Goal: Communication & Community: Answer question/provide support

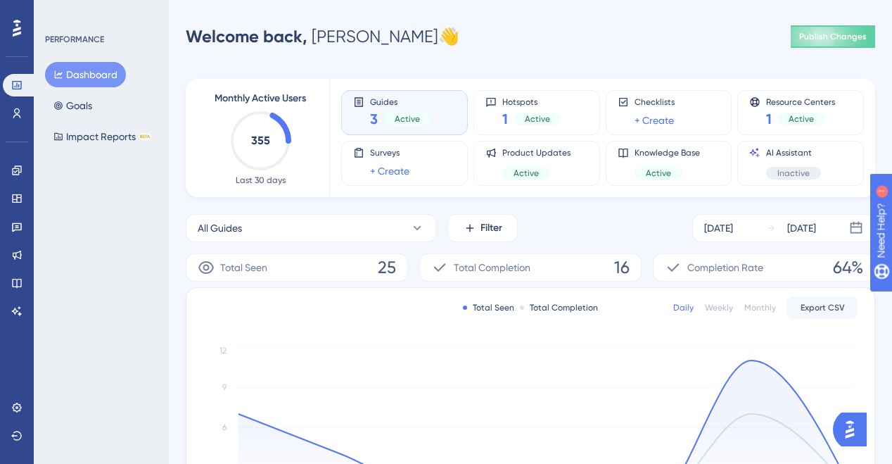
click at [405, 105] on span "Guides" at bounding box center [400, 101] width 61 height 10
click at [396, 124] on span "Active" at bounding box center [407, 118] width 25 height 11
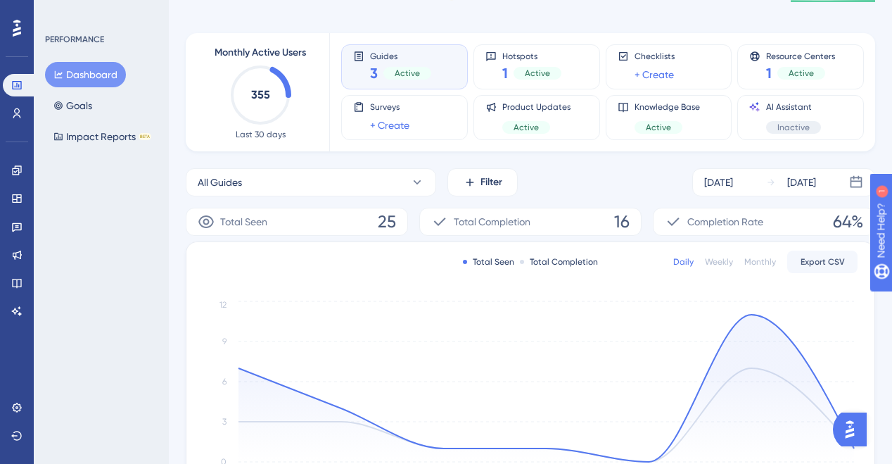
click at [383, 74] on div "Active" at bounding box center [407, 73] width 48 height 13
click at [376, 39] on div "Guides 3 Active Hotspots 1 Active Checklists + Create Resource Centers 1 Active…" at bounding box center [594, 92] width 506 height 118
click at [380, 51] on span "Guides" at bounding box center [400, 56] width 61 height 10
click at [17, 174] on icon at bounding box center [16, 169] width 9 height 9
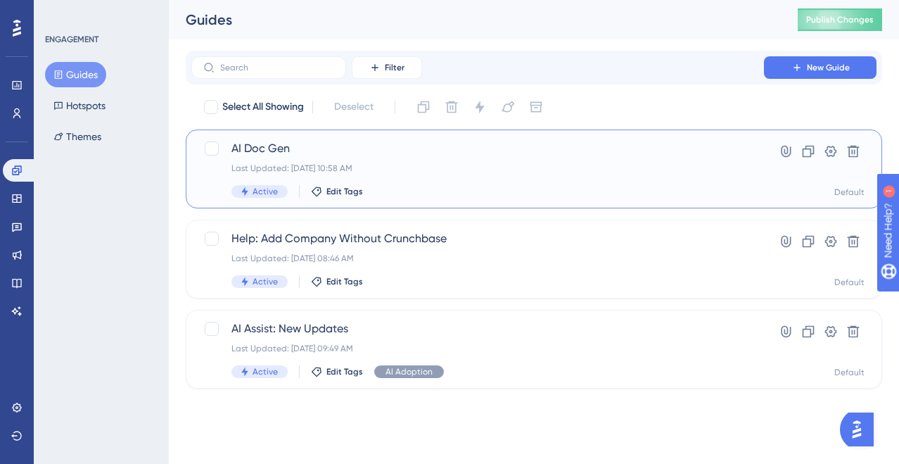
click at [286, 160] on div "AI Doc Gen Last Updated: Aug 18 2025, 10:58 AM Active Edit Tags" at bounding box center [477, 169] width 492 height 58
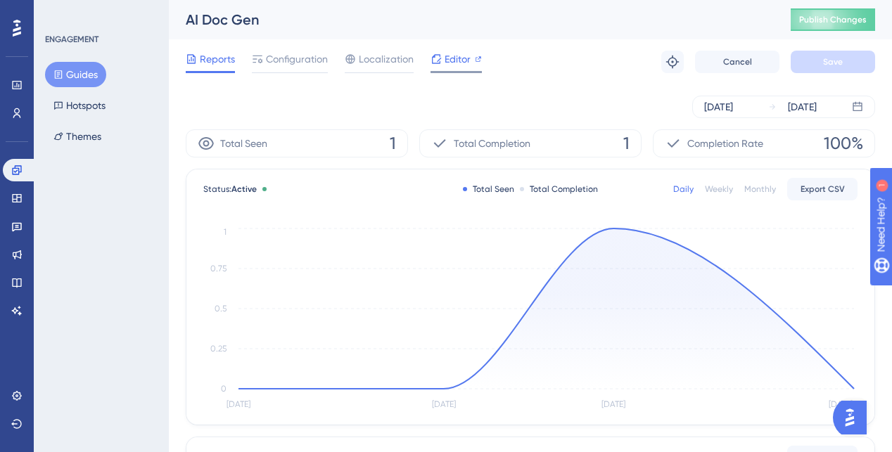
click at [449, 59] on span "Editor" at bounding box center [458, 59] width 26 height 17
click at [432, 67] on div at bounding box center [435, 59] width 11 height 17
click at [295, 49] on div "Reports Configuration Localization Editor Troubleshoot Cancel Save" at bounding box center [530, 61] width 689 height 45
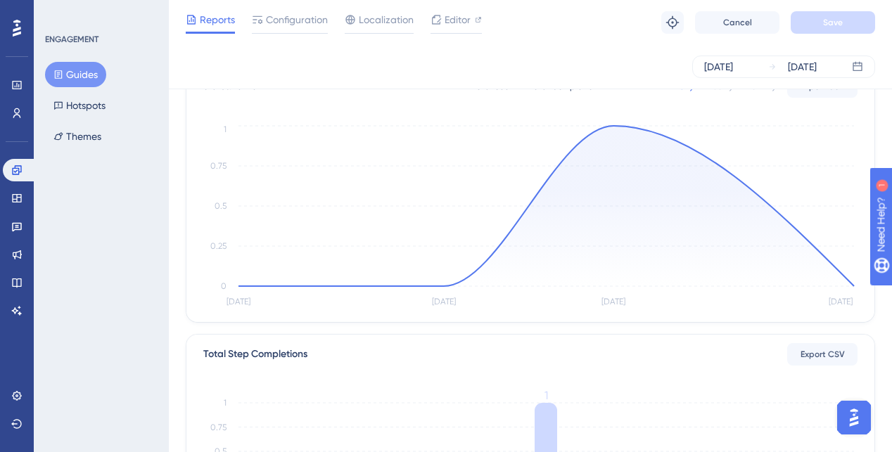
scroll to position [56, 0]
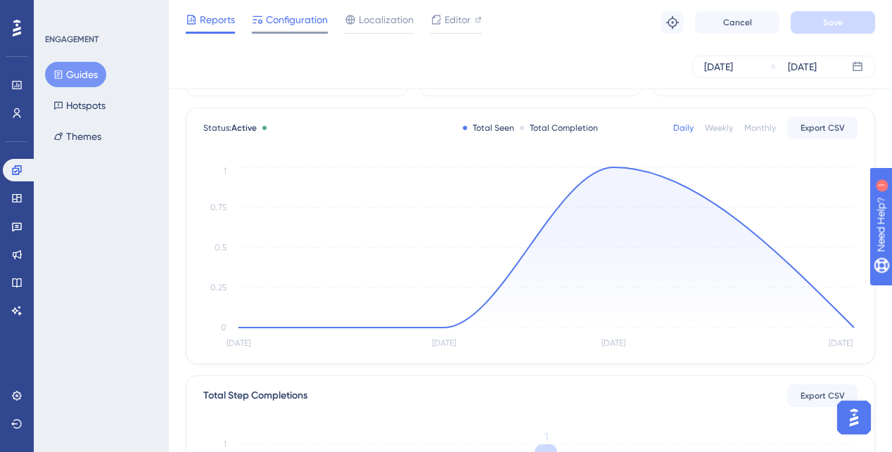
click at [293, 20] on span "Configuration" at bounding box center [297, 19] width 62 height 17
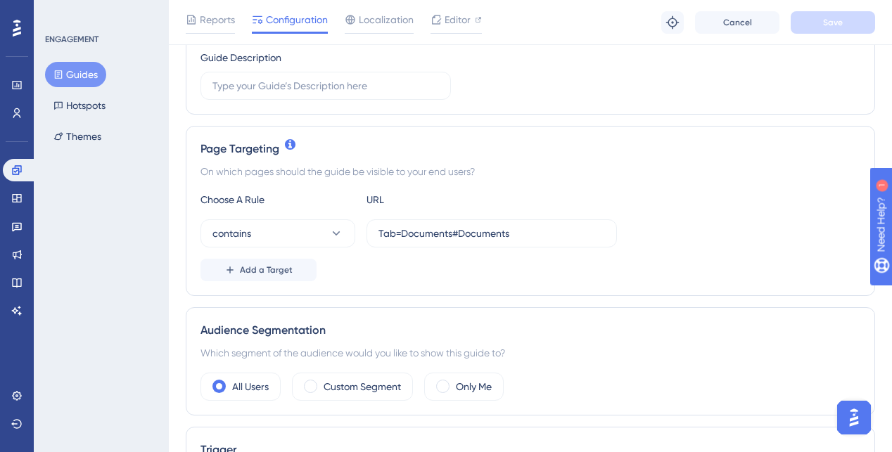
scroll to position [270, 0]
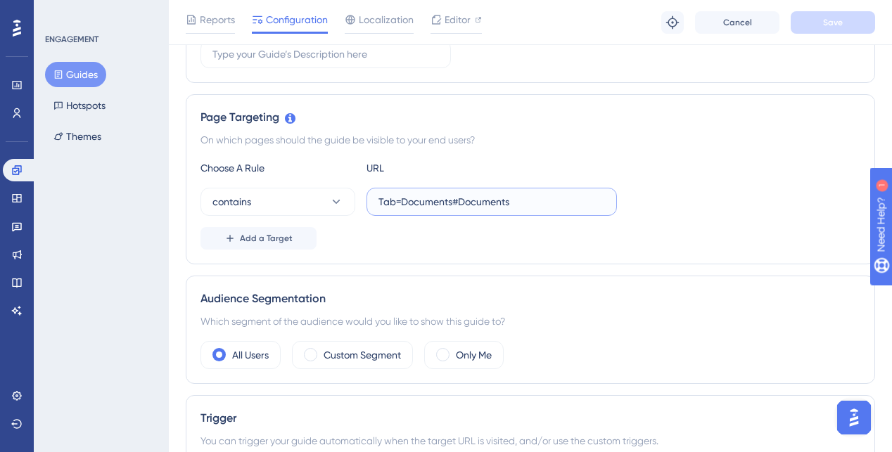
click at [402, 208] on input "Tab=Documents#Documents" at bounding box center [491, 201] width 226 height 15
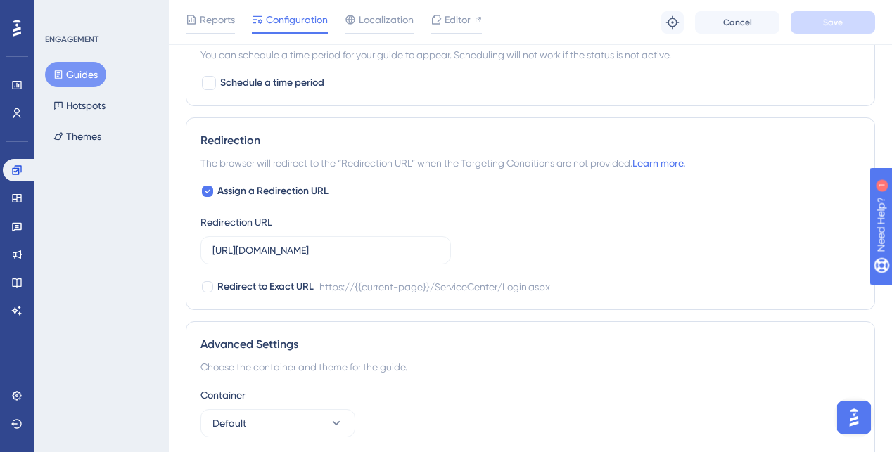
scroll to position [927, 0]
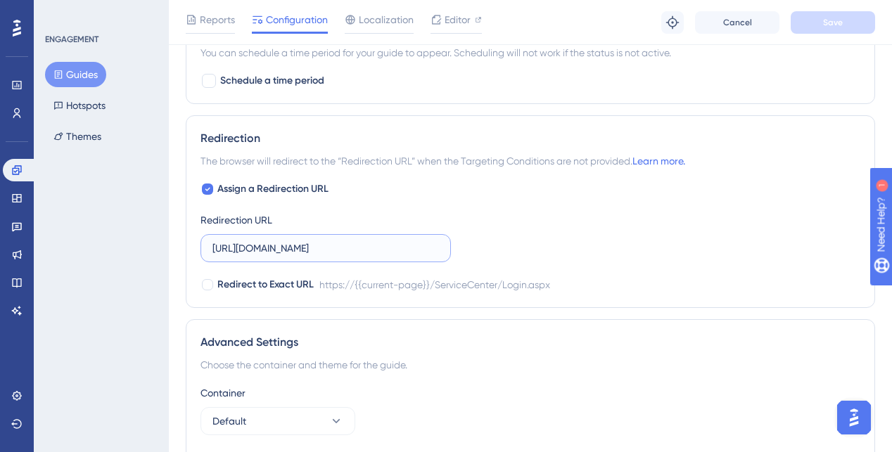
click at [322, 248] on input "[URL][DOMAIN_NAME]" at bounding box center [325, 248] width 226 height 15
click at [302, 181] on span "Assign a Redirection URL" at bounding box center [272, 189] width 111 height 17
checkbox input "false"
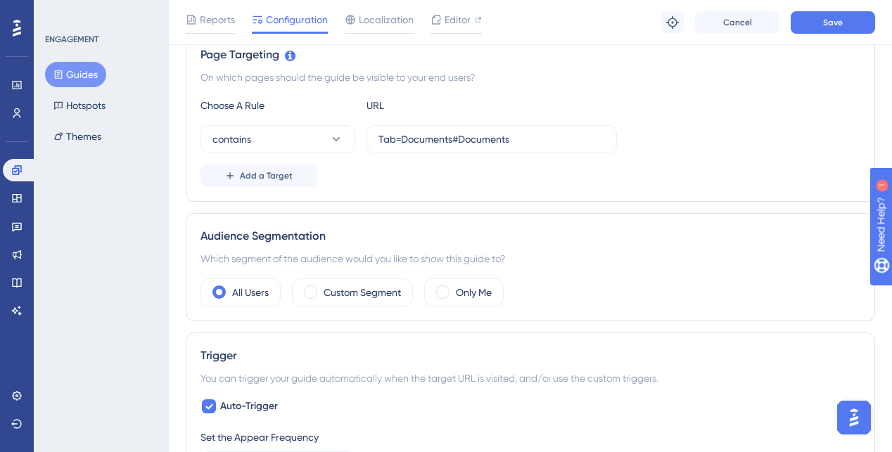
scroll to position [261, 0]
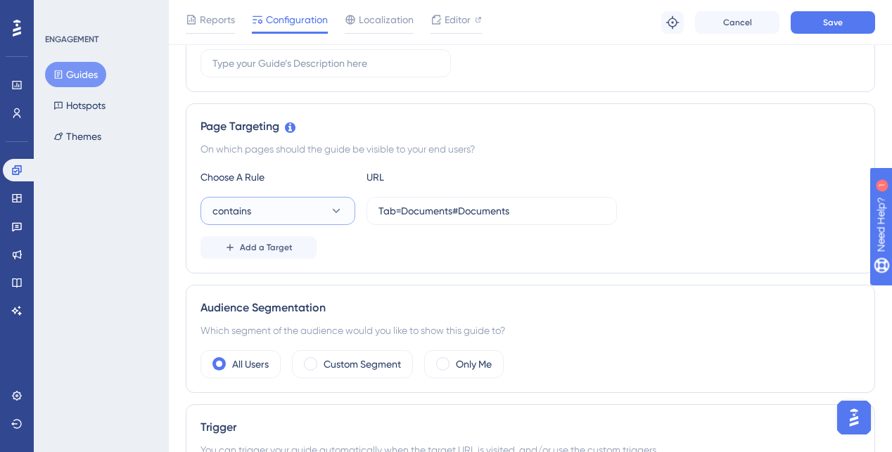
click at [327, 217] on button "contains" at bounding box center [277, 211] width 155 height 28
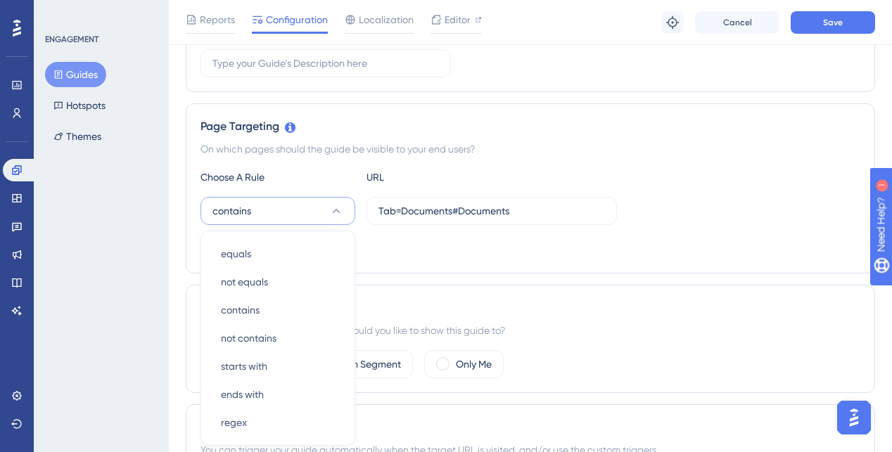
scroll to position [373, 0]
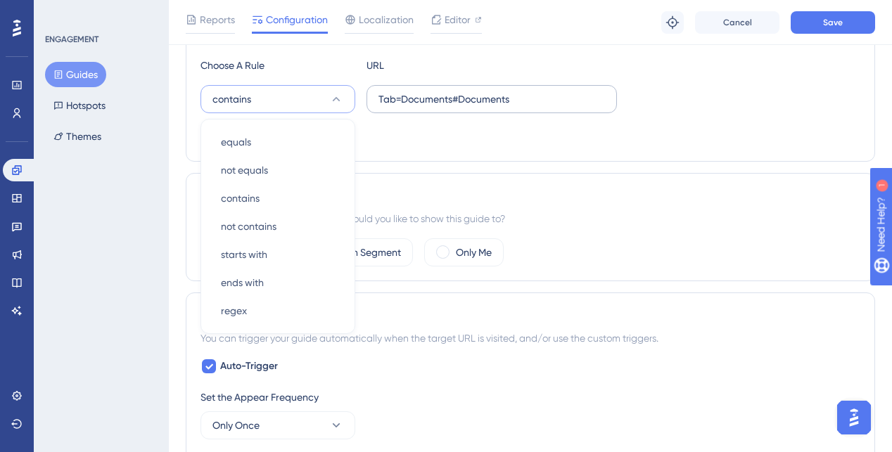
click at [423, 106] on label "Tab=Documents#Documents" at bounding box center [491, 99] width 250 height 28
click at [423, 106] on input "Tab=Documents#Documents" at bounding box center [491, 98] width 226 height 15
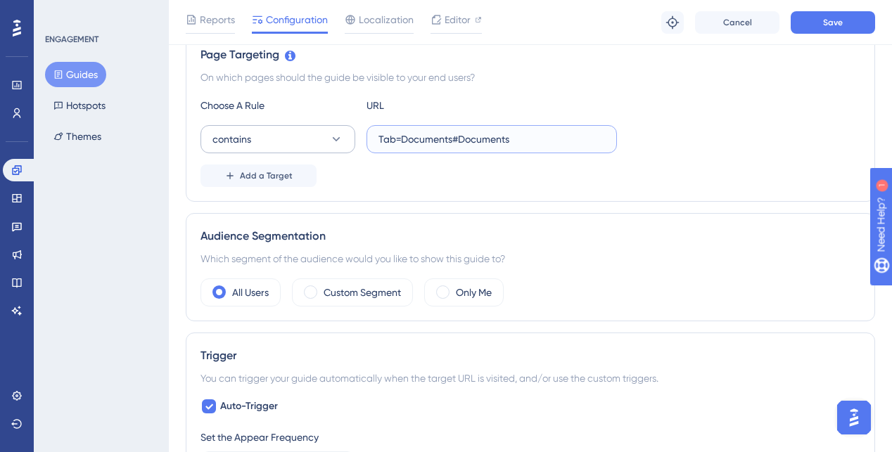
scroll to position [333, 0]
click at [288, 57] on icon at bounding box center [290, 55] width 11 height 11
click at [284, 137] on button "contains" at bounding box center [277, 139] width 155 height 28
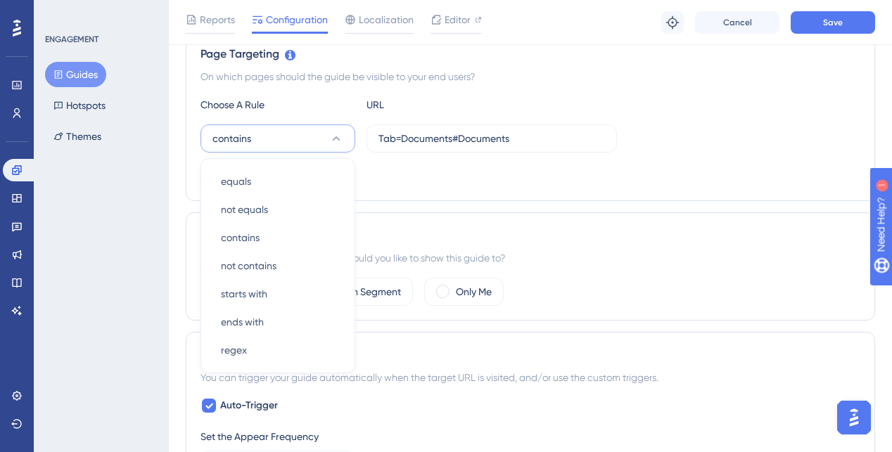
scroll to position [373, 0]
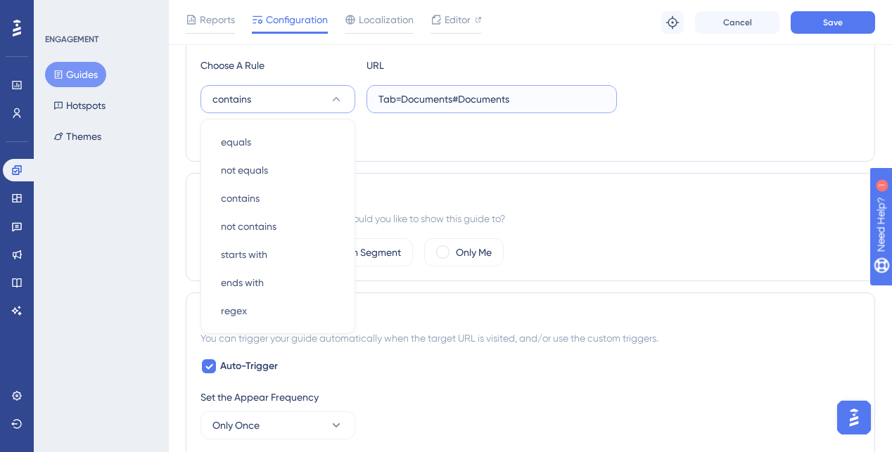
click at [455, 96] on input "Tab=Documents#Documents" at bounding box center [491, 98] width 226 height 15
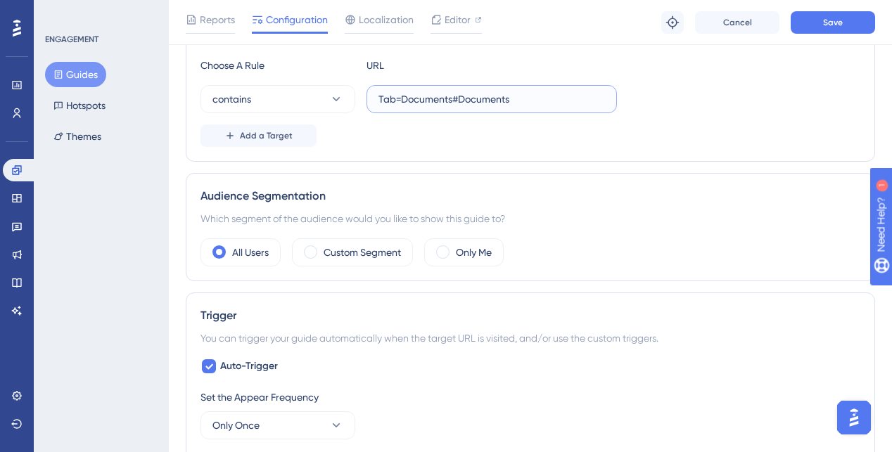
click at [455, 96] on input "Tab=Documents#Documents" at bounding box center [491, 98] width 226 height 15
paste input "https://sutrox-dev.riviapps.com/sxmain/JobDetail?JobId=17360&"
click at [471, 100] on input "https://sutrox-dev.riviapps.com/sxmain/JobDetail?JobId=17360&Tab=Documents#Docu…" at bounding box center [491, 98] width 226 height 15
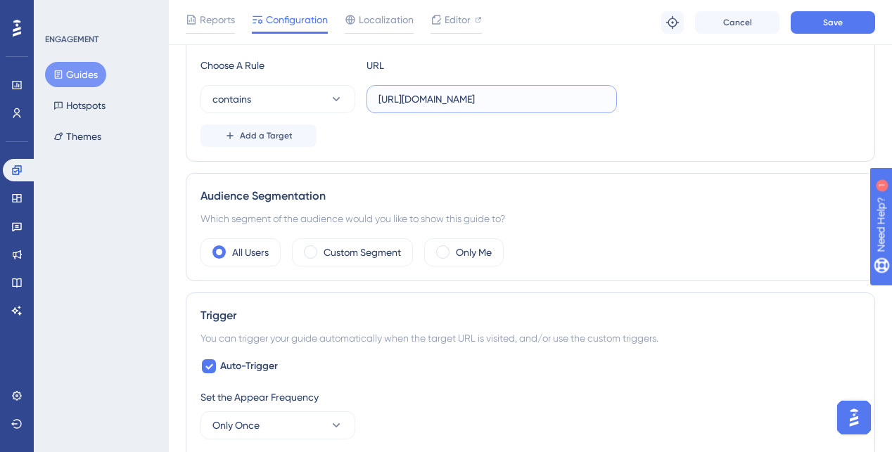
scroll to position [267, 0]
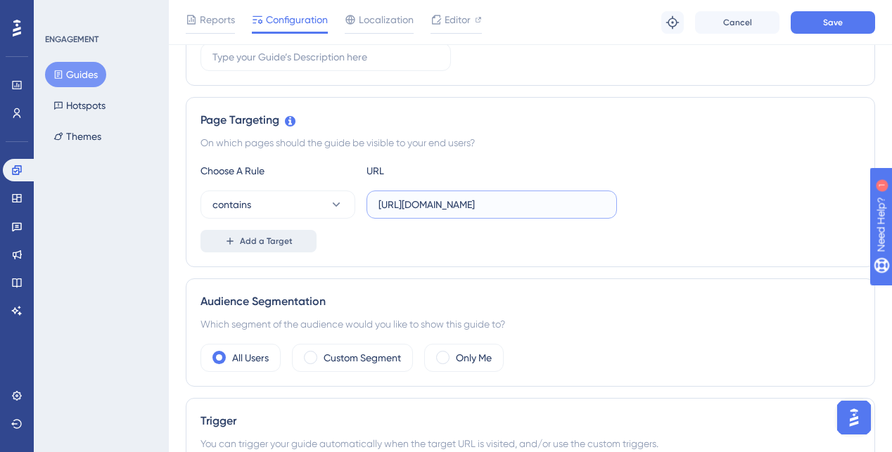
type input "https://sutrox-dev.riviapps.com/sxmain/JobDetail?JobId=17360&Tab=Documents#Docu…"
click at [272, 243] on span "Add a Target" at bounding box center [266, 241] width 53 height 11
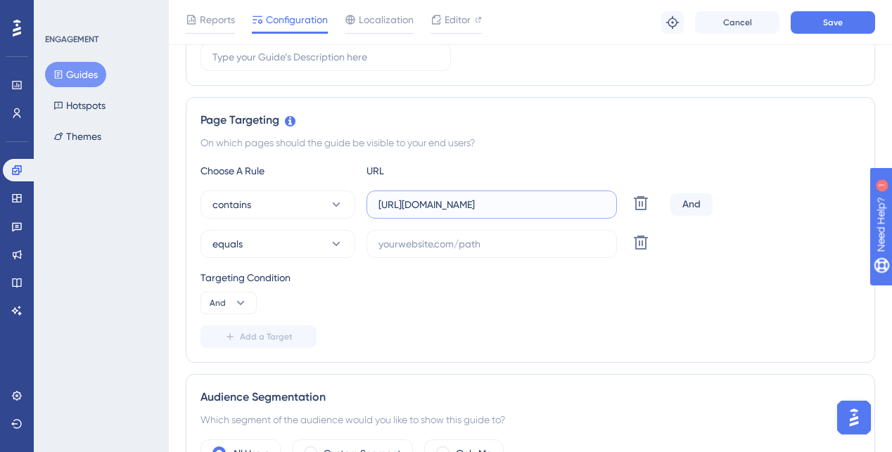
click at [465, 204] on input "https://sutrox-dev.riviapps.com/sxmain/JobDetail?JobId=17360&Tab=Documents#Docu…" at bounding box center [491, 204] width 226 height 15
click at [408, 195] on label "https://sutrox-dev.riviapps.com/sxmain/JobDetail?JobId=17360&Tab=Documents#Docu…" at bounding box center [491, 205] width 250 height 28
click at [408, 197] on input "https://sutrox-dev.riviapps.com/sxmain/JobDetail?JobId=17360&Tab=Documents#Docu…" at bounding box center [491, 204] width 226 height 15
click at [408, 195] on label "https://sutrox-dev.riviapps.com/sxmain/JobDetail?JobId=17360&Tab=Documents#Docu…" at bounding box center [491, 205] width 250 height 28
click at [408, 197] on input "https://sutrox-dev.riviapps.com/sxmain/JobDetail?JobId=17360&Tab=Documents#Docu…" at bounding box center [491, 204] width 226 height 15
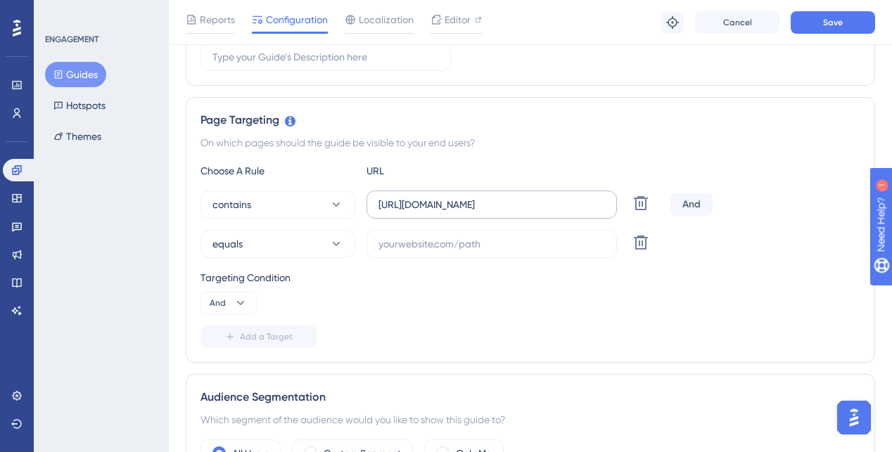
click at [408, 195] on label "https://sutrox-dev.riviapps.com/sxmain/JobDetail?JobId=17360&Tab=Documents#Docu…" at bounding box center [491, 205] width 250 height 28
click at [408, 197] on input "https://sutrox-dev.riviapps.com/sxmain/JobDetail?JobId=17360&Tab=Documents#Docu…" at bounding box center [491, 204] width 226 height 15
paste input "https://sutrox.riviapps.com/sxmain/JobDetail?JobId=18497&Tab=Documents#Documents"
type input "https://sutrox.riviapps.com/sxmain/JobDetail?JobId=18497&Tab=Documents#Documents"
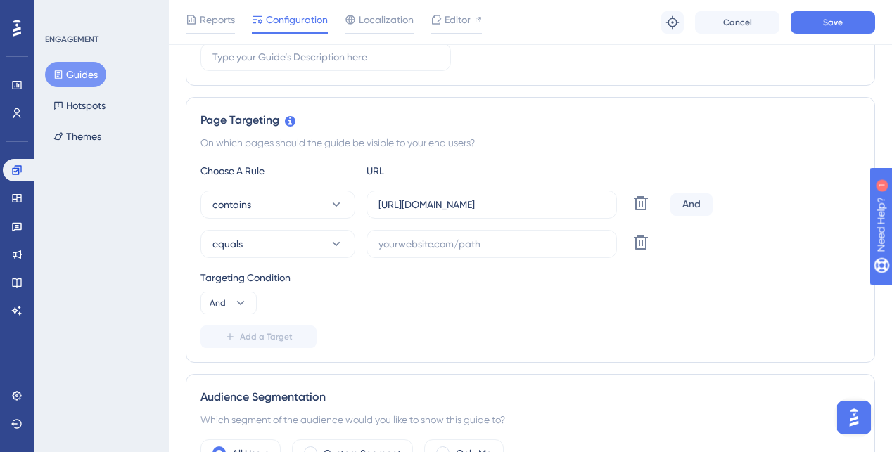
click at [438, 274] on div "Targeting Condition" at bounding box center [530, 277] width 660 height 17
click at [647, 212] on icon at bounding box center [640, 203] width 17 height 17
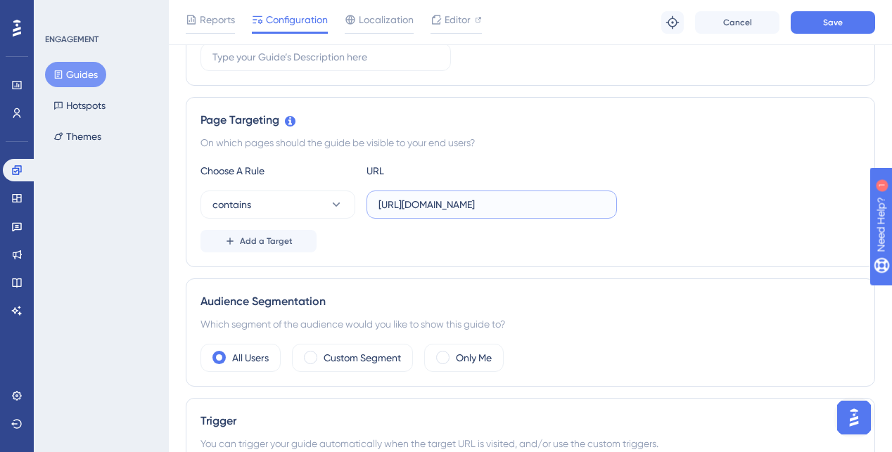
click at [536, 198] on input "https://sutrox.riviapps.com/sxmain/JobDetail?JobId=18497&Tab=Documents#Documents" at bounding box center [491, 204] width 226 height 15
click at [412, 207] on input "https://sutrox.riviapps.com/sxmain/JobDetail?JobId=18497&Tab=Documents#Documents" at bounding box center [491, 204] width 226 height 15
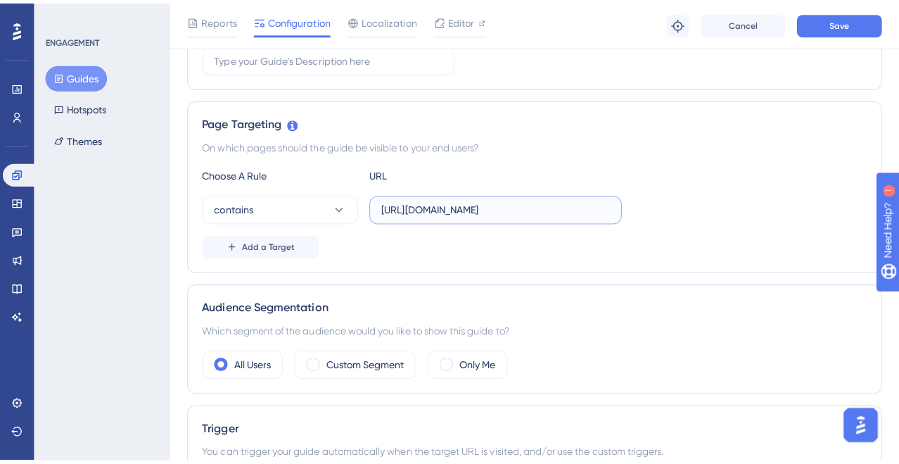
scroll to position [0, 0]
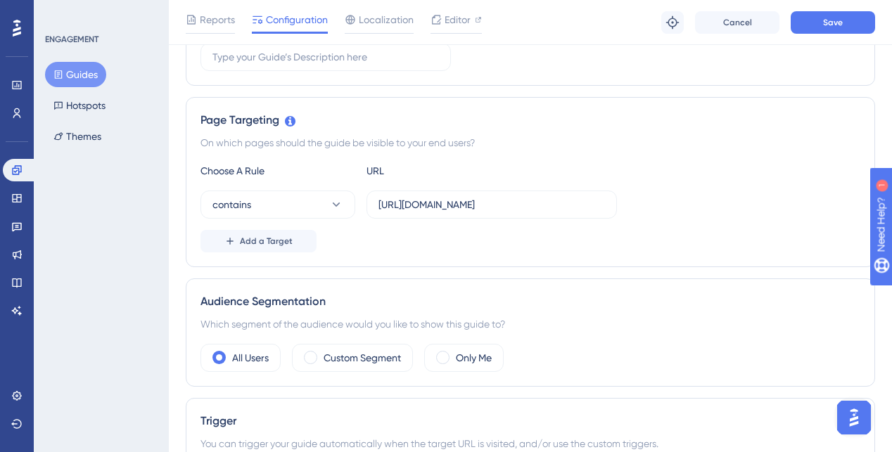
click at [54, 74] on icon at bounding box center [58, 75] width 10 height 10
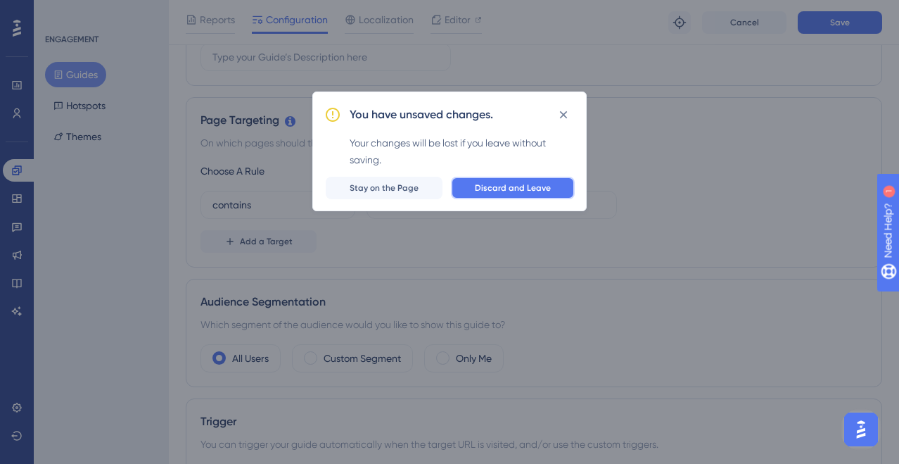
click at [476, 185] on button "Discard and Leave" at bounding box center [513, 188] width 124 height 23
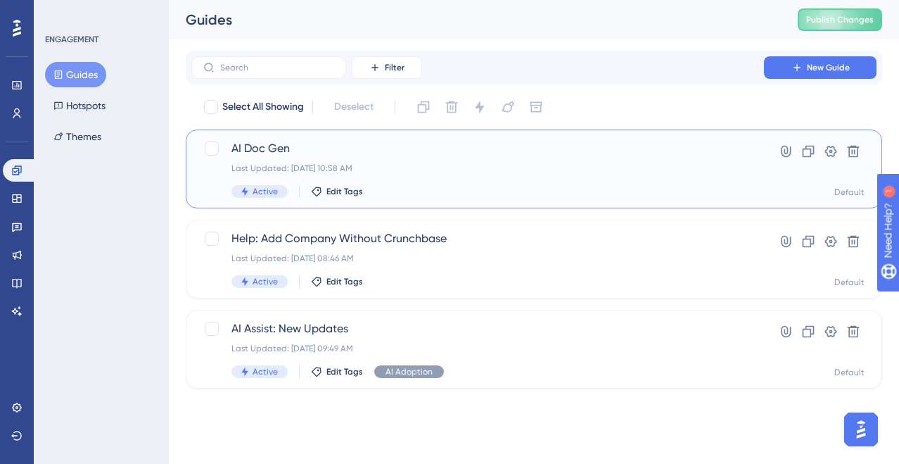
click at [365, 160] on div "AI Doc Gen Last Updated: Aug 18 2025, 10:58 AM Active Edit Tags" at bounding box center [477, 169] width 492 height 58
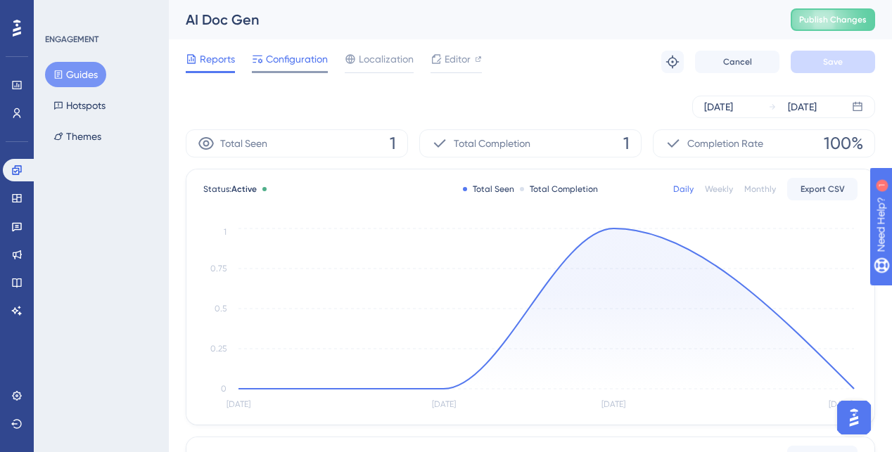
click at [304, 61] on span "Configuration" at bounding box center [297, 59] width 62 height 17
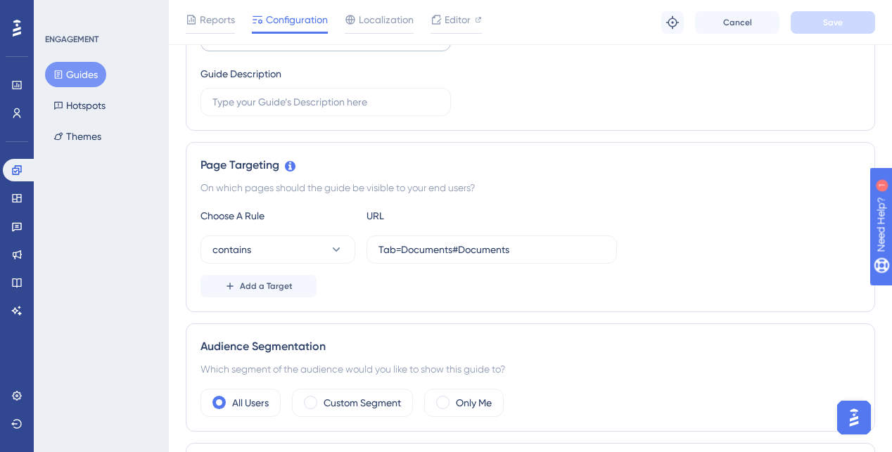
scroll to position [331, 0]
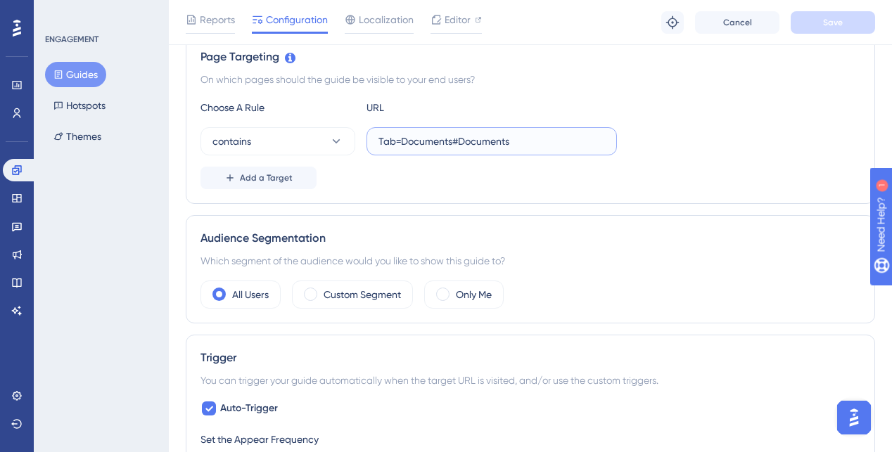
click at [422, 138] on input "Tab=Documents#Documents" at bounding box center [491, 141] width 226 height 15
paste input "https://sutrox.riviapps.com/sxmain/Dashboard"
type input "https://sutrox.riviapps.com/sxmain/Dashboard"
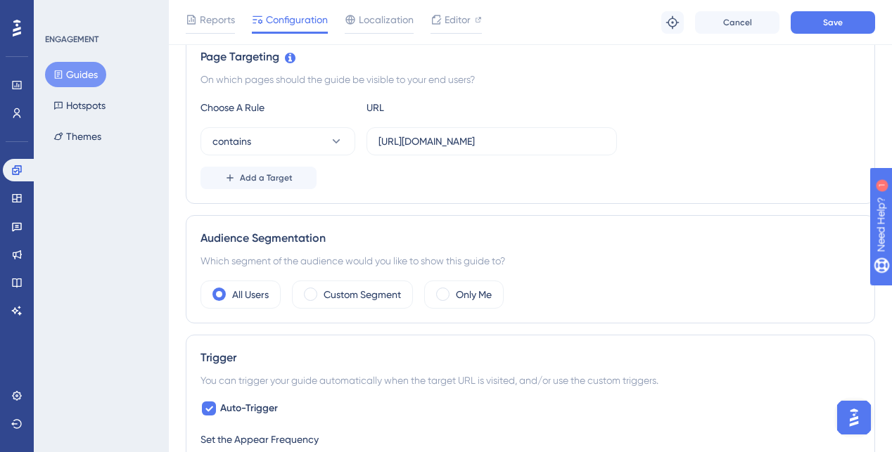
click at [461, 98] on div "Page Targeting On which pages should the guide be visible to your end users? Ch…" at bounding box center [530, 119] width 689 height 170
click at [288, 137] on button "contains" at bounding box center [277, 141] width 155 height 28
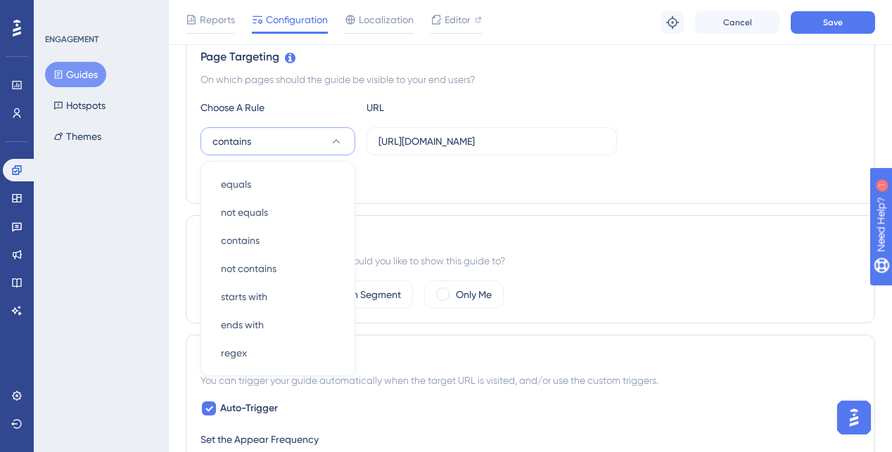
scroll to position [373, 0]
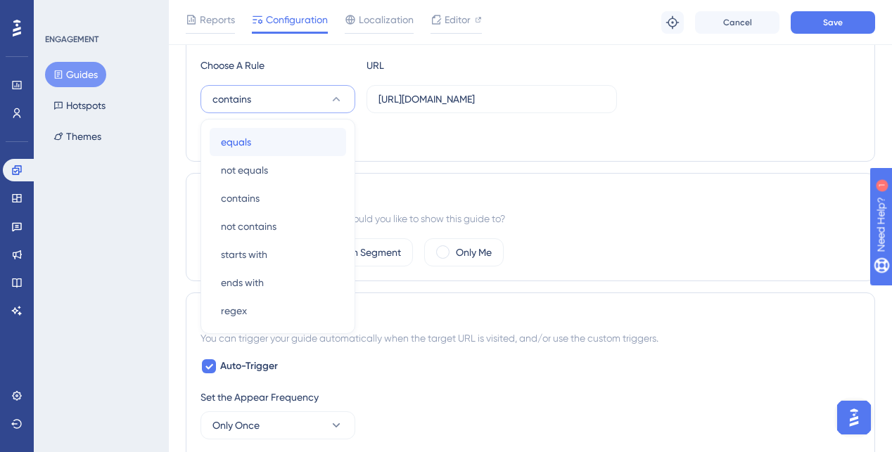
click at [336, 143] on button "equals equals" at bounding box center [278, 142] width 136 height 28
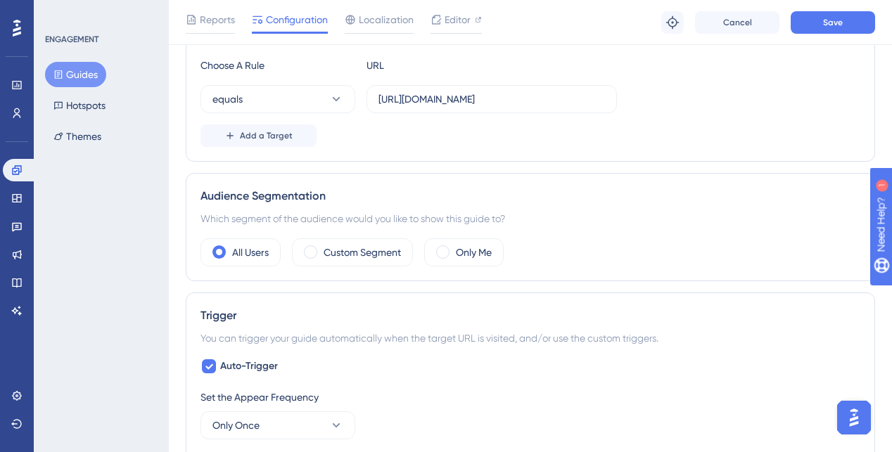
click at [394, 146] on div "Add a Target" at bounding box center [530, 136] width 660 height 23
click at [849, 27] on button "Save" at bounding box center [833, 22] width 84 height 23
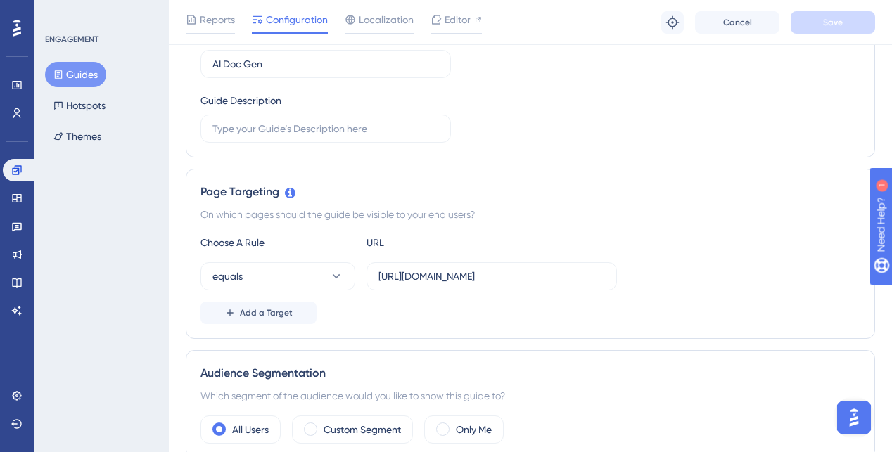
scroll to position [0, 0]
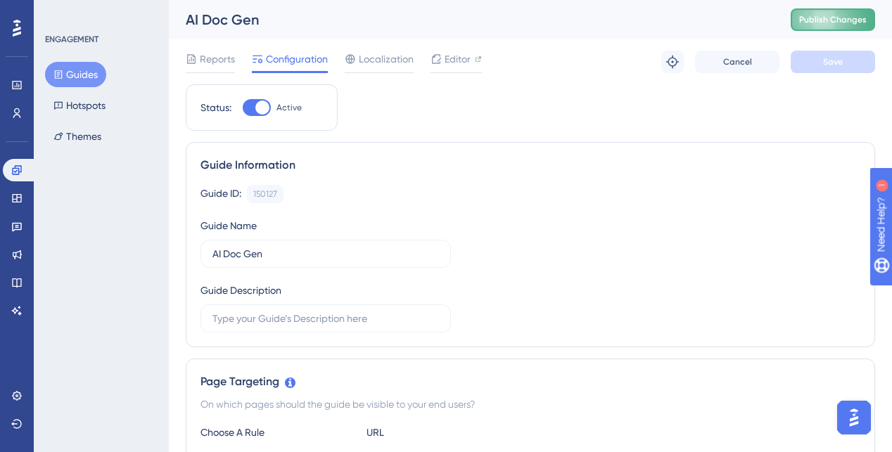
click at [811, 18] on span "Publish Changes" at bounding box center [833, 19] width 68 height 11
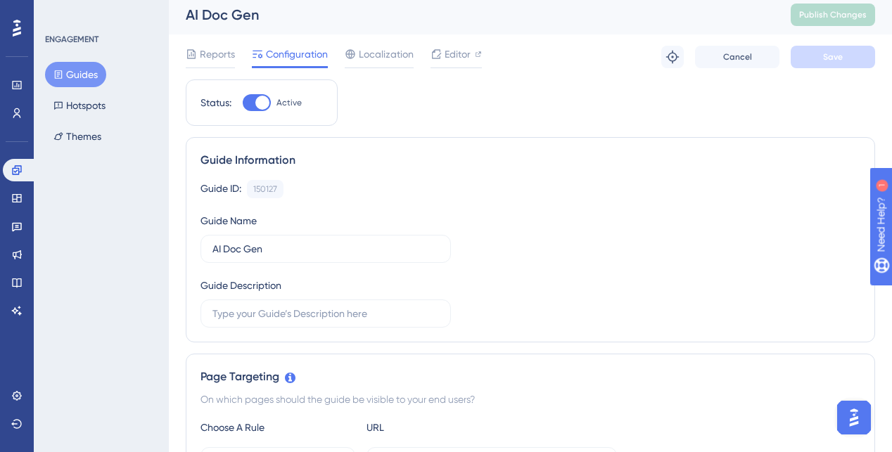
scroll to position [177, 0]
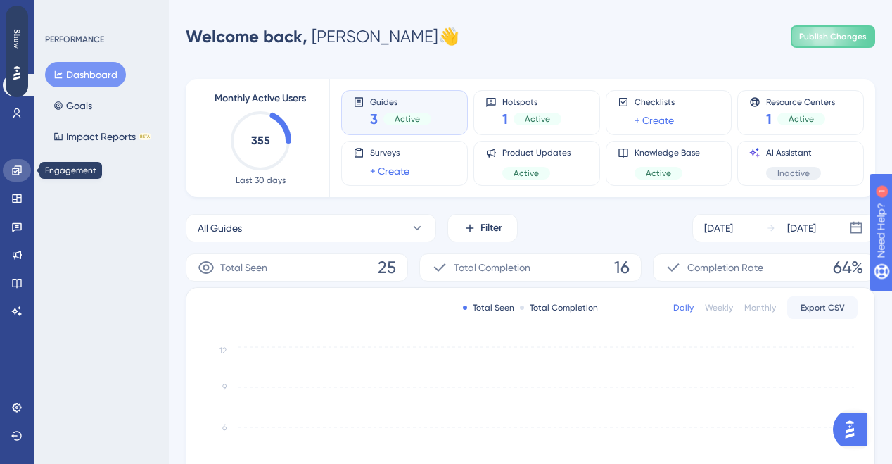
click at [15, 175] on icon at bounding box center [16, 170] width 11 height 11
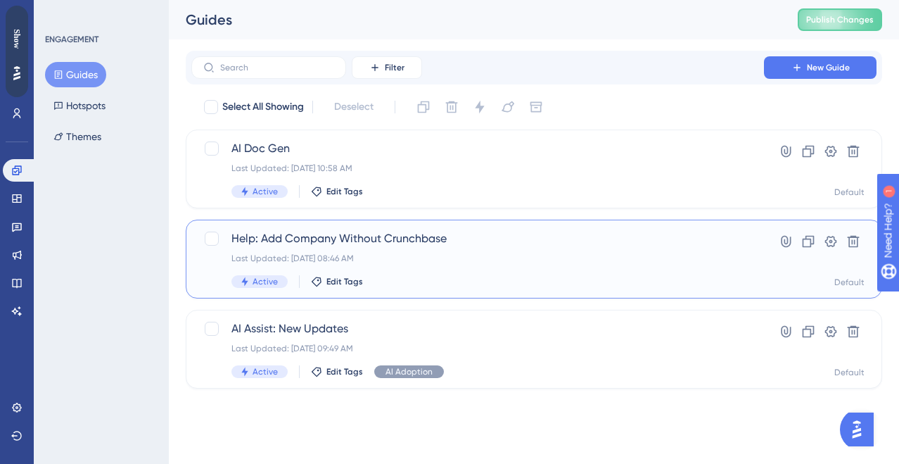
click at [383, 233] on span "Help: Add Company Without Crunchbase" at bounding box center [477, 238] width 492 height 17
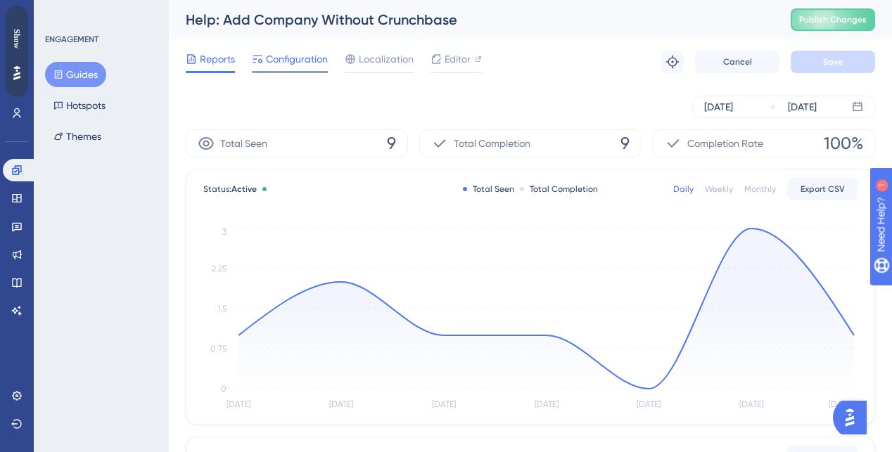
click at [320, 60] on span "Configuration" at bounding box center [297, 59] width 62 height 17
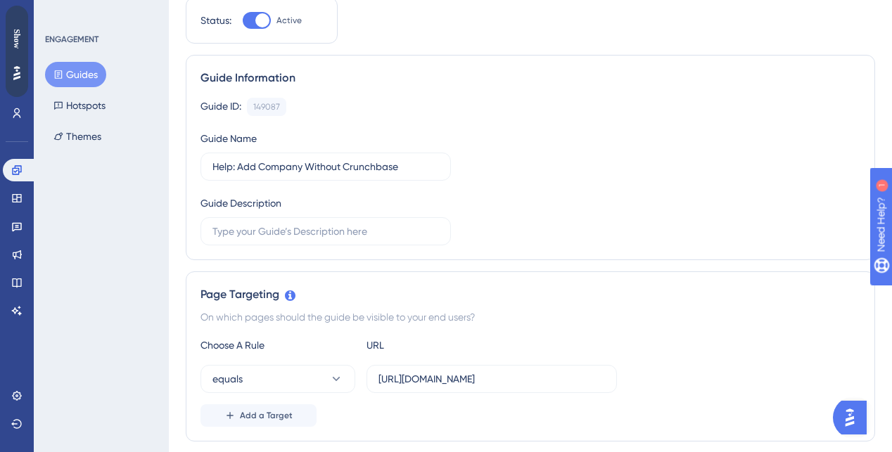
scroll to position [253, 0]
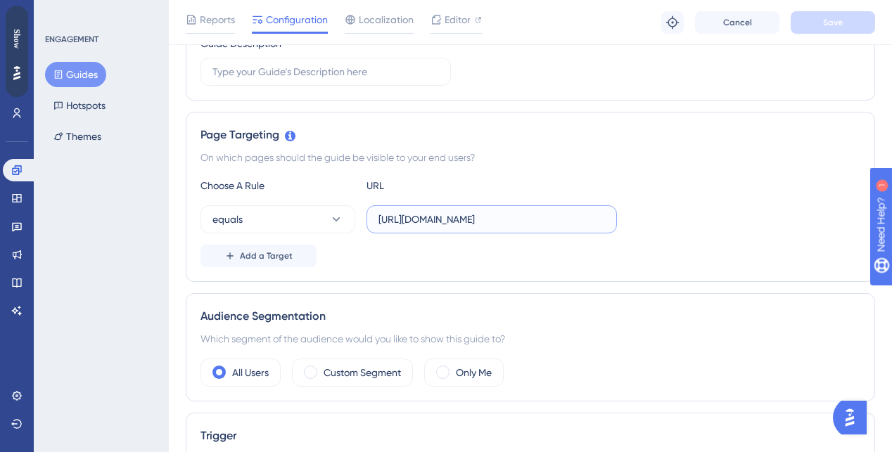
click at [447, 222] on input "https://sutrox.riviapps.com/SXMain/Companies" at bounding box center [491, 219] width 226 height 15
click at [64, 82] on button "Guides" at bounding box center [75, 74] width 61 height 25
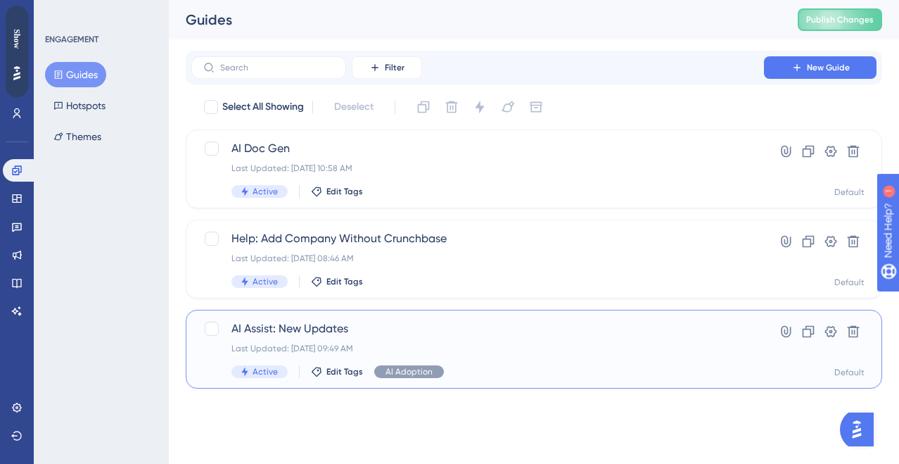
click at [271, 332] on span "AI Assist: New Updates" at bounding box center [477, 328] width 492 height 17
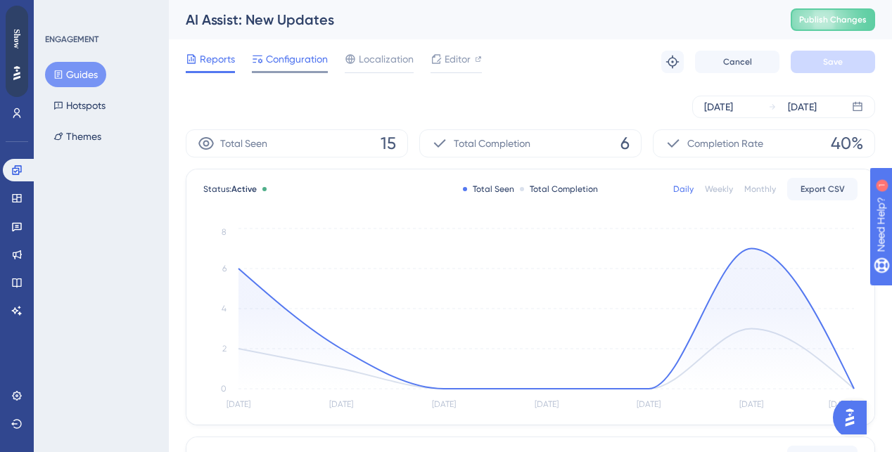
click at [320, 56] on span "Configuration" at bounding box center [297, 59] width 62 height 17
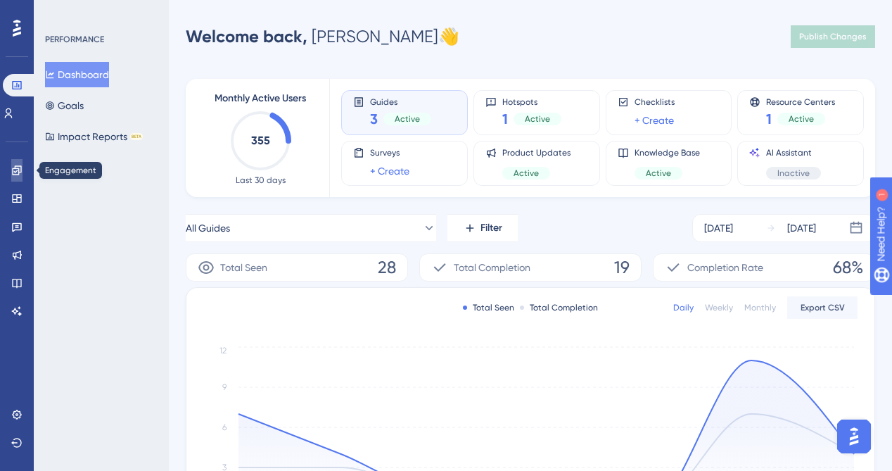
click at [15, 170] on icon at bounding box center [16, 170] width 11 height 11
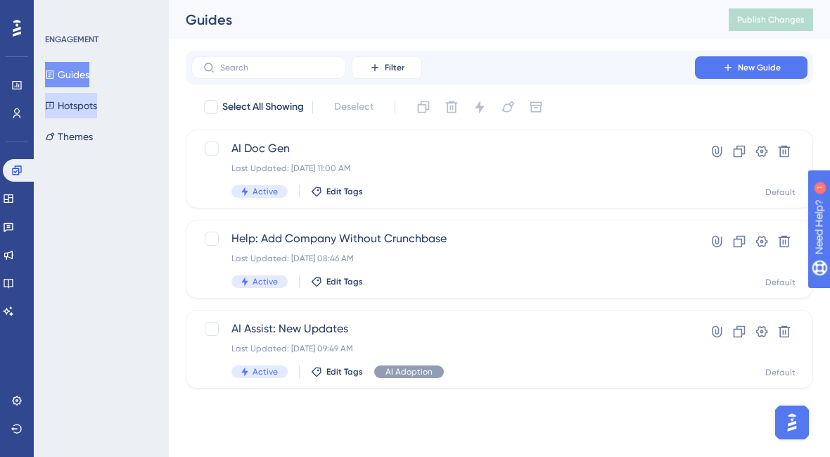
click at [96, 103] on button "Hotspots" at bounding box center [71, 105] width 52 height 25
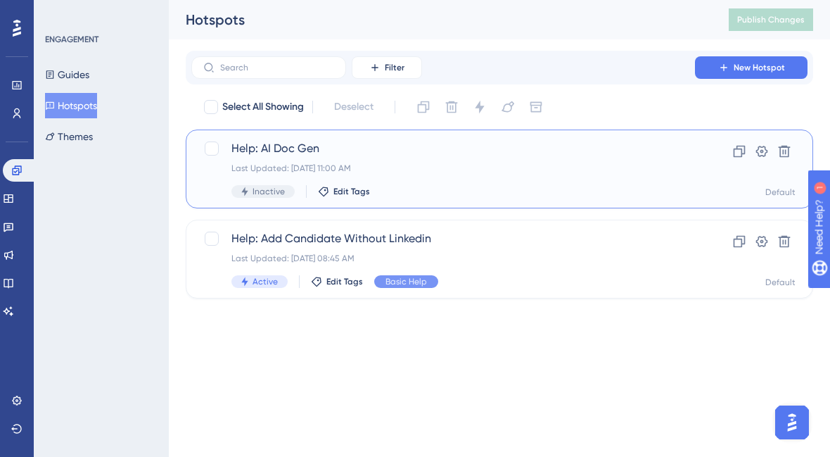
click at [300, 151] on span "Help: AI Doc Gen" at bounding box center [442, 148] width 423 height 17
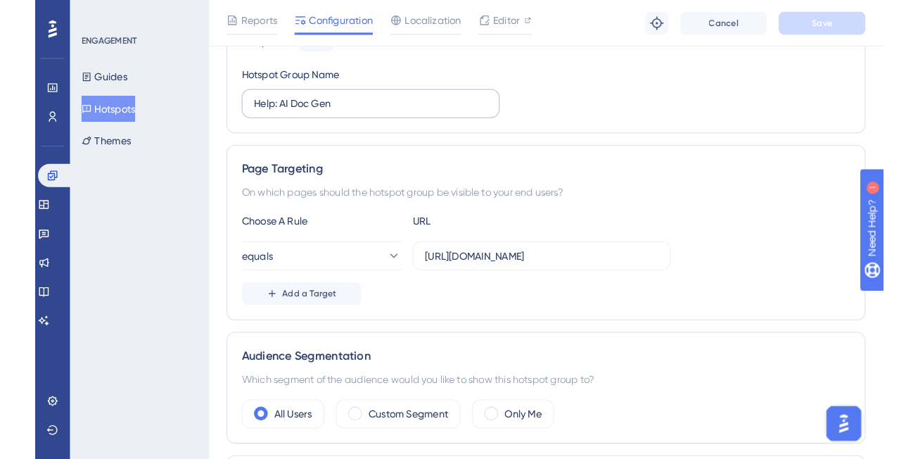
scroll to position [162, 0]
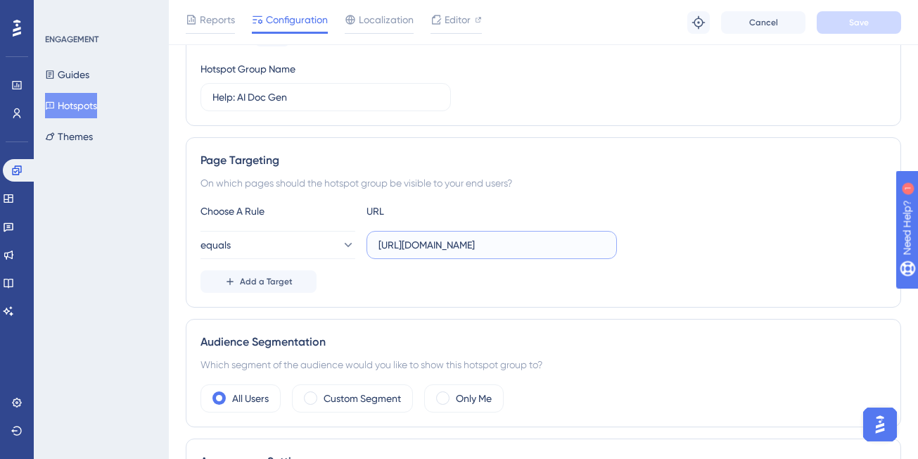
click at [519, 244] on input "https://sutrox-qa.riviapps.com/ServiceCenter/" at bounding box center [491, 244] width 226 height 15
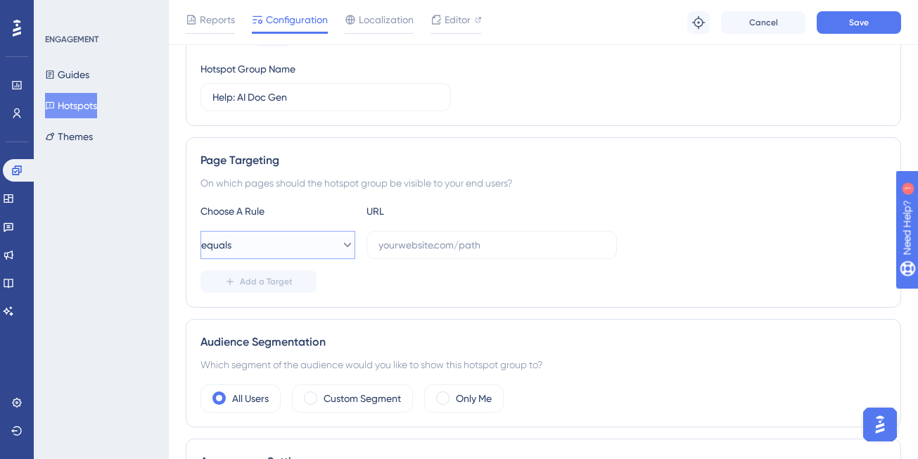
click at [282, 251] on button "equals" at bounding box center [277, 245] width 155 height 28
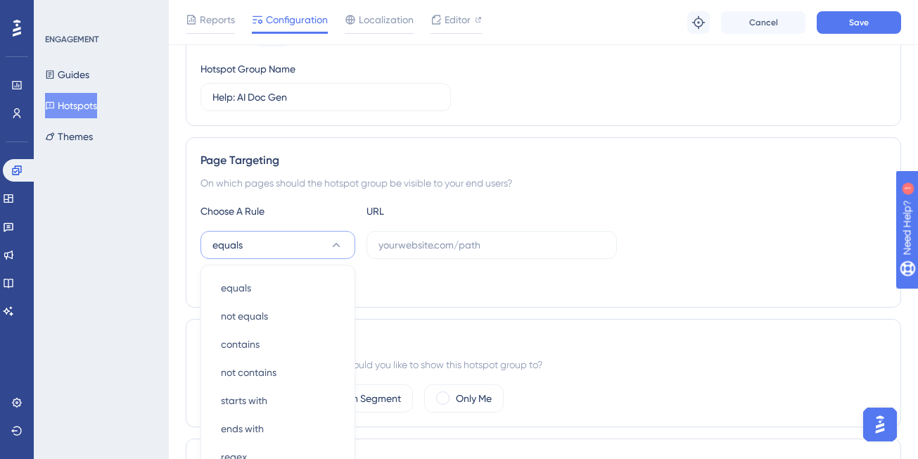
scroll to position [305, 0]
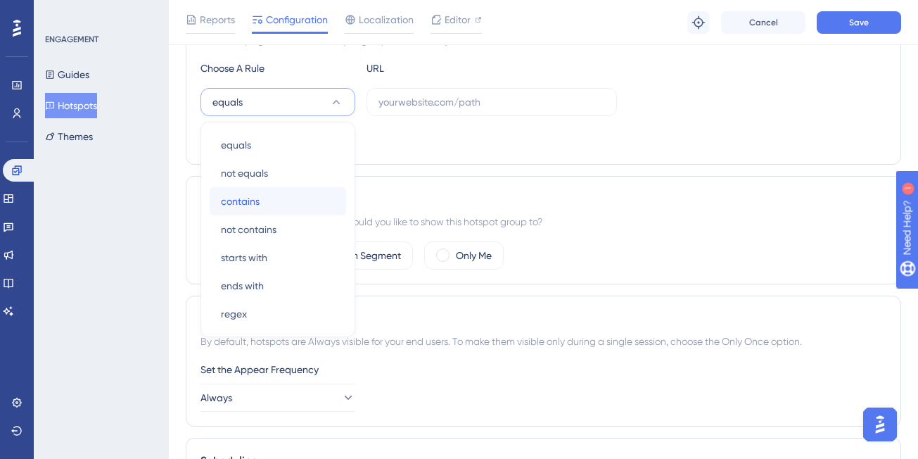
click at [280, 191] on div "contains contains" at bounding box center [278, 201] width 114 height 28
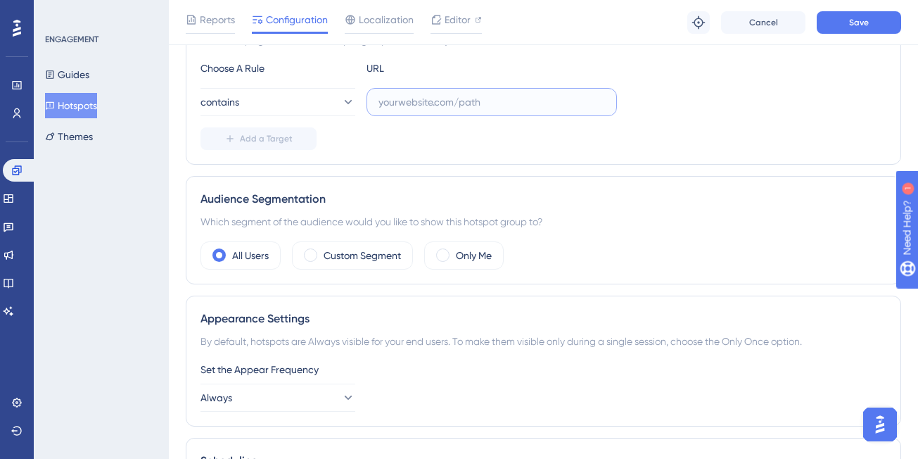
click at [444, 104] on input "text" at bounding box center [491, 101] width 226 height 15
paste input "Tab=Documents#Documents"
paste input "https://sutrox.riviapps.com/sxmain/JobDetail?JobId=13078&"
drag, startPoint x: 468, startPoint y: 103, endPoint x: 544, endPoint y: 101, distance: 76.0
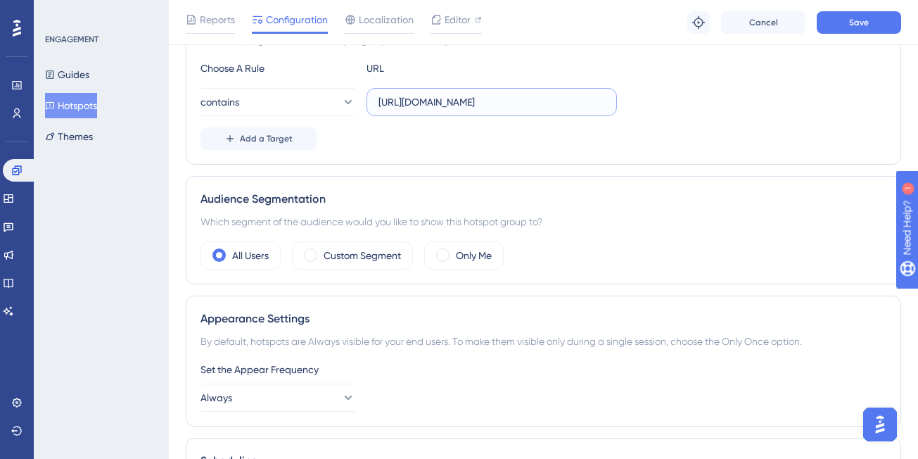
click at [544, 101] on input "https://sutrox.riviapps.com/sxmain/JobDetail?JobId=13078&Tab=Documents#Documents" at bounding box center [491, 101] width 226 height 15
type input "https://sutrox.riviapps.com/sxmain/&Tab=Documents#Documents"
click at [548, 77] on div "Choose A Rule URL contains https://sutrox.riviapps.com/sxmain/&Tab=Documents#Do…" at bounding box center [543, 105] width 686 height 90
click at [875, 24] on button "Save" at bounding box center [859, 22] width 84 height 23
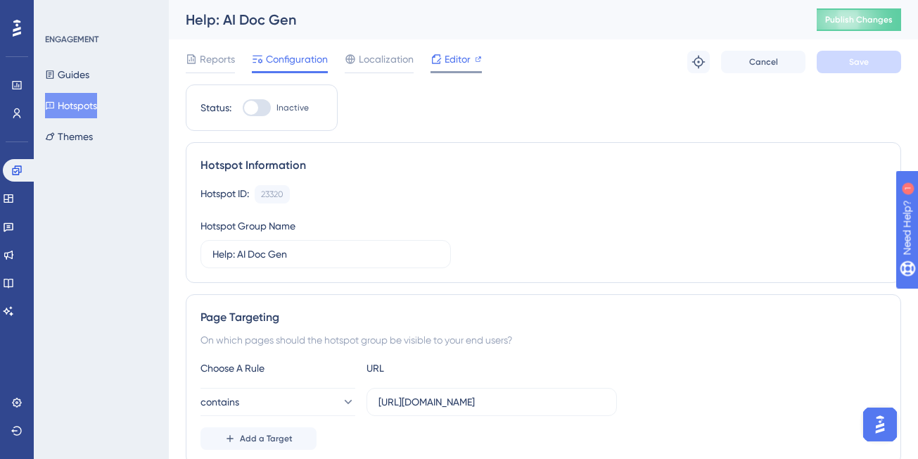
click at [454, 58] on span "Editor" at bounding box center [458, 59] width 26 height 17
click at [88, 71] on button "Guides" at bounding box center [67, 74] width 44 height 25
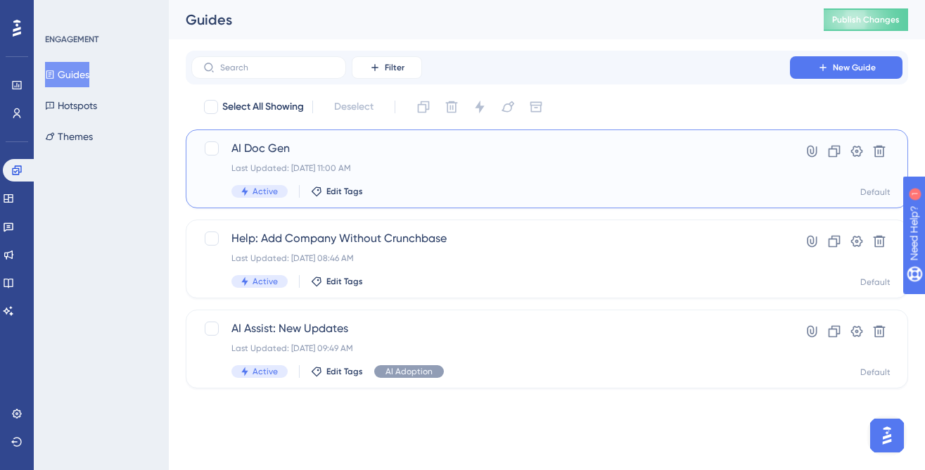
click at [375, 151] on span "AI Doc Gen" at bounding box center [490, 148] width 518 height 17
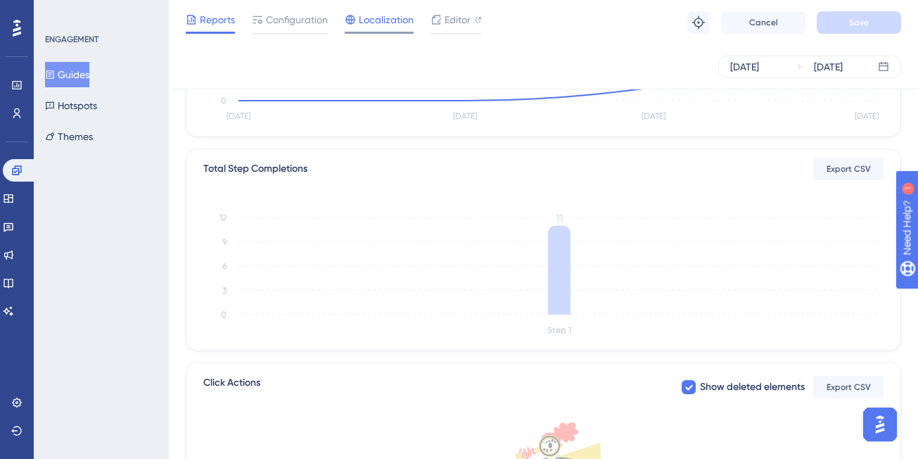
scroll to position [284, 0]
click at [87, 101] on button "Hotspots" at bounding box center [71, 105] width 52 height 25
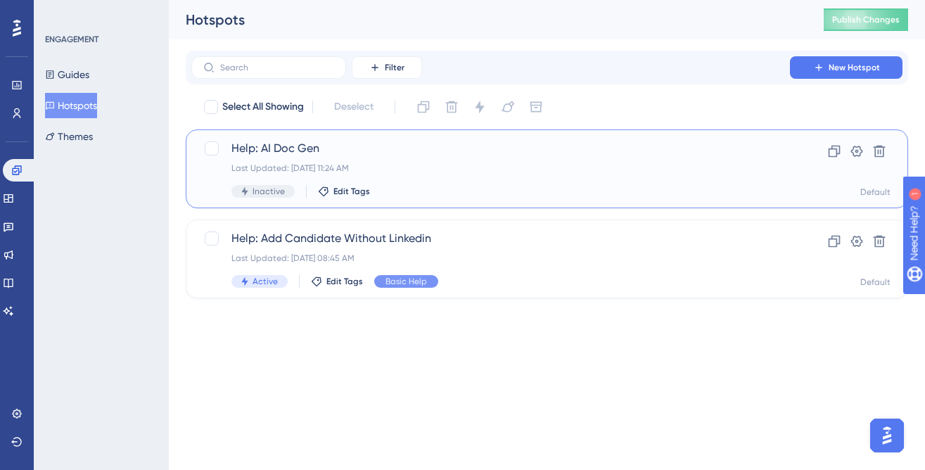
click at [281, 151] on span "Help: AI Doc Gen" at bounding box center [490, 148] width 518 height 17
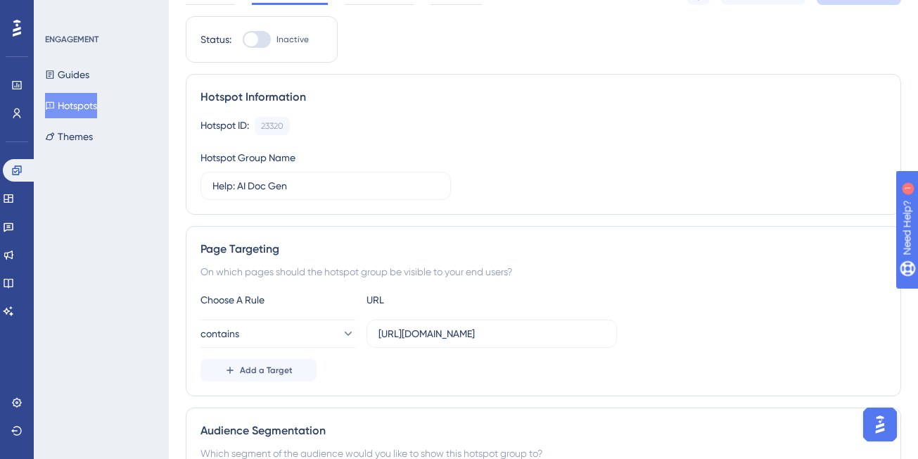
scroll to position [136, 0]
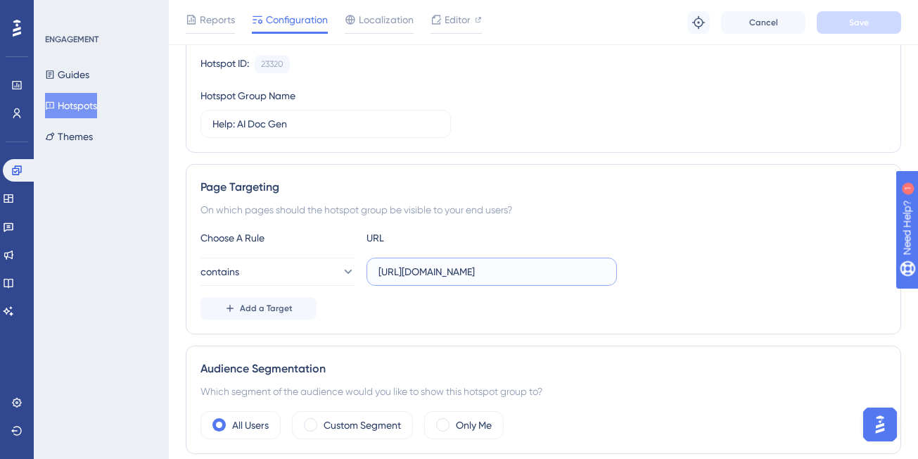
click at [493, 268] on input "https://sutrox.riviapps.com/sxmain/&Tab=Documents#Documents" at bounding box center [491, 271] width 226 height 15
paste input "https://sutrox.riviapps.com/sxmain/&Tab=Documents#Documents"
type input "https://sutrox.riviapps.com/sxmain/&Tab=Documents#Documents"
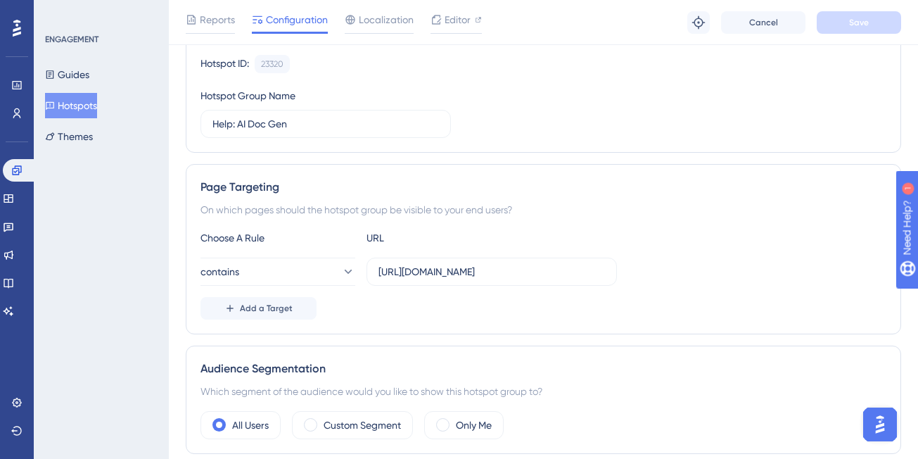
scroll to position [0, 0]
click at [613, 228] on div "Page Targeting On which pages should the hotspot group be visible to your end u…" at bounding box center [543, 249] width 715 height 170
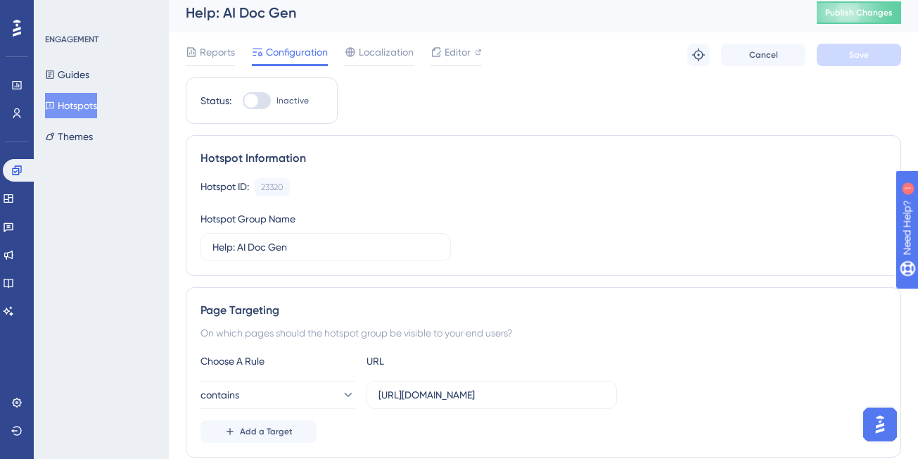
click at [459, 42] on div "Reports Configuration Localization Editor Troubleshoot Cancel Save" at bounding box center [543, 54] width 715 height 45
click at [459, 48] on span "Editor" at bounding box center [458, 52] width 26 height 17
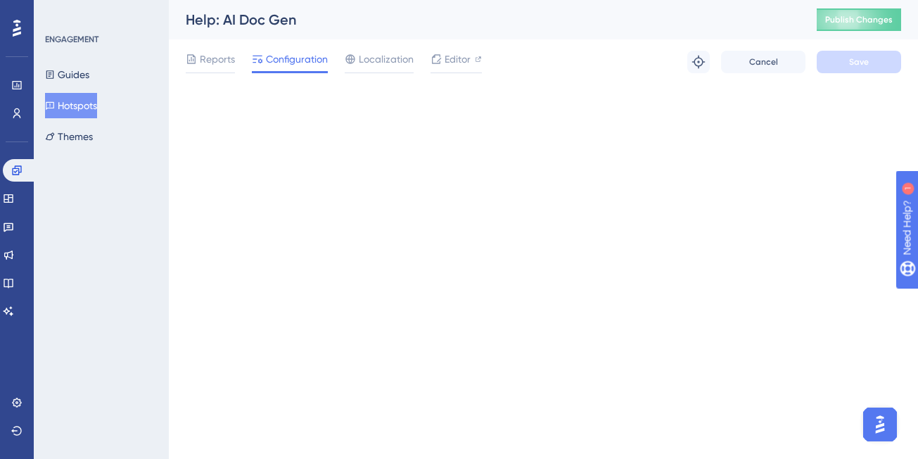
scroll to position [0, 0]
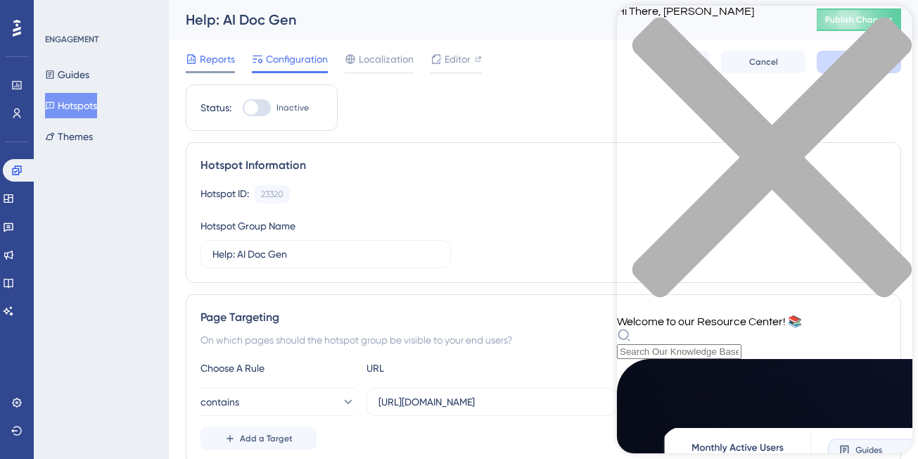
click at [223, 63] on span "Reports" at bounding box center [217, 59] width 35 height 17
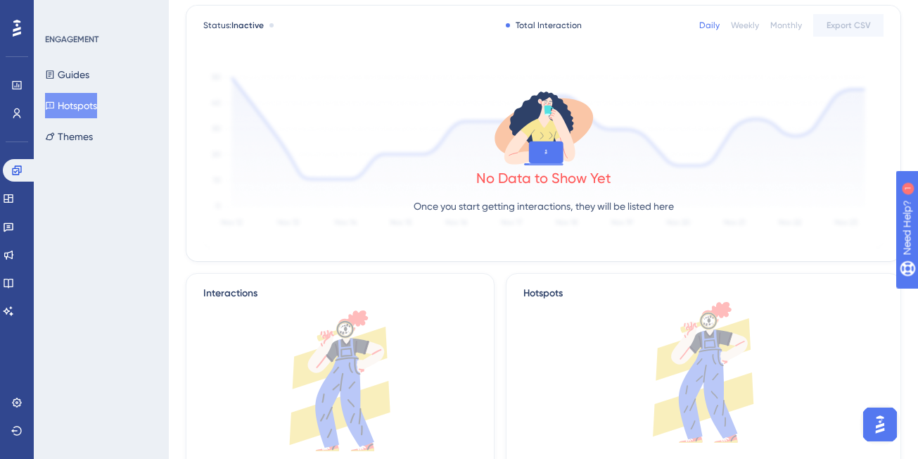
scroll to position [4, 0]
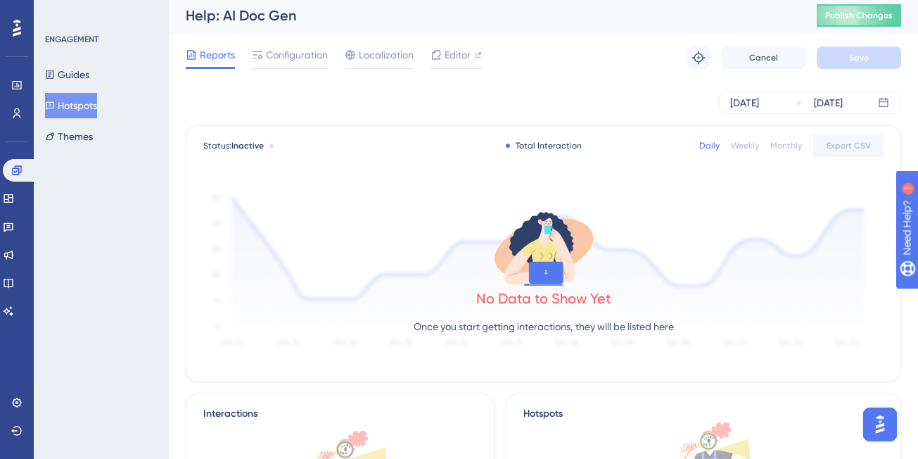
click at [78, 104] on button "Hotspots" at bounding box center [71, 105] width 52 height 25
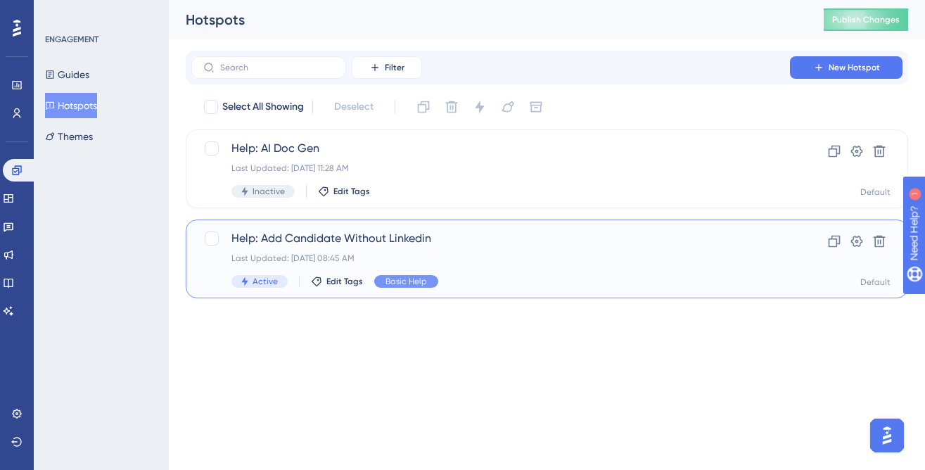
click at [288, 243] on span "Help: Add Candidate Without Linkedin" at bounding box center [490, 238] width 518 height 17
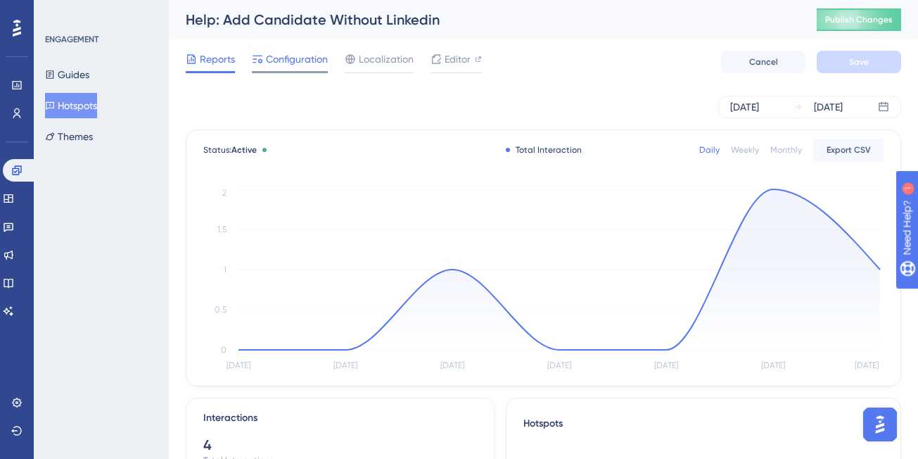
click at [309, 65] on span "Configuration" at bounding box center [297, 59] width 62 height 17
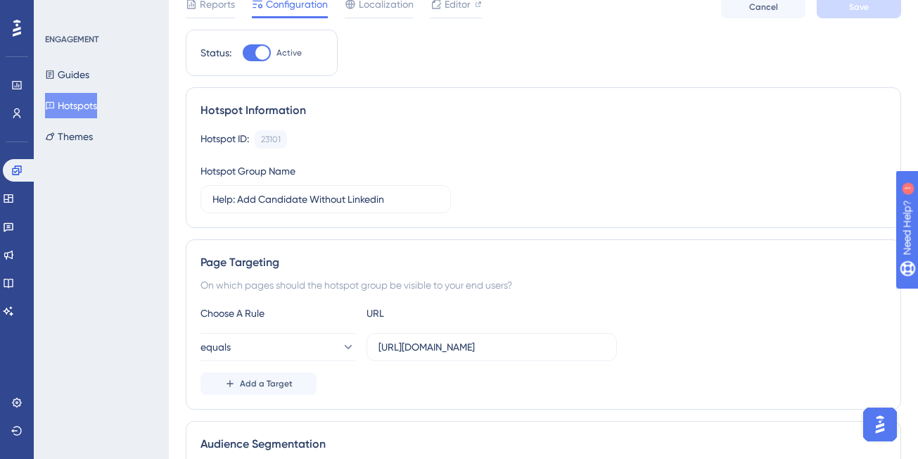
scroll to position [141, 0]
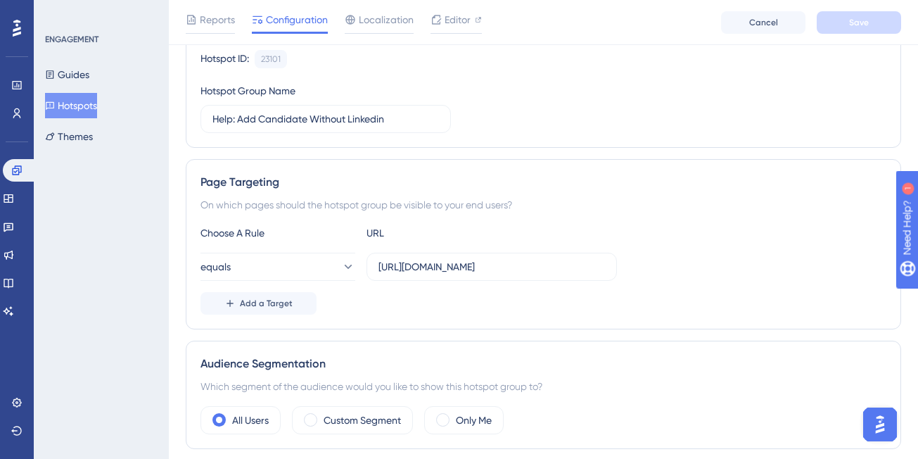
click at [884, 420] on img "Open AI Assistant Launcher" at bounding box center [879, 423] width 25 height 25
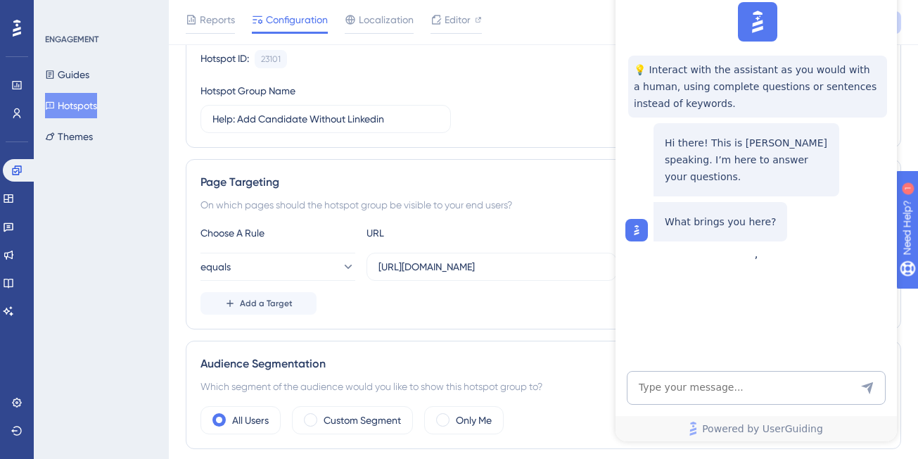
scroll to position [0, 0]
click at [691, 393] on textarea "AI Assistant Text Input" at bounding box center [756, 388] width 259 height 34
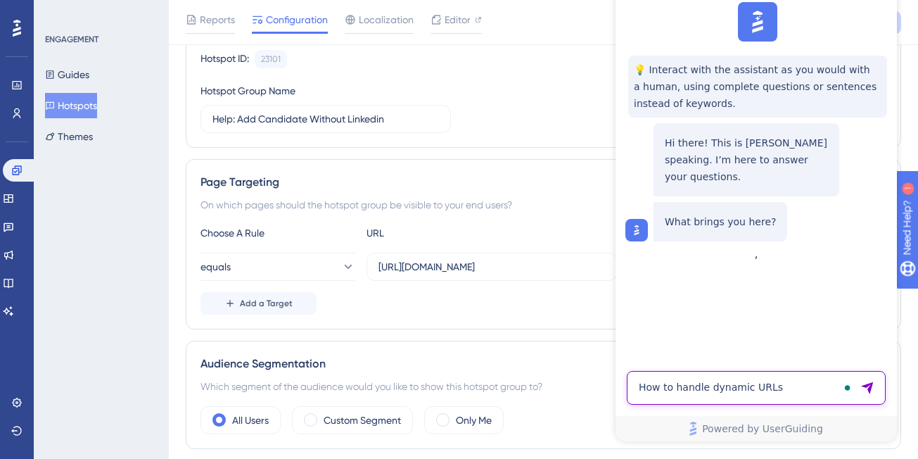
type textarea "How to handle dynamic URLs"
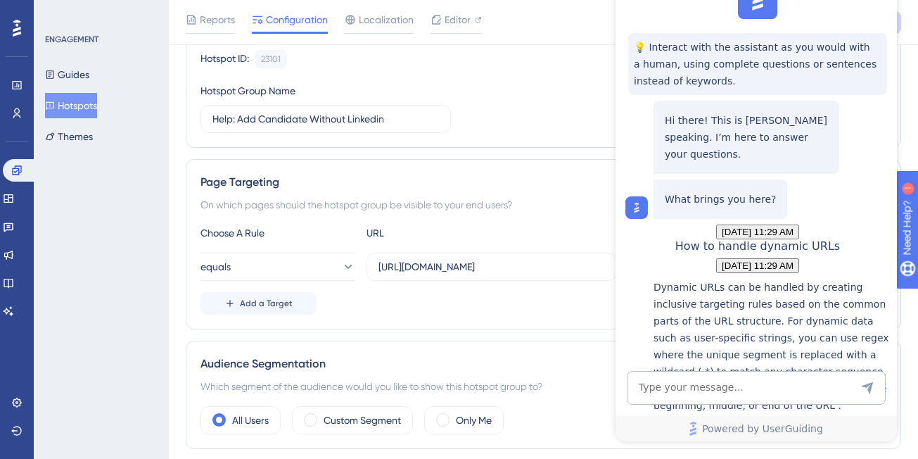
scroll to position [238, 0]
click at [761, 279] on p "Dynamic URLs can be handled by creating inclusive targeting rules based on the …" at bounding box center [771, 346] width 236 height 135
click at [761, 427] on div "Using Dynamic URLs for Targeting" at bounding box center [771, 442] width 236 height 30
click at [452, 200] on div "On which pages should the hotspot group be visible to your end users?" at bounding box center [543, 204] width 686 height 17
click at [312, 260] on button "equals" at bounding box center [277, 267] width 155 height 28
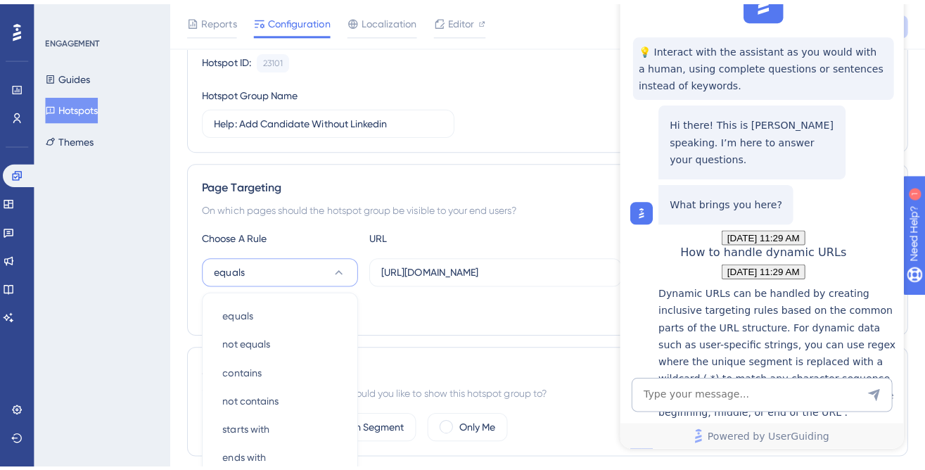
scroll to position [305, 0]
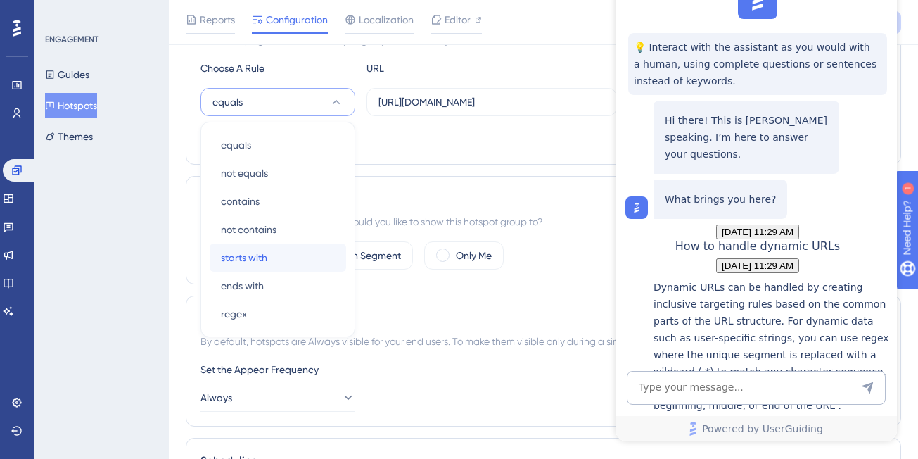
click at [269, 251] on div "starts with starts with" at bounding box center [278, 257] width 114 height 28
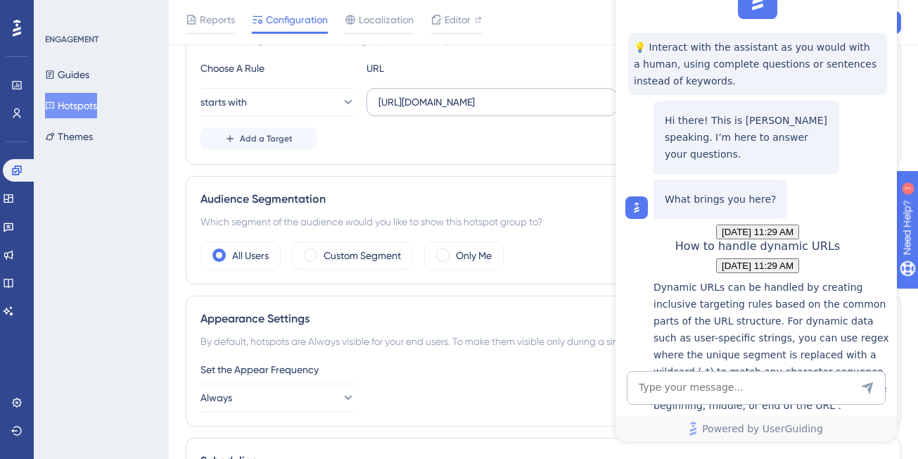
click at [407, 115] on label "https://sutrox.riviapps.com/SXMain/People" at bounding box center [491, 102] width 250 height 28
click at [407, 110] on input "https://sutrox.riviapps.com/SXMain/People" at bounding box center [491, 101] width 226 height 15
click at [407, 115] on label "https://sutrox.riviapps.com/SXMain/People" at bounding box center [491, 102] width 250 height 28
click at [407, 110] on input "https://sutrox.riviapps.com/SXMain/People" at bounding box center [491, 101] width 226 height 15
click at [407, 115] on label "https://sutrox.riviapps.com/SXMain/People" at bounding box center [491, 102] width 250 height 28
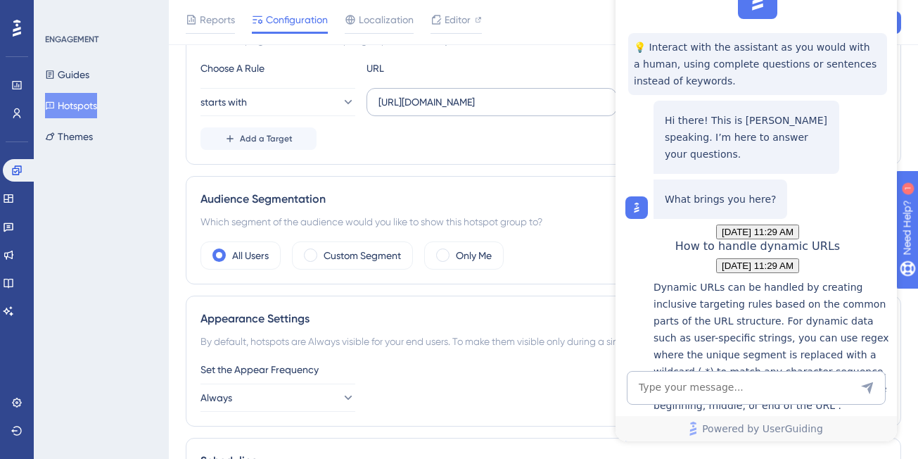
click at [407, 110] on input "https://sutrox.riviapps.com/SXMain/People" at bounding box center [491, 101] width 226 height 15
click at [87, 79] on button "Guides" at bounding box center [67, 74] width 44 height 25
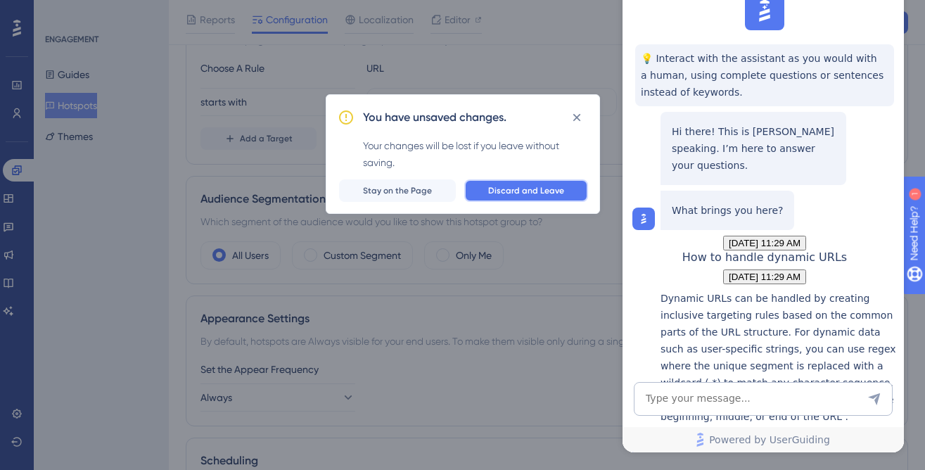
click at [503, 192] on span "Discard and Leave" at bounding box center [526, 190] width 76 height 11
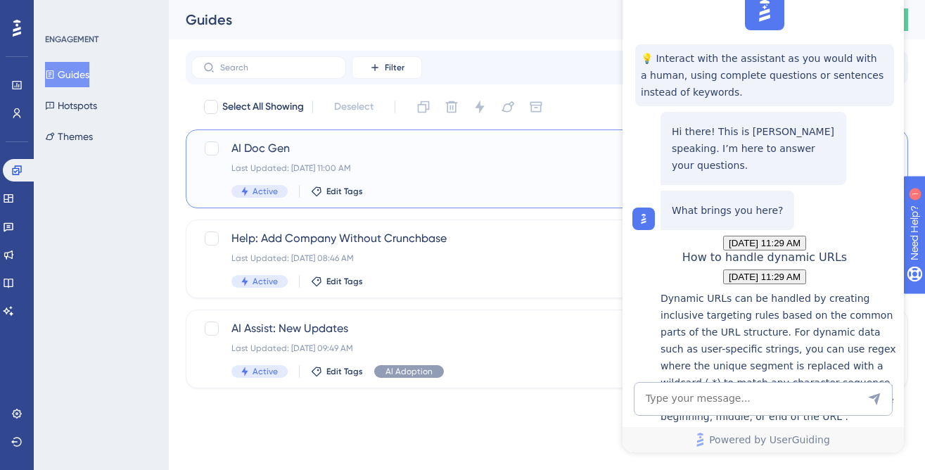
click at [306, 160] on div "AI Doc Gen Last Updated: Aug 19 2025, 11:00 AM Active Edit Tags" at bounding box center [490, 169] width 518 height 58
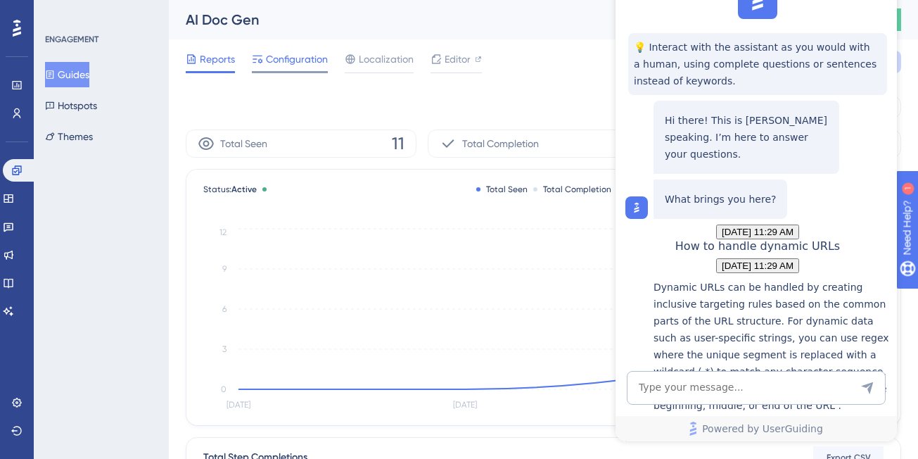
click at [303, 63] on span "Configuration" at bounding box center [297, 59] width 62 height 17
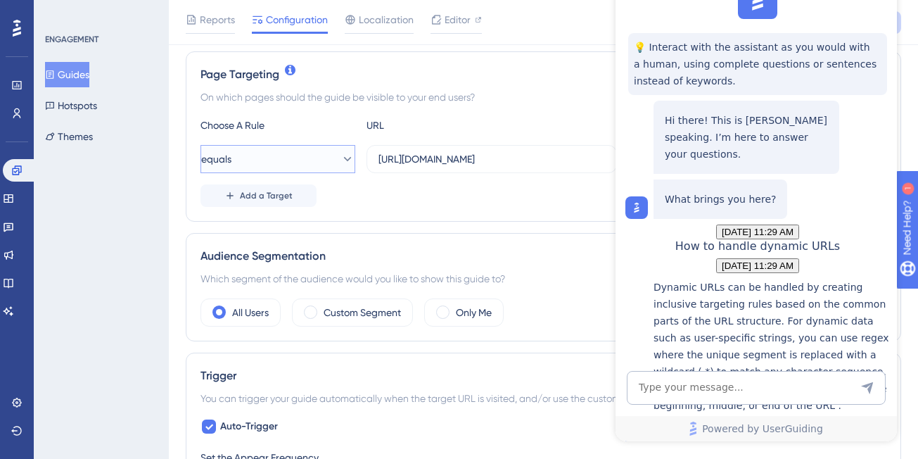
click at [328, 167] on button "equals" at bounding box center [277, 159] width 155 height 28
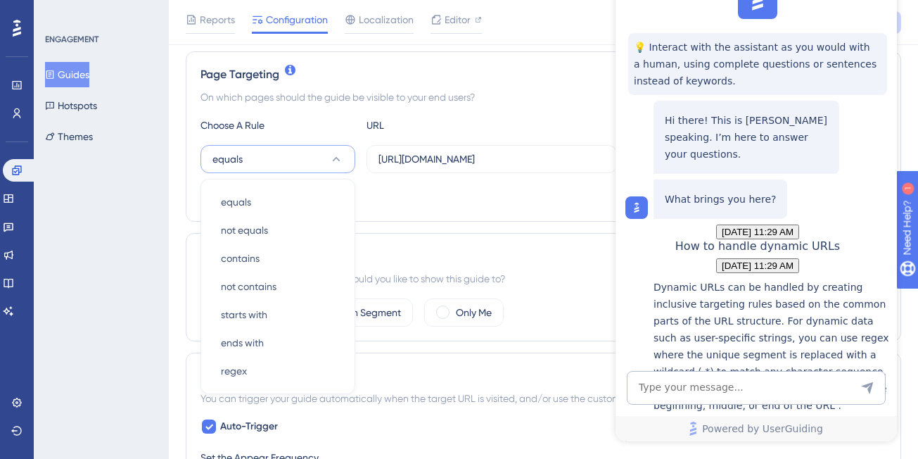
scroll to position [368, 0]
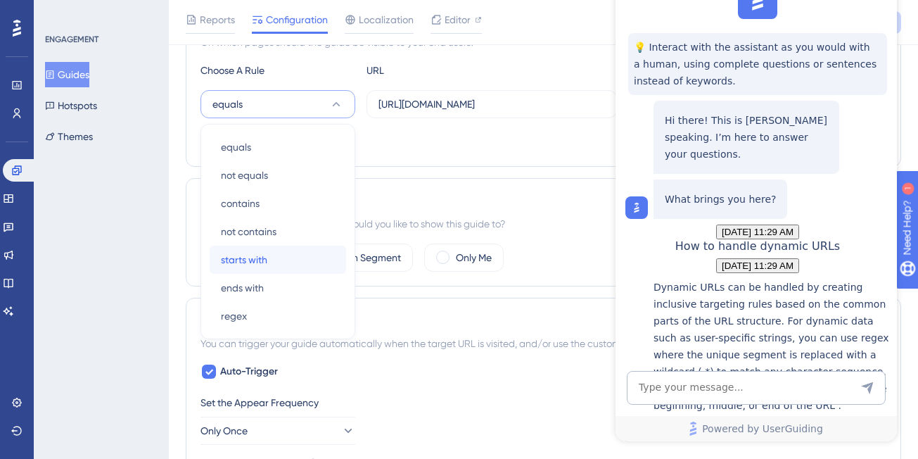
click at [267, 258] on span "starts with" at bounding box center [244, 259] width 46 height 17
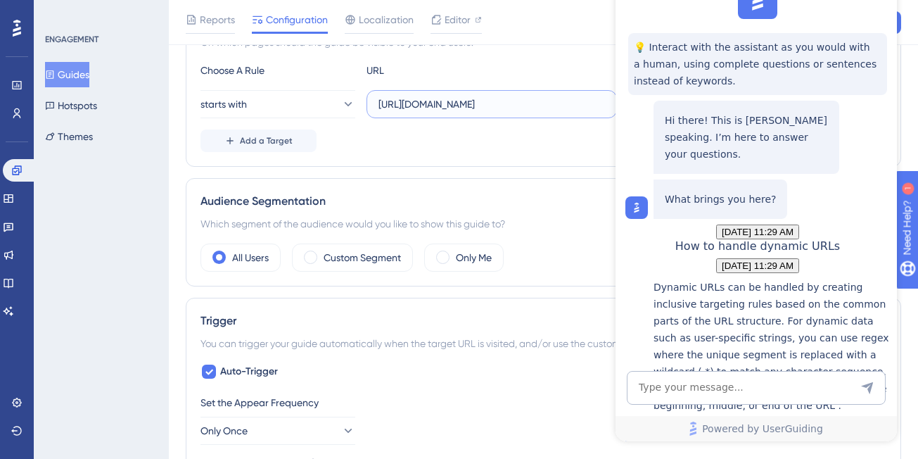
click at [445, 96] on input "https://sutrox.riviapps.com/sxmain/Dashboard" at bounding box center [491, 103] width 226 height 15
paste input "JobDetail"
type input "[URL][DOMAIN_NAME]"
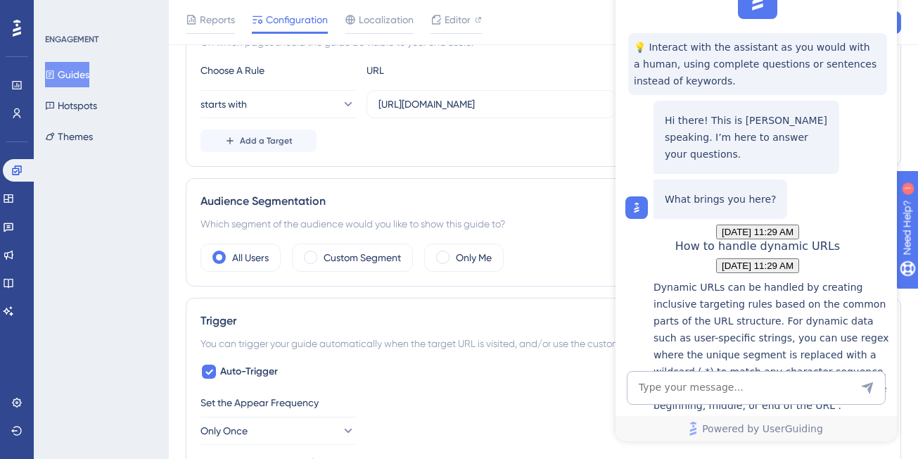
click at [457, 68] on div "URL" at bounding box center [443, 70] width 155 height 17
click at [300, 141] on button "Add a Target" at bounding box center [258, 140] width 116 height 23
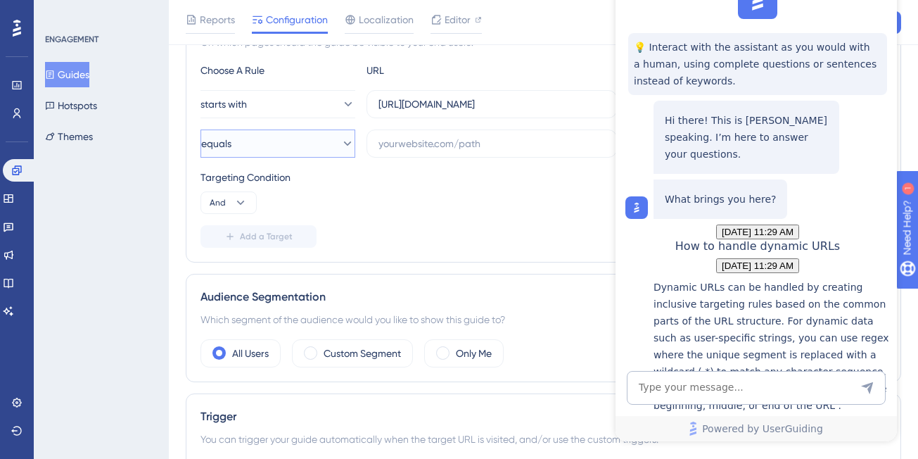
click at [297, 141] on button "equals" at bounding box center [277, 143] width 155 height 28
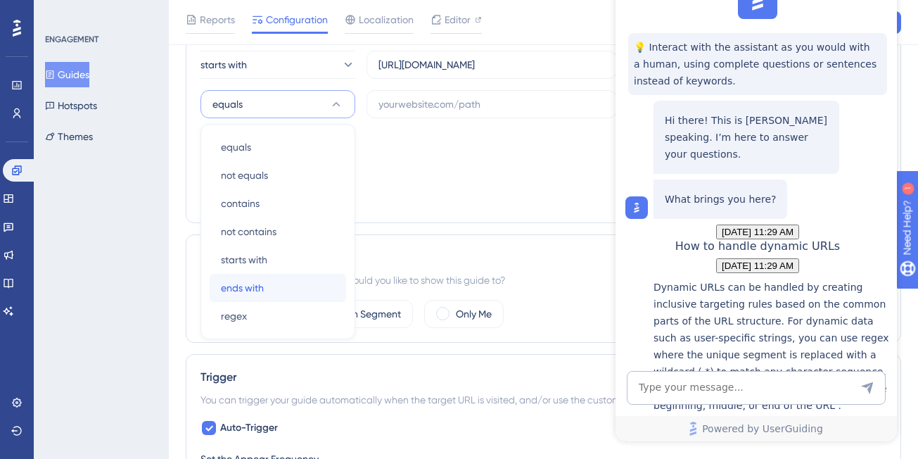
click at [264, 285] on div "ends with ends with" at bounding box center [278, 288] width 114 height 28
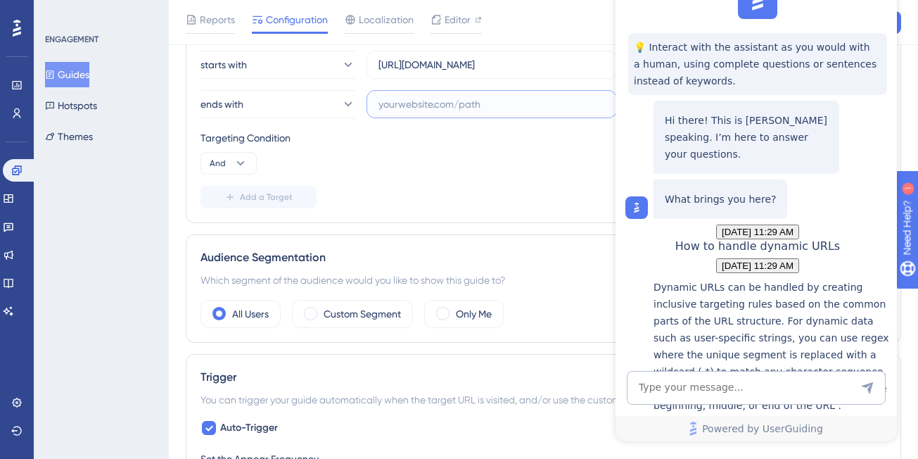
click at [409, 103] on input "text" at bounding box center [491, 103] width 226 height 15
paste input "&Tab=Documents#Documents"
type input "&Tab=Documents#Documents"
click at [548, 154] on div "Targeting Condition And" at bounding box center [543, 151] width 686 height 45
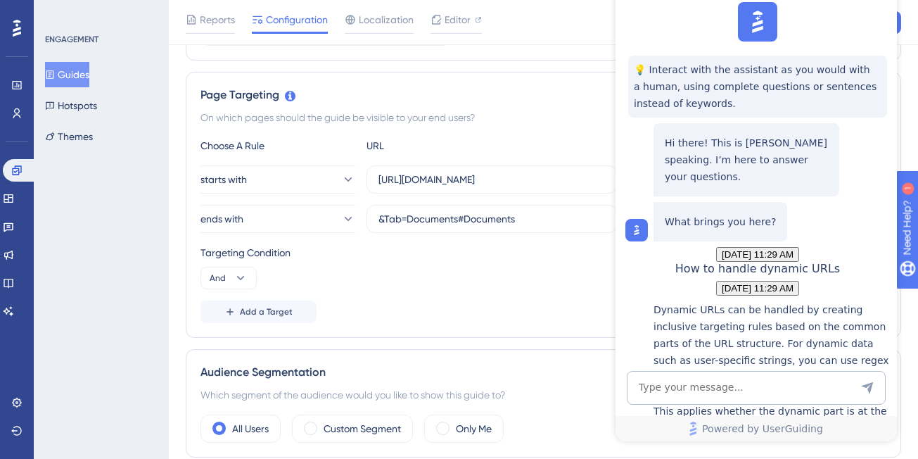
scroll to position [255, 0]
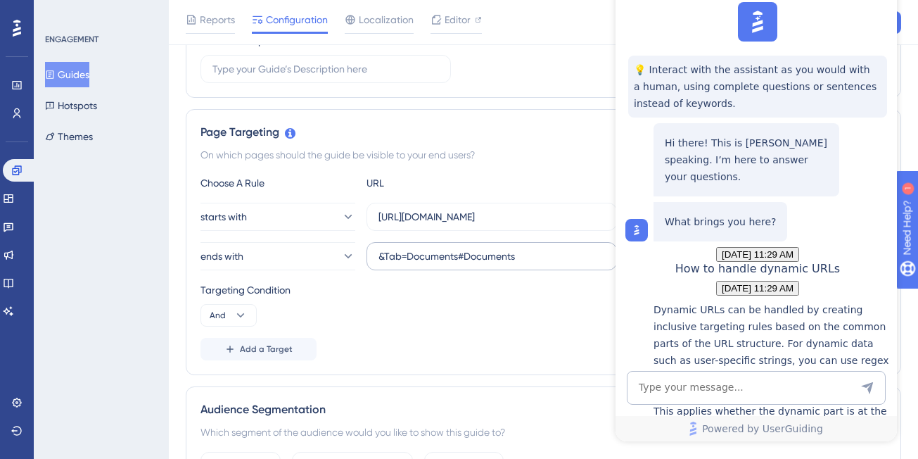
click at [569, 264] on label "&Tab=Documents#Documents" at bounding box center [491, 256] width 250 height 28
click at [569, 264] on input "&Tab=Documents#Documents" at bounding box center [491, 255] width 226 height 15
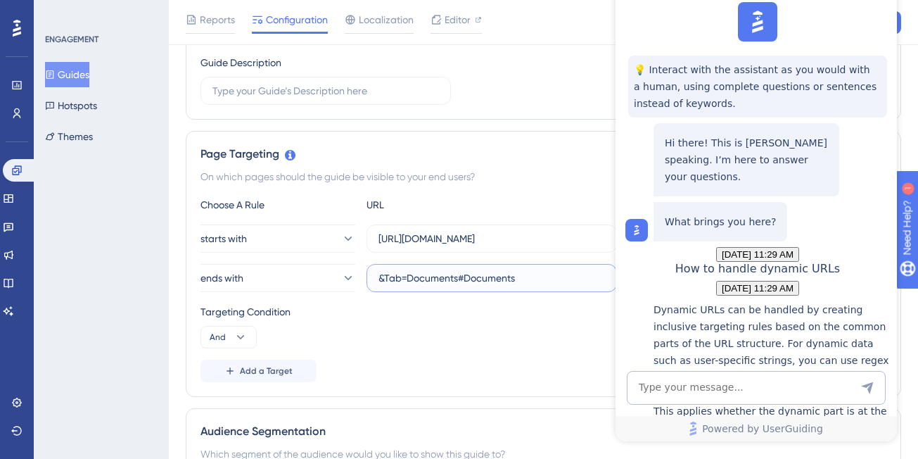
scroll to position [213, 0]
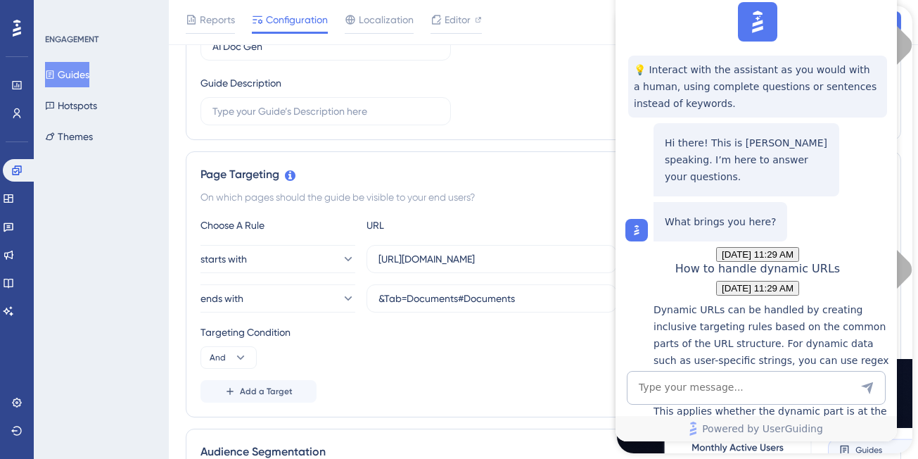
click at [578, 184] on div "Page Targeting On which pages should the guide be visible to your end users? Ch…" at bounding box center [543, 284] width 715 height 266
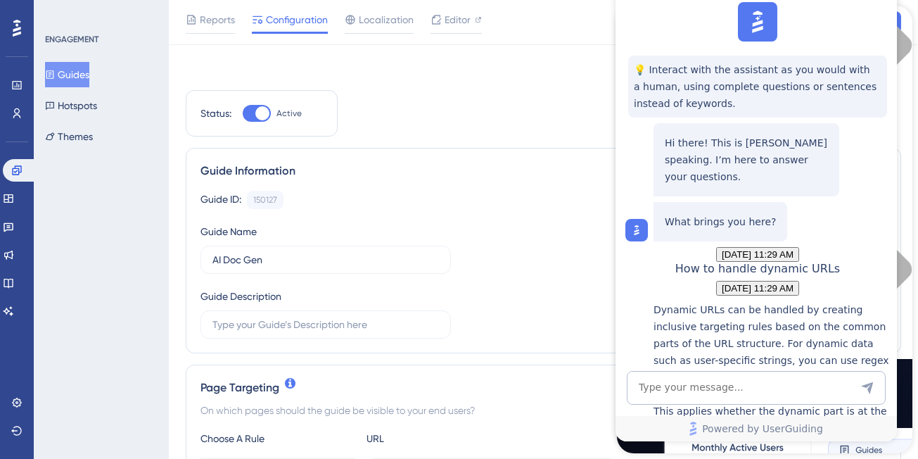
scroll to position [276, 0]
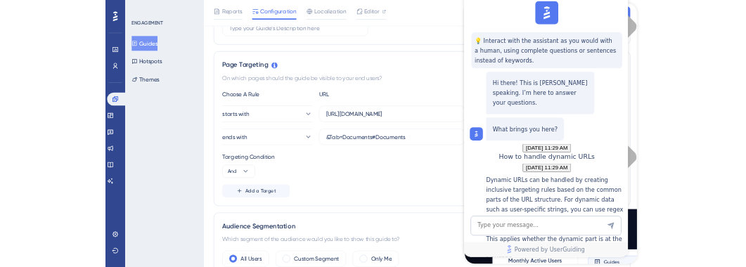
scroll to position [0, 0]
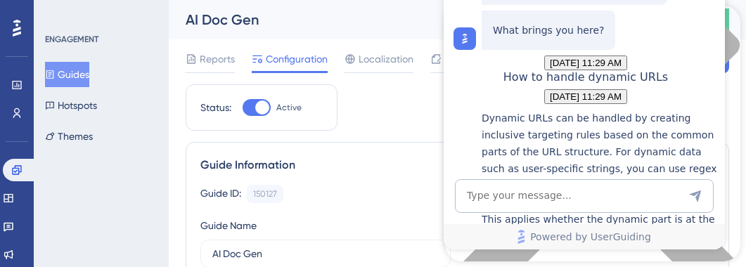
click at [406, 170] on div "Guide Information" at bounding box center [457, 165] width 514 height 17
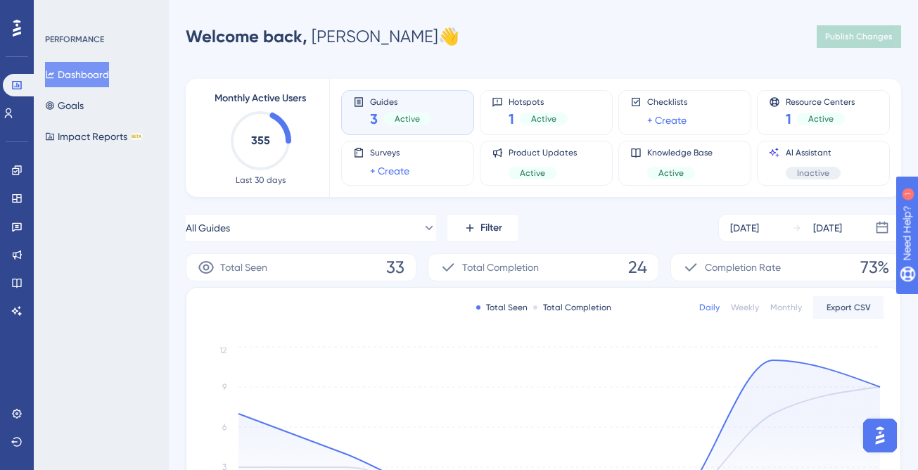
click at [363, 117] on div "Guides 3 Active" at bounding box center [407, 112] width 109 height 32
click at [11, 177] on link at bounding box center [16, 170] width 11 height 23
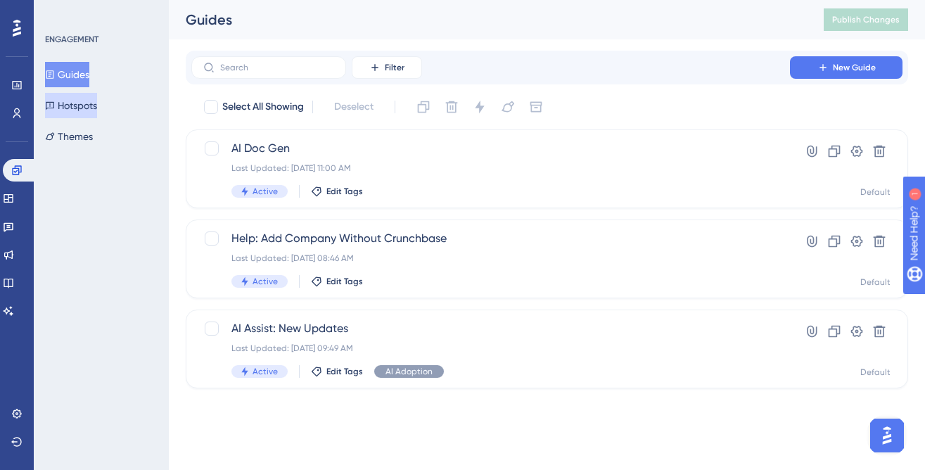
click at [81, 108] on button "Hotspots" at bounding box center [71, 105] width 52 height 25
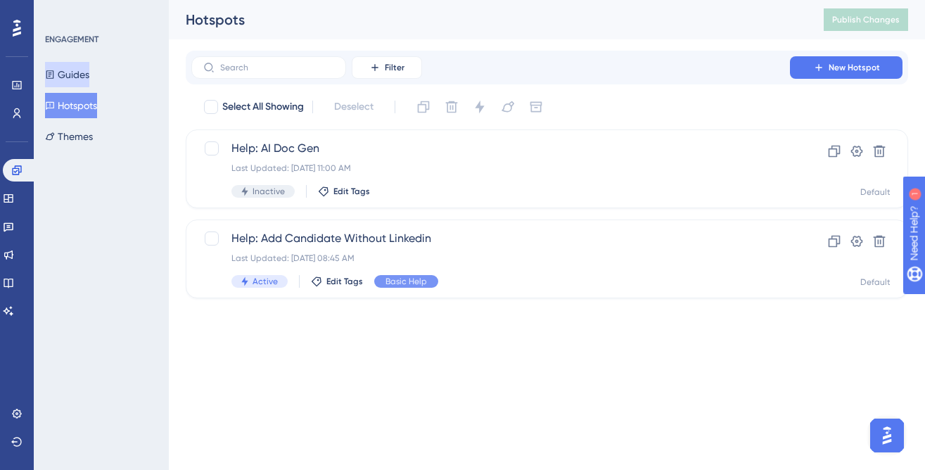
click at [81, 65] on button "Guides" at bounding box center [67, 74] width 44 height 25
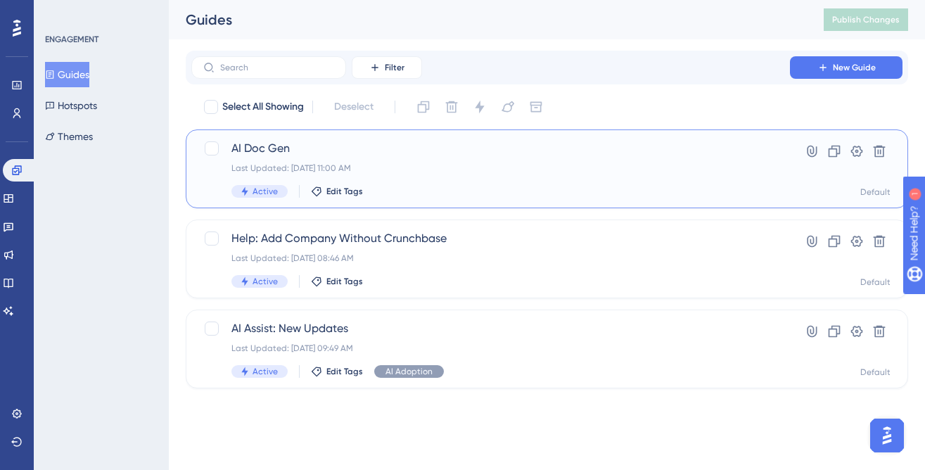
click at [516, 171] on div "Last Updated: [DATE] 11:00 AM" at bounding box center [490, 167] width 518 height 11
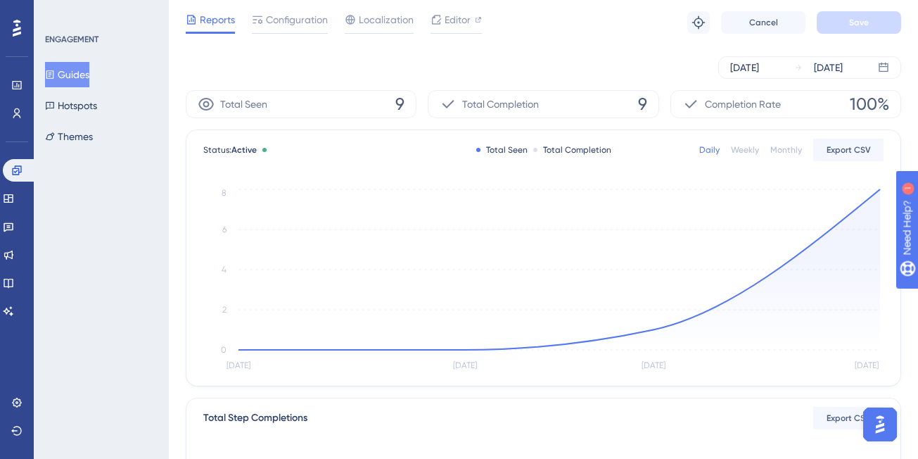
scroll to position [40, 1]
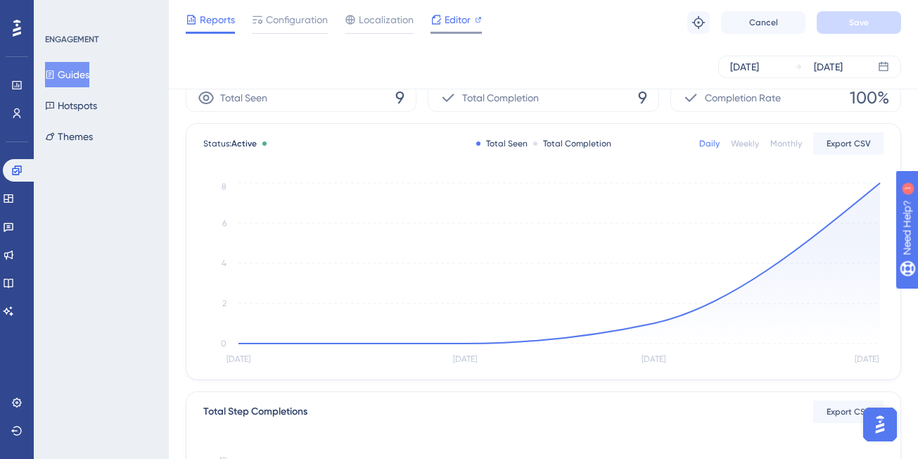
click at [449, 20] on span "Editor" at bounding box center [458, 19] width 26 height 17
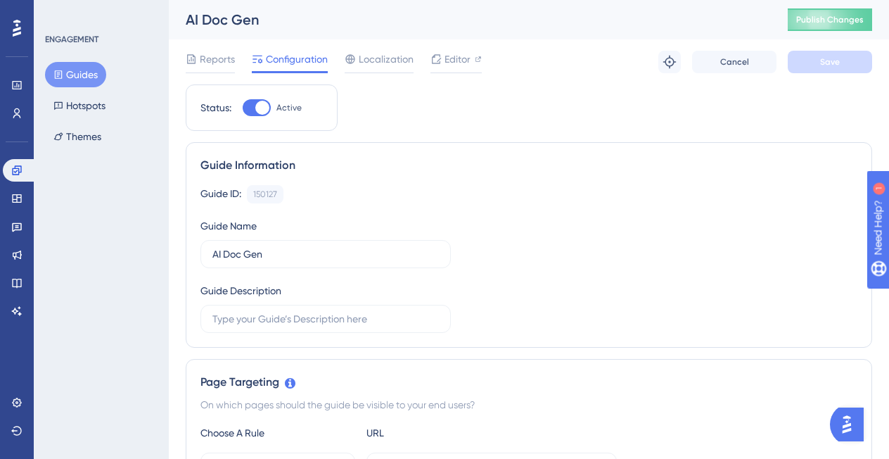
scroll to position [260, 0]
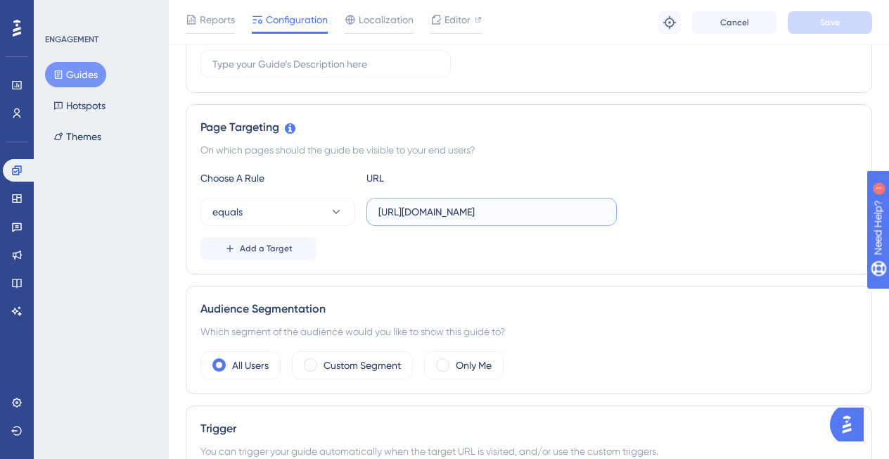
click at [500, 215] on input "https://sutrox.riviapps.com/sxmain/Dashboard" at bounding box center [491, 211] width 226 height 15
click at [283, 210] on button "equals" at bounding box center [277, 212] width 155 height 28
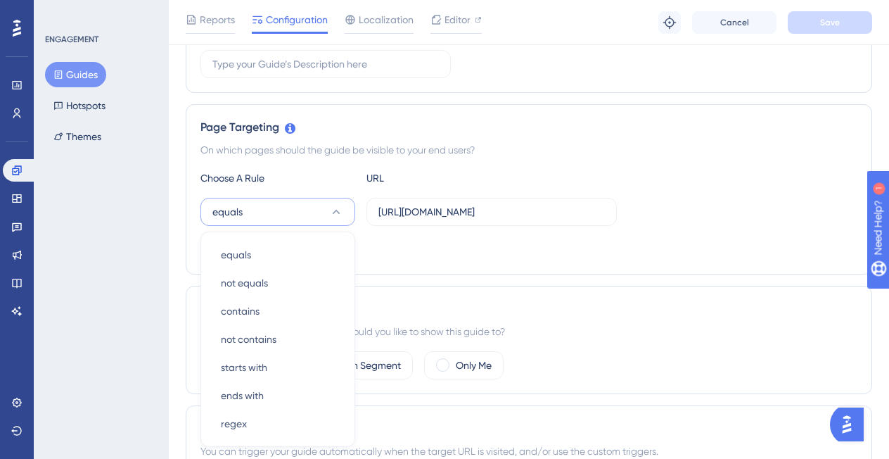
scroll to position [370, 0]
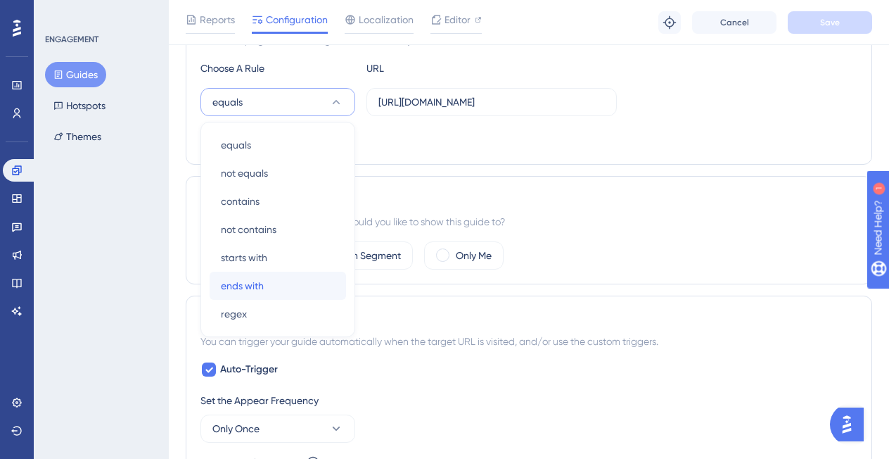
click at [266, 275] on div "ends with ends with" at bounding box center [278, 286] width 114 height 28
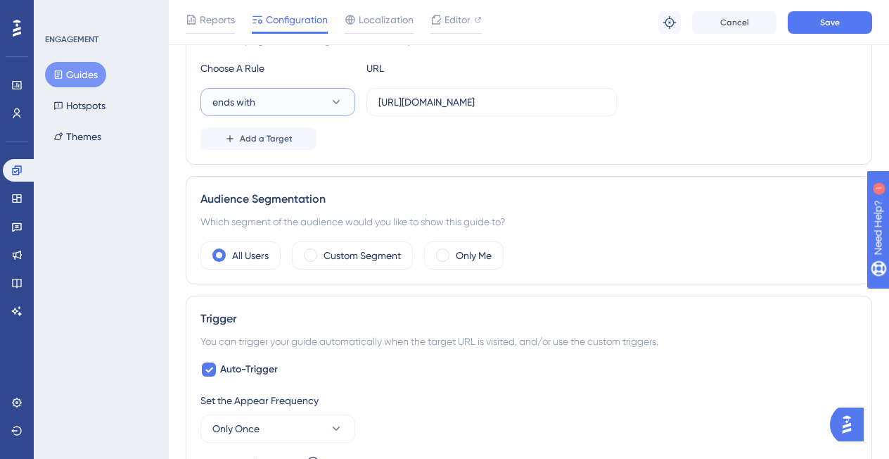
click at [279, 106] on button "ends with" at bounding box center [277, 102] width 155 height 28
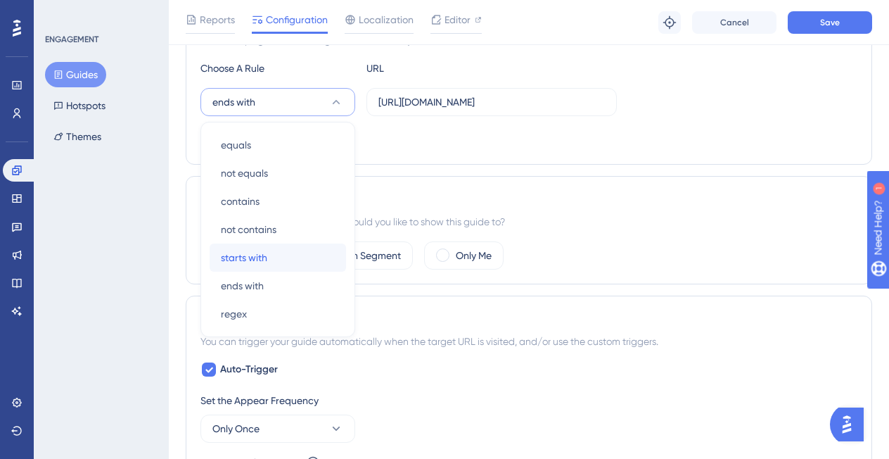
click at [267, 249] on span "starts with" at bounding box center [244, 257] width 46 height 17
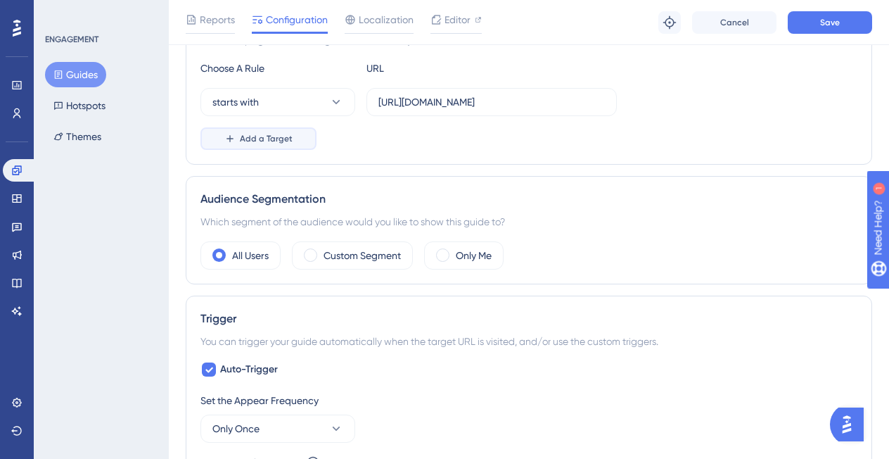
click at [268, 136] on span "Add a Target" at bounding box center [266, 138] width 53 height 11
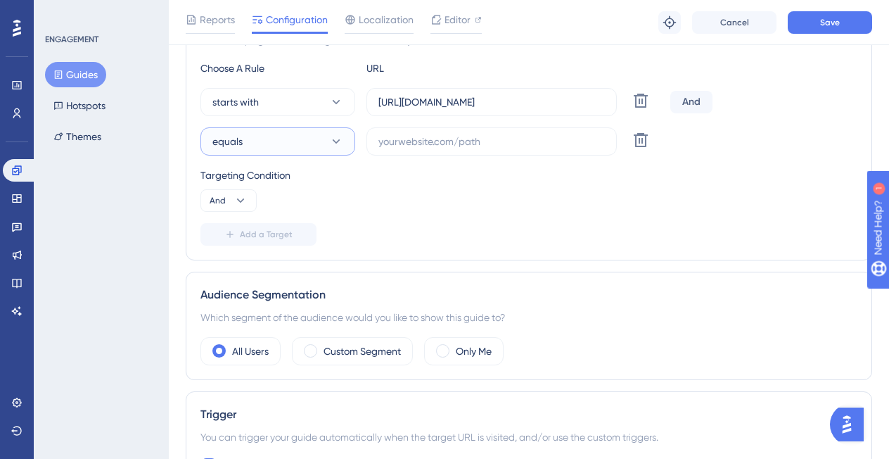
click at [267, 143] on button "equals" at bounding box center [277, 141] width 155 height 28
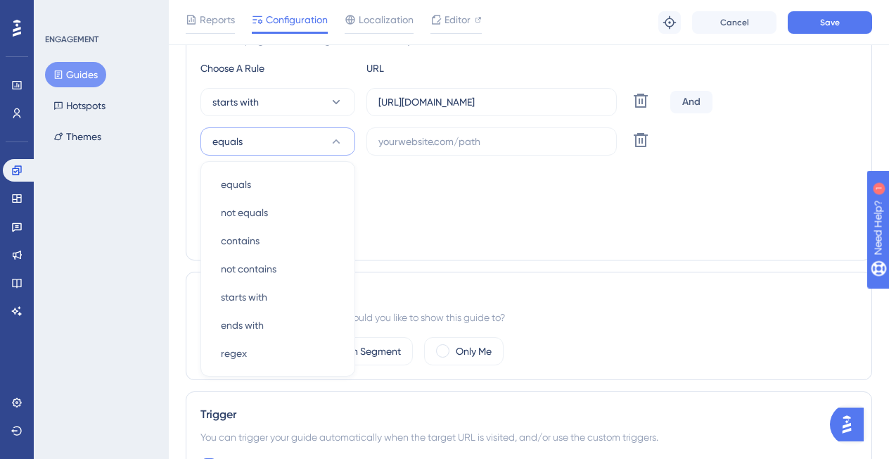
scroll to position [407, 0]
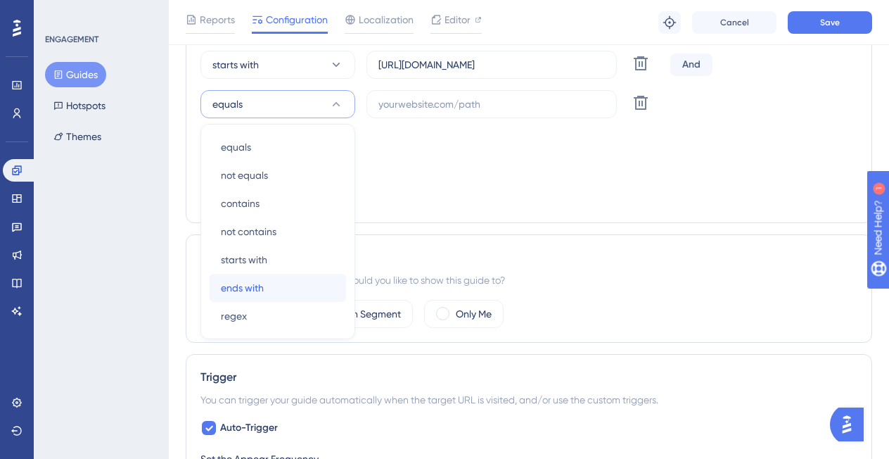
click at [264, 278] on div "ends with ends with" at bounding box center [278, 288] width 114 height 28
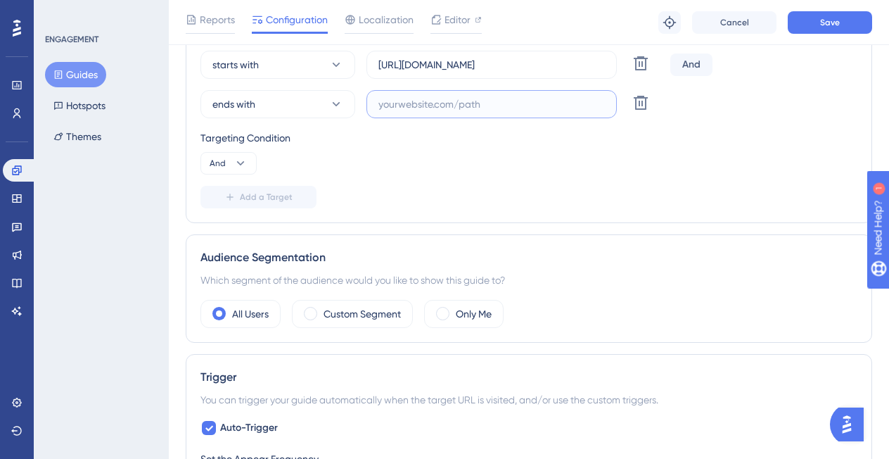
click at [403, 103] on input "text" at bounding box center [491, 103] width 226 height 15
paste input "&Tab=Documents#Documents"
type input "&Tab=Documents#Documents"
click at [426, 135] on div "Targeting Condition" at bounding box center [528, 137] width 657 height 17
click at [453, 68] on input "https://sutrox.riviapps.com/sxmain/Dashboard" at bounding box center [491, 64] width 226 height 15
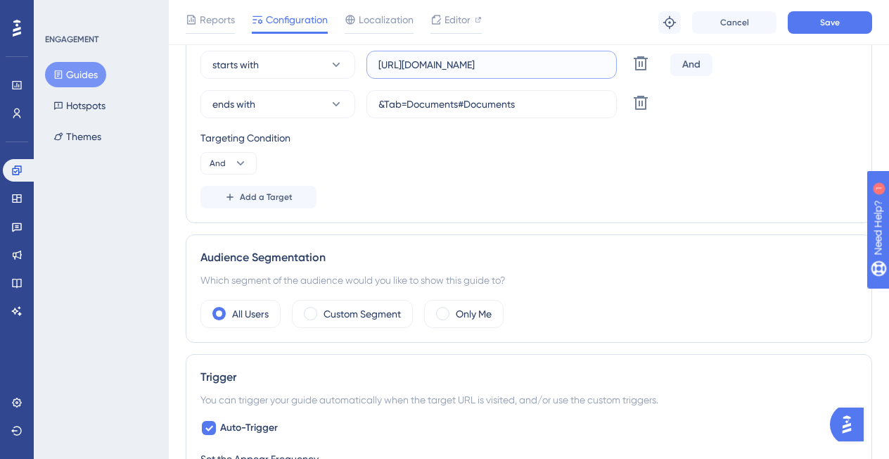
click at [409, 65] on input "https://sutrox.riviapps.com/sxmain/Dashboard" at bounding box center [491, 64] width 226 height 15
paste input "JobDetail"
type input "[URL][DOMAIN_NAME]"
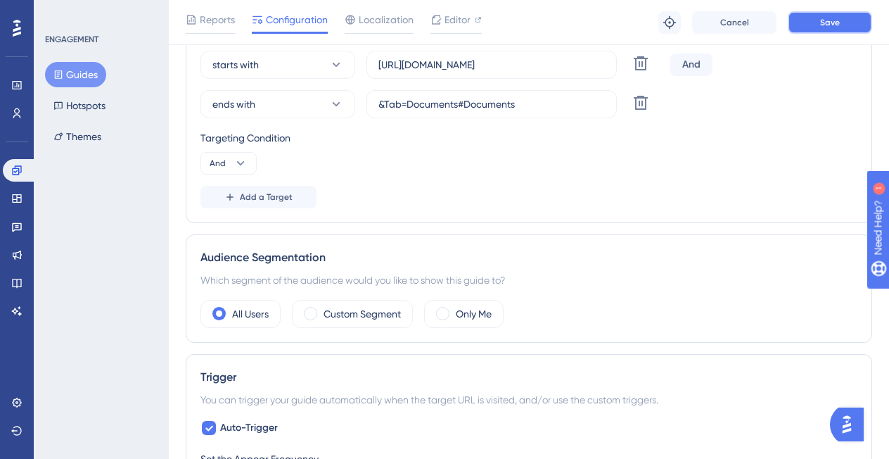
click at [753, 23] on button "Save" at bounding box center [830, 22] width 84 height 23
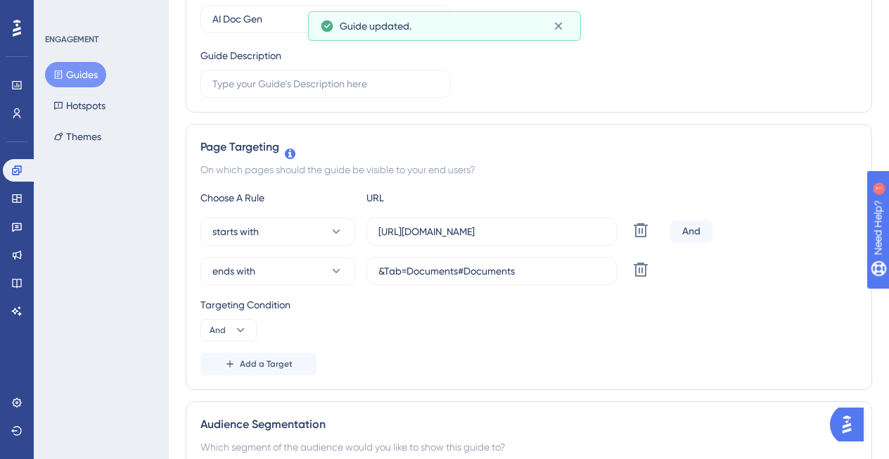
scroll to position [0, 0]
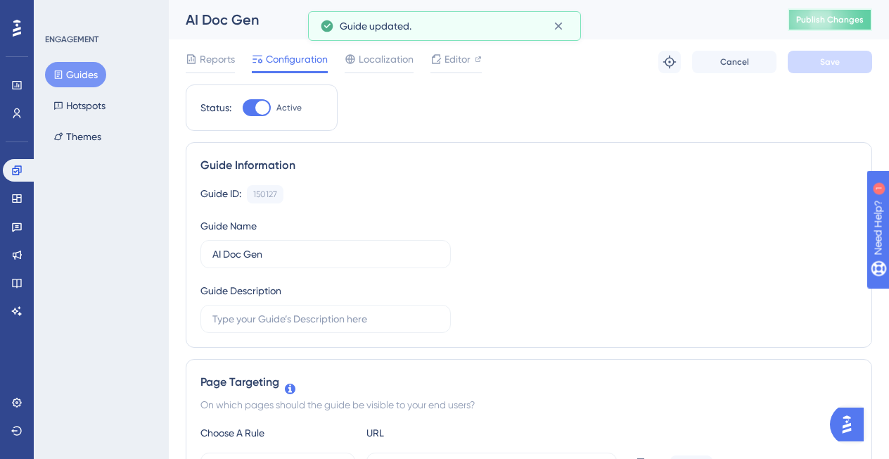
click at [753, 18] on span "Publish Changes" at bounding box center [830, 19] width 68 height 11
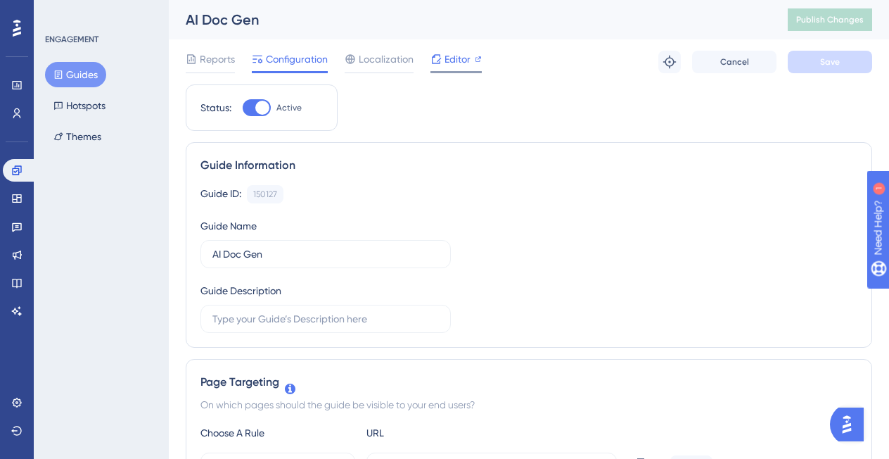
click at [440, 61] on icon at bounding box center [435, 58] width 11 height 11
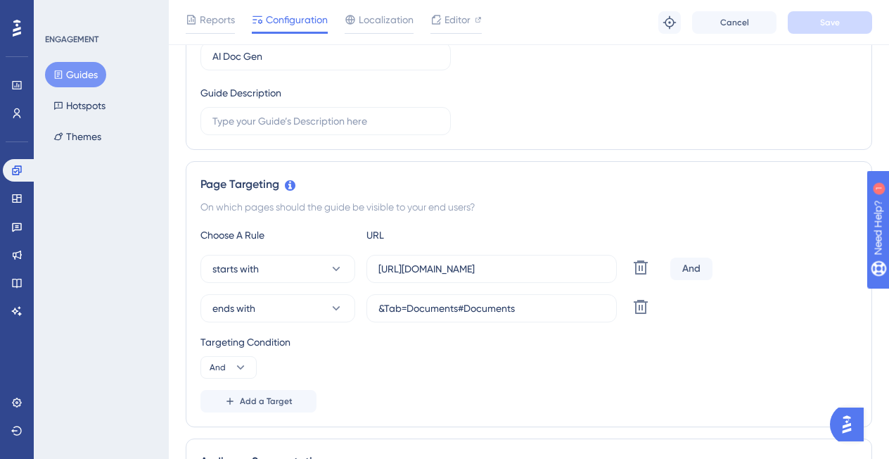
click at [428, 250] on div "Choose A Rule URL starts with https://sutrox.riviapps.com/sxmain/JobDetail Dele…" at bounding box center [528, 319] width 657 height 186
click at [430, 260] on label "[URL][DOMAIN_NAME]" at bounding box center [491, 269] width 250 height 28
click at [430, 261] on input "[URL][DOMAIN_NAME]" at bounding box center [491, 268] width 226 height 15
click at [430, 260] on label "[URL][DOMAIN_NAME]" at bounding box center [491, 269] width 250 height 28
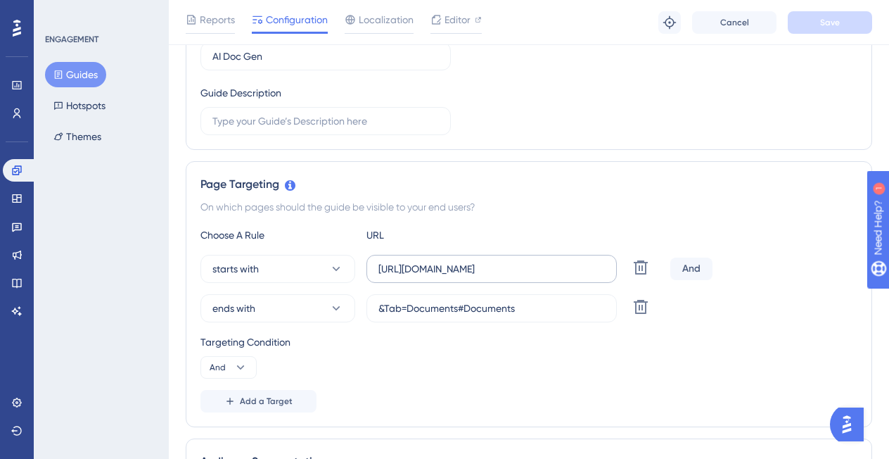
click at [430, 261] on input "[URL][DOMAIN_NAME]" at bounding box center [491, 268] width 226 height 15
click at [430, 260] on label "[URL][DOMAIN_NAME]" at bounding box center [491, 269] width 250 height 28
click at [430, 261] on input "[URL][DOMAIN_NAME]" at bounding box center [491, 268] width 226 height 15
click at [435, 274] on input "[URL][DOMAIN_NAME]" at bounding box center [491, 268] width 226 height 15
click at [489, 278] on input "&Tab=Documents#Documents" at bounding box center [491, 307] width 226 height 15
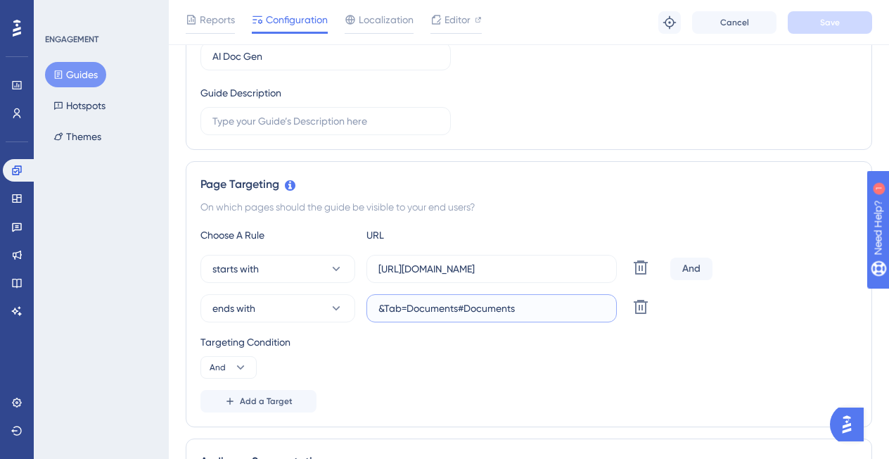
click at [489, 278] on input "&Tab=Documents#Documents" at bounding box center [491, 307] width 226 height 15
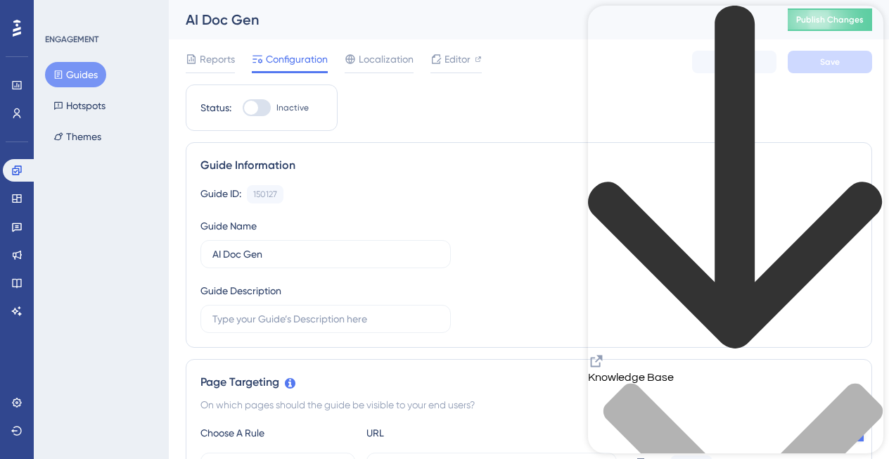
click at [608, 28] on icon "back to header" at bounding box center [735, 177] width 294 height 343
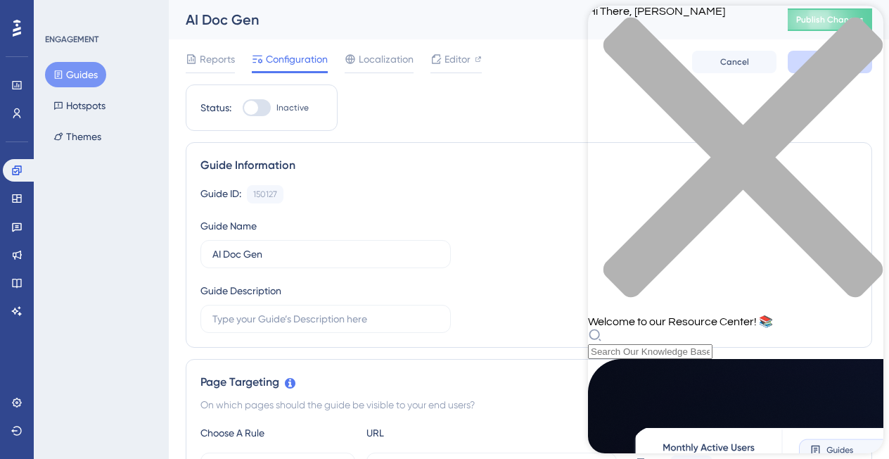
click at [753, 17] on div "close resource center" at bounding box center [735, 166] width 295 height 298
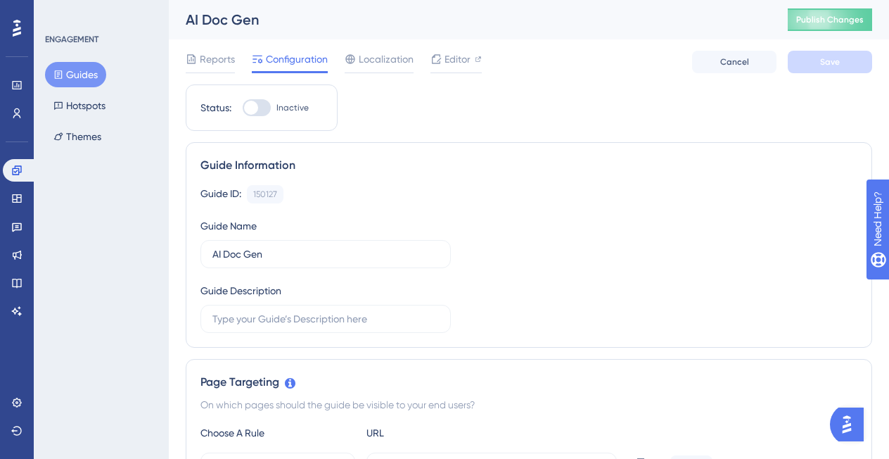
click at [753, 278] on img "Open AI Assistant Launcher" at bounding box center [846, 423] width 25 height 25
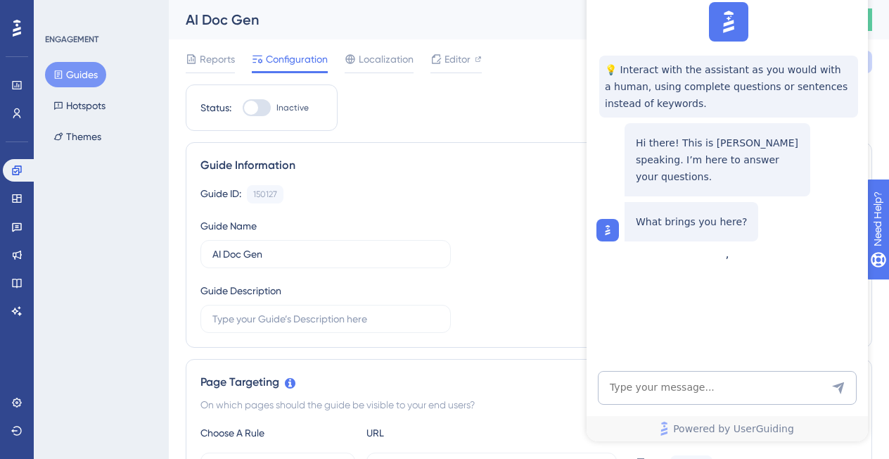
scroll to position [0, 0]
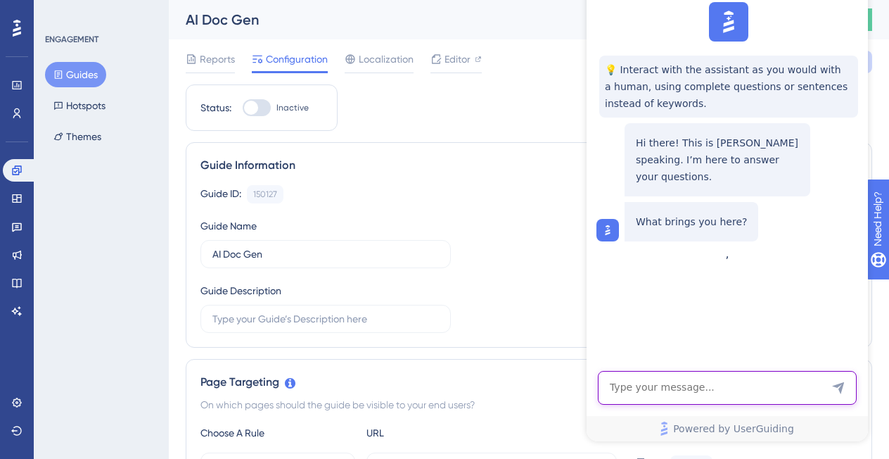
click at [720, 278] on textarea "AI Assistant Text Input" at bounding box center [727, 388] width 259 height 34
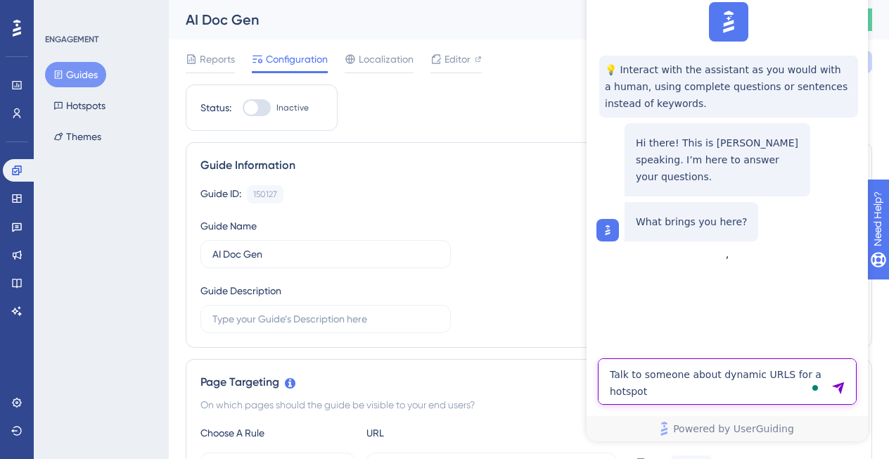
type textarea "Talk to someone about dynamic URLS for a hotspot"
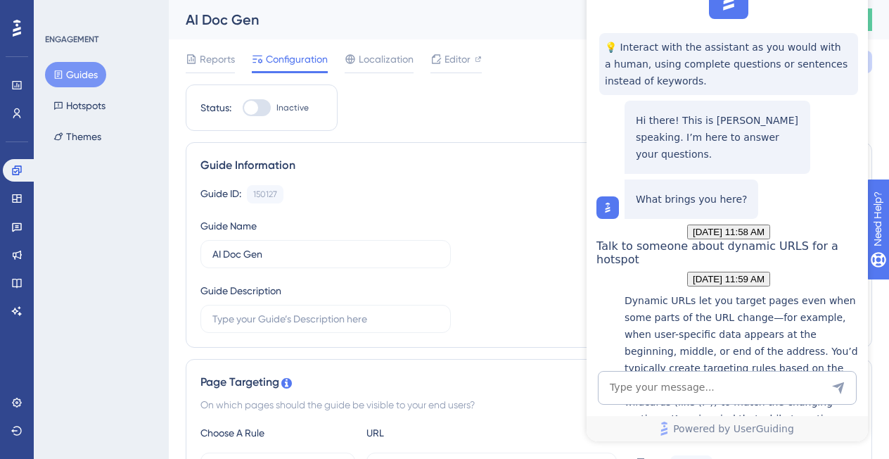
scroll to position [423, 0]
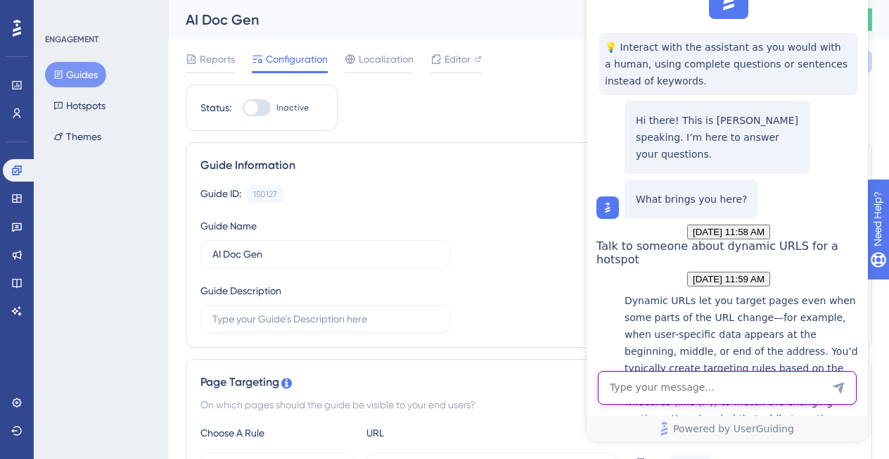
click at [645, 278] on textarea "AI Assistant Text Input" at bounding box center [727, 388] width 259 height 34
type textarea "Talk to someone"
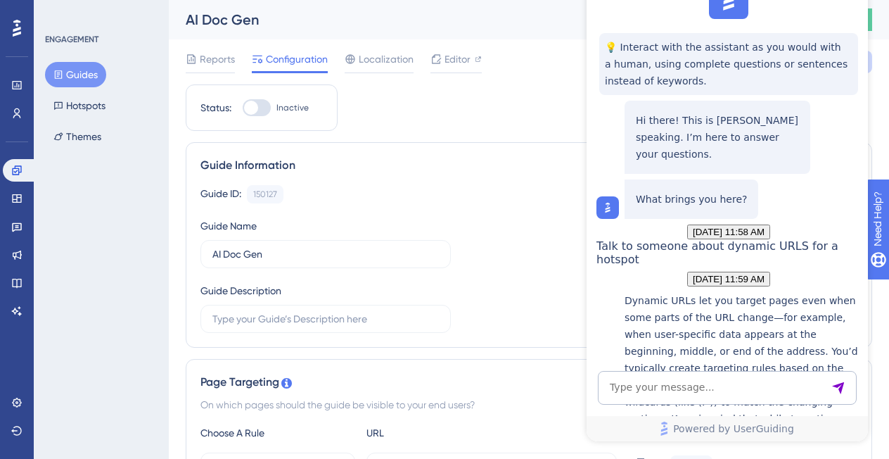
scroll to position [633, 0]
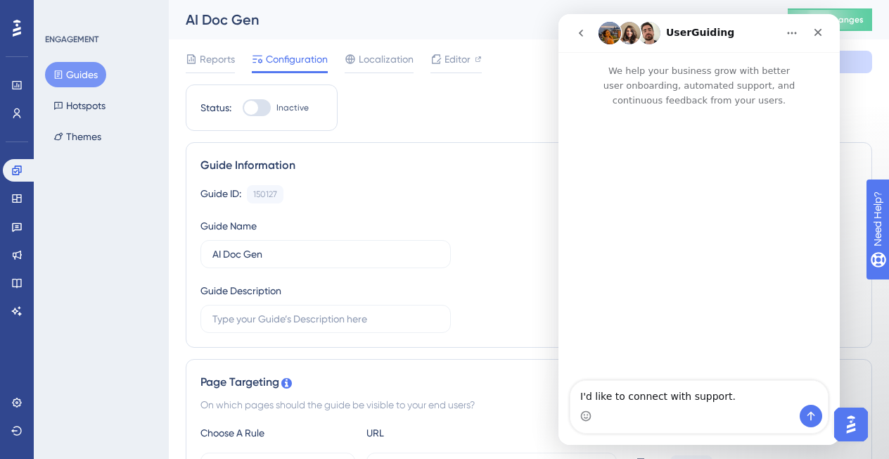
scroll to position [0, 0]
type textarea "I'd like to connect with support about dynamic URLs with hotspots"
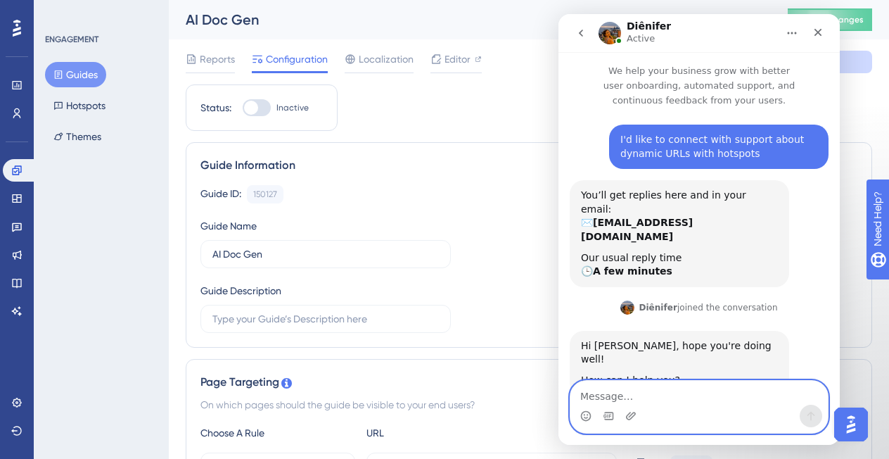
scroll to position [4, 0]
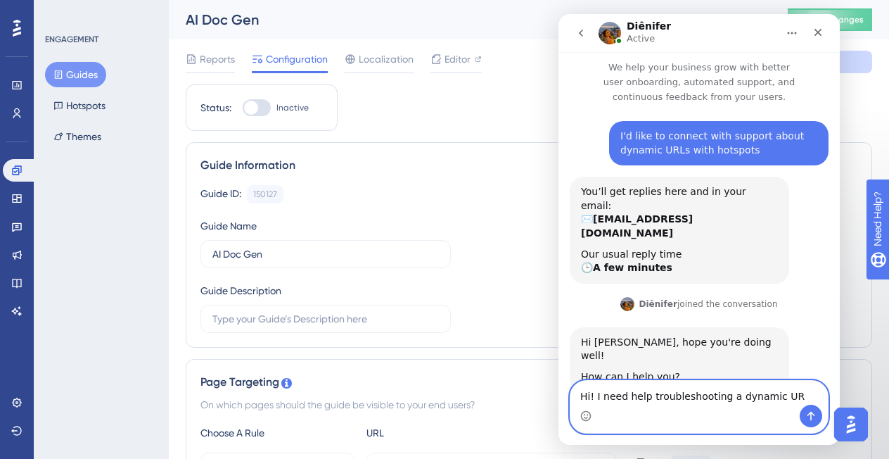
type textarea "Hi! I need help troubleshooting a dynamic URL"
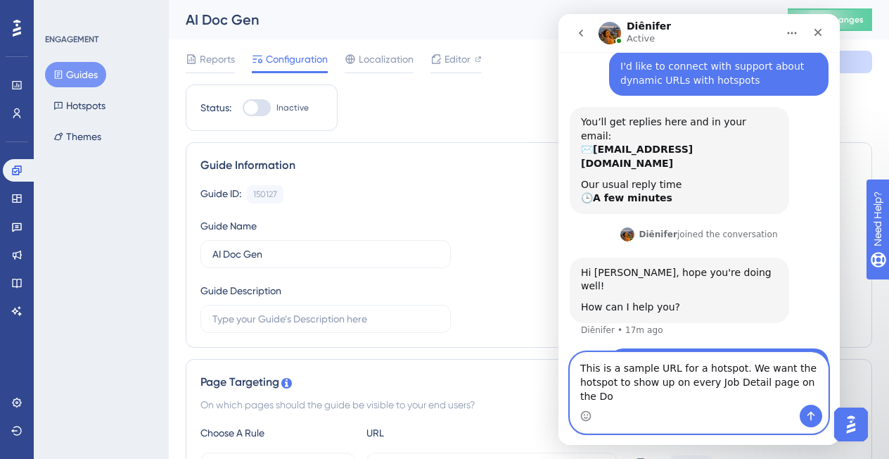
scroll to position [87, 0]
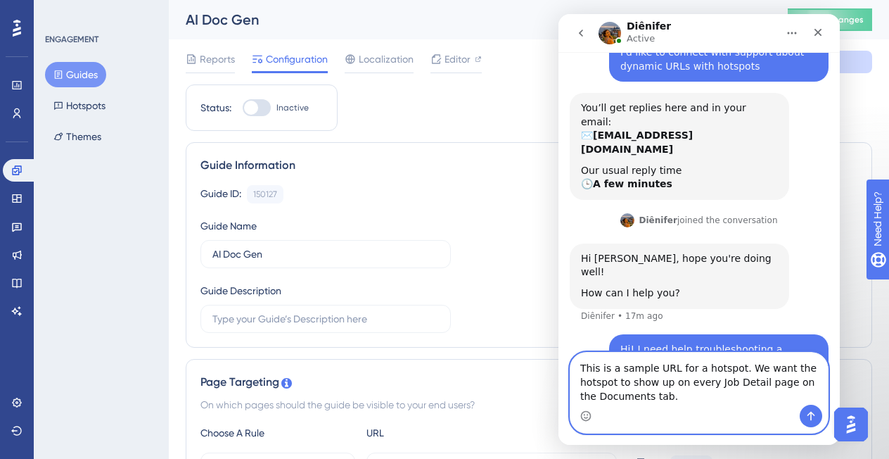
paste textarea "[URL][DOMAIN_NAME]"
type textarea "This is a sample URL for a hotspot. We want the hotspot to show up on every Job…"
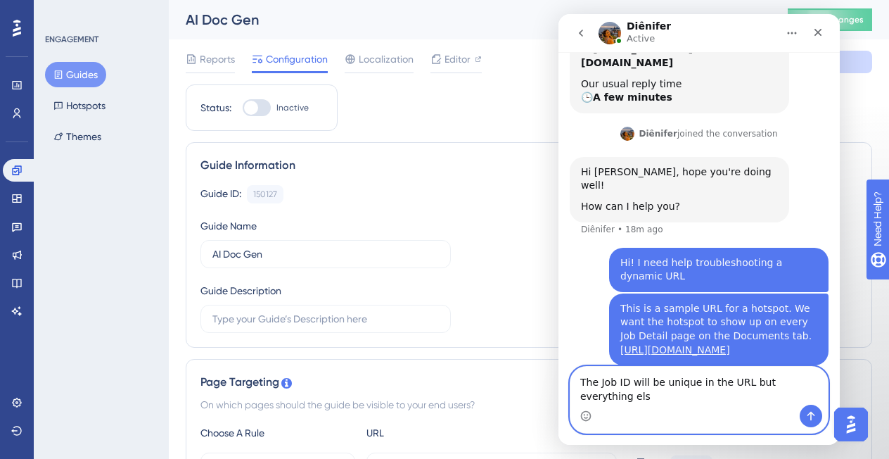
scroll to position [188, 0]
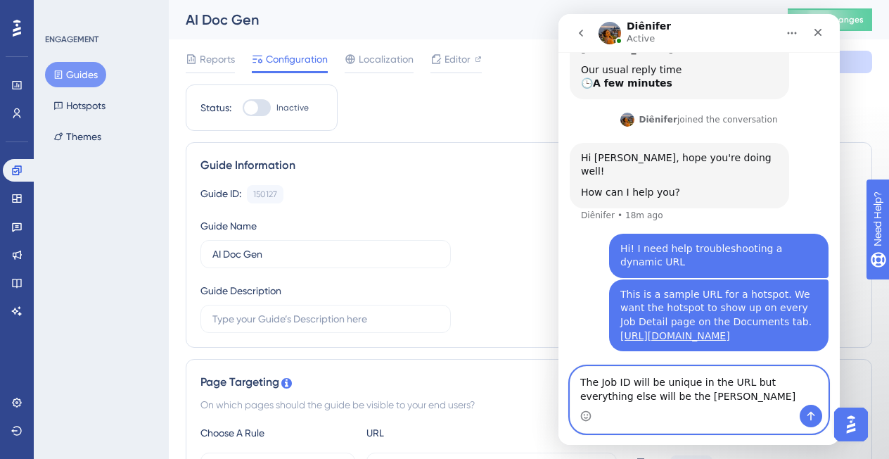
type textarea "The Job ID will be unique in the URL but everything else will be the same"
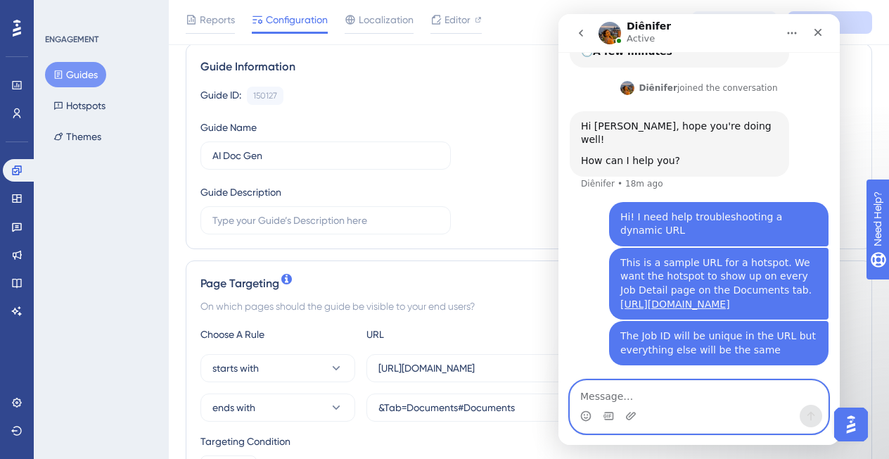
scroll to position [224, 4]
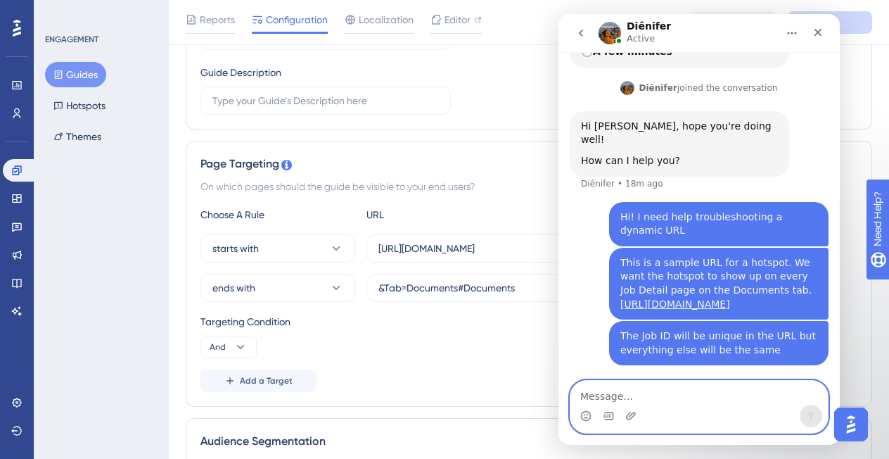
click at [677, 278] on textarea "Message…" at bounding box center [698, 393] width 257 height 24
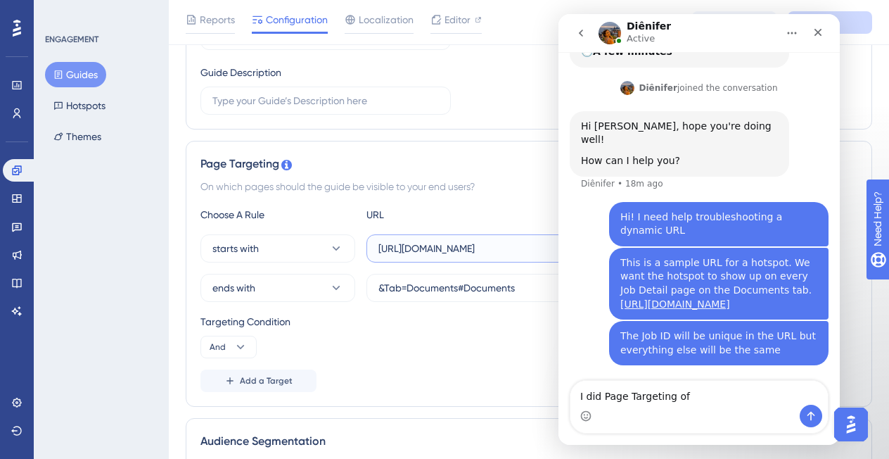
click at [482, 250] on input "[URL][DOMAIN_NAME]" at bounding box center [491, 248] width 226 height 15
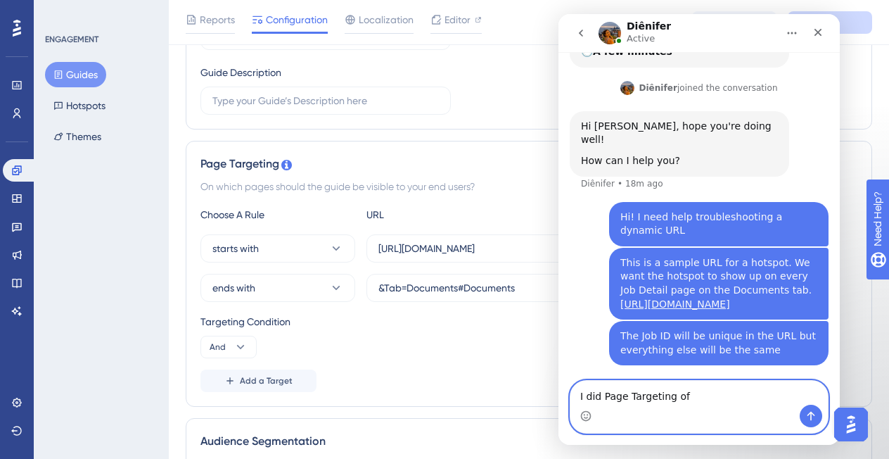
click at [610, 278] on textarea "I did Page Targeting of" at bounding box center [698, 393] width 257 height 24
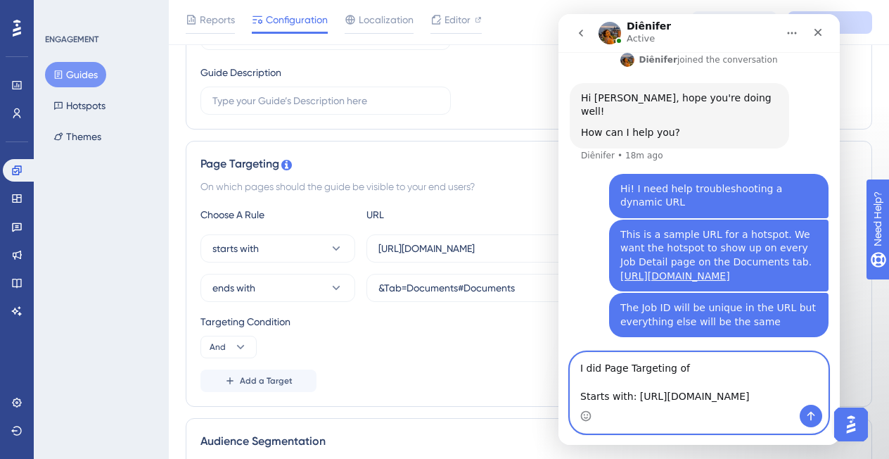
scroll to position [290, 0]
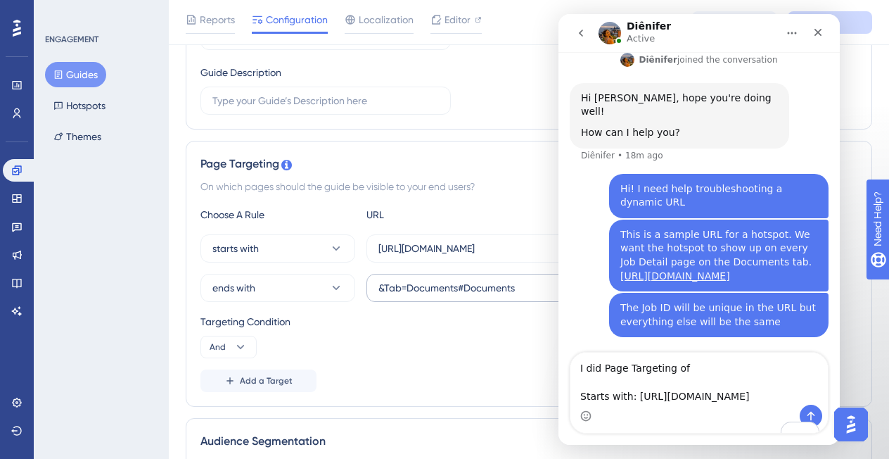
click at [409, 278] on label "&Tab=Documents#Documents" at bounding box center [491, 288] width 250 height 28
click at [409, 278] on input "&Tab=Documents#Documents" at bounding box center [491, 287] width 226 height 15
click at [409, 278] on label "&Tab=Documents#Documents" at bounding box center [491, 288] width 250 height 28
click at [409, 278] on input "&Tab=Documents#Documents" at bounding box center [491, 287] width 226 height 15
click at [409, 278] on label "&Tab=Documents#Documents" at bounding box center [491, 288] width 250 height 28
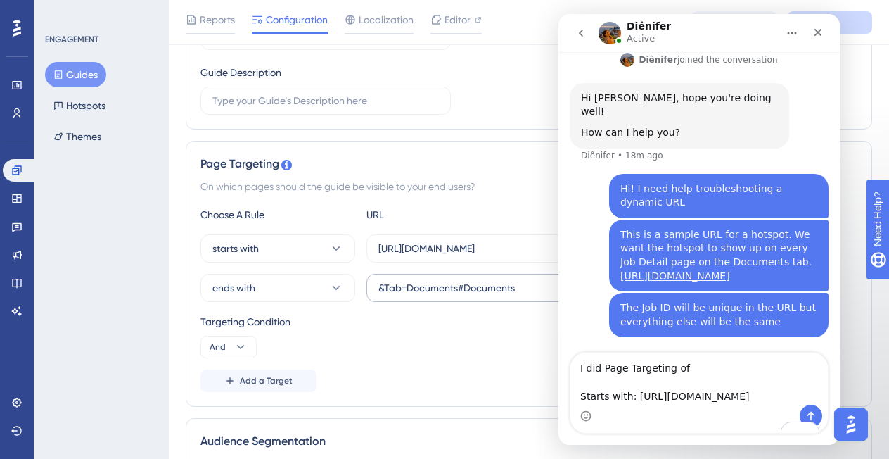
click at [409, 278] on input "&Tab=Documents#Documents" at bounding box center [491, 287] width 226 height 15
click at [406, 278] on input "&Tab=Documents#Documents" at bounding box center [491, 287] width 226 height 15
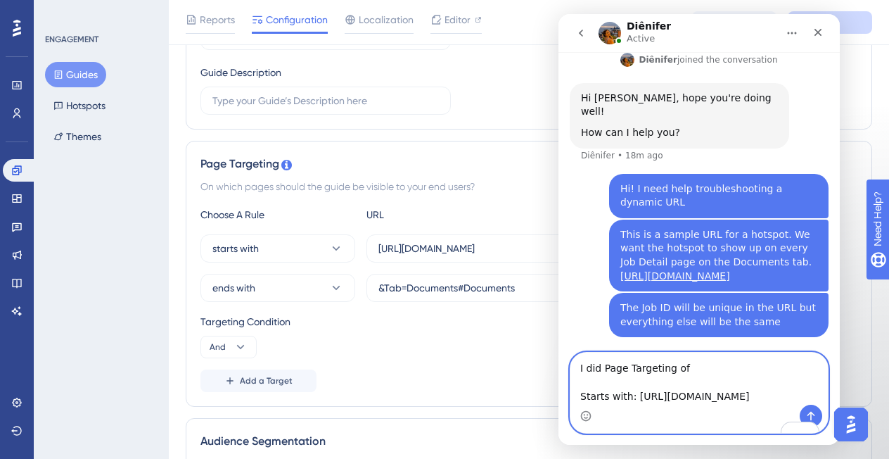
click at [601, 278] on textarea "I did Page Targeting of Starts with: https://sutrox.riviapps.com/sxmain/JobDeta…" at bounding box center [698, 378] width 257 height 52
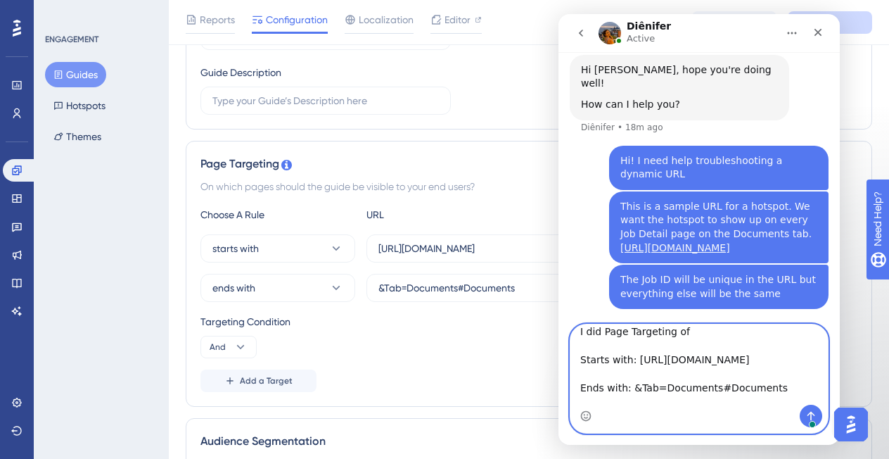
scroll to position [307, 0]
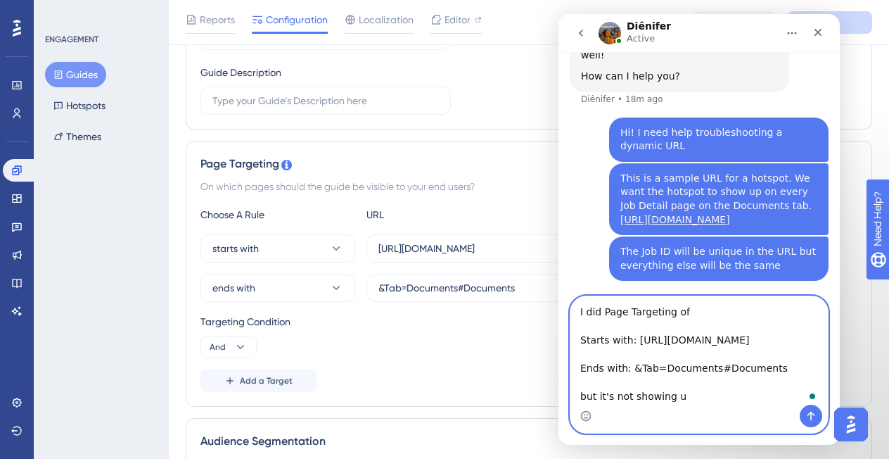
type textarea "I did Page Targeting of Starts with: https://sutrox.riviapps.com/sxmain/JobDeta…"
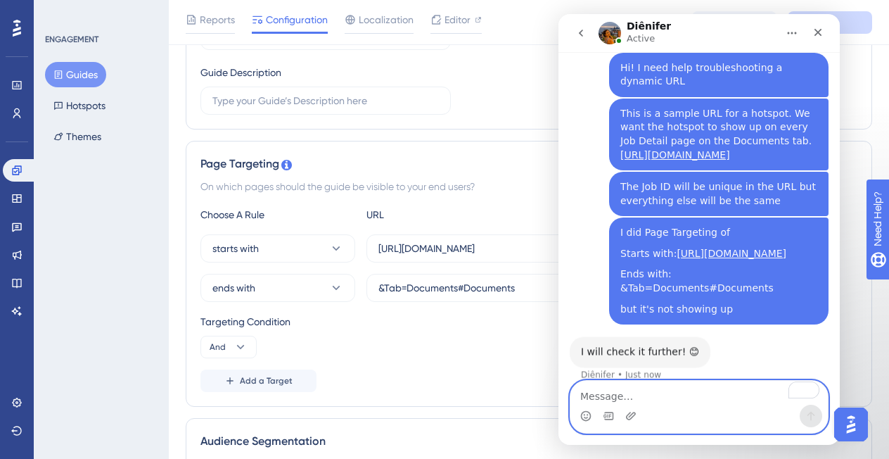
scroll to position [383, 0]
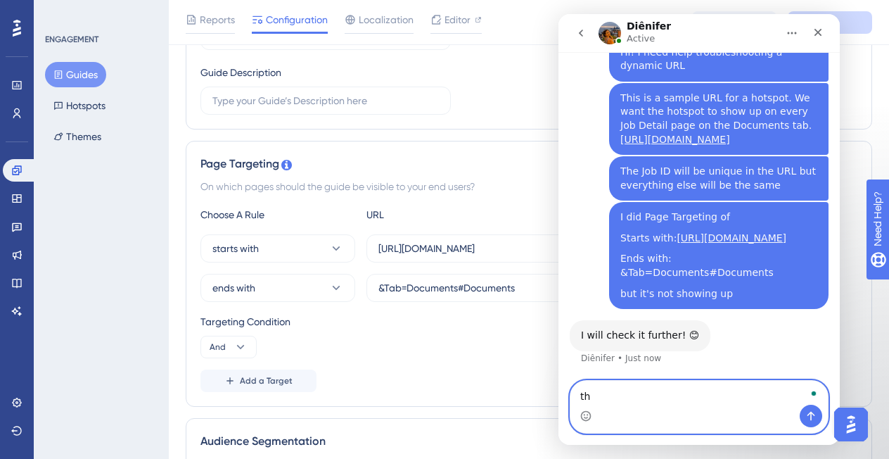
type textarea "thx"
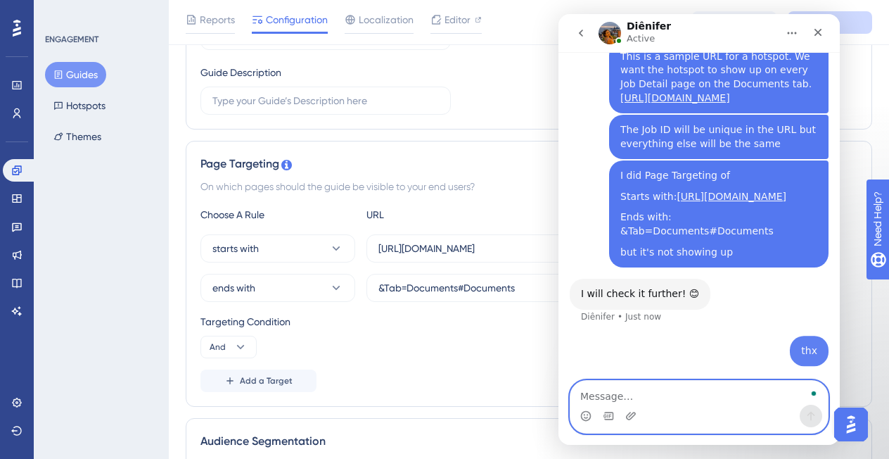
scroll to position [426, 0]
type textarea "w"
type textarea "I know im missing something"
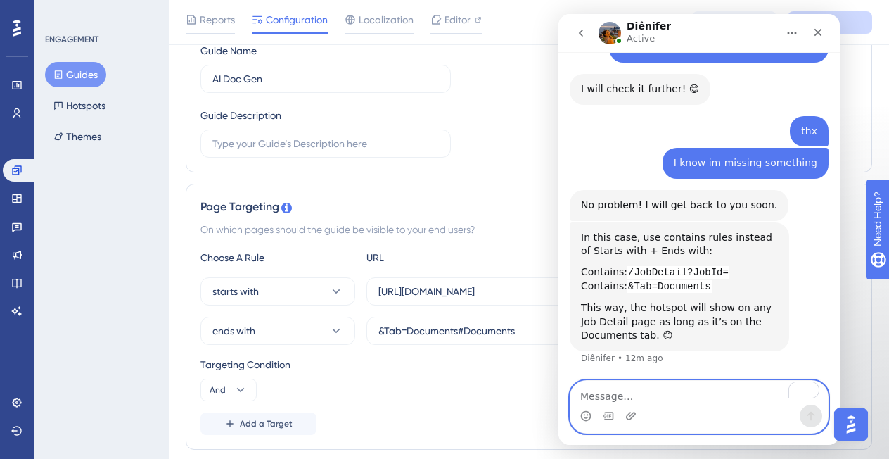
scroll to position [168, 4]
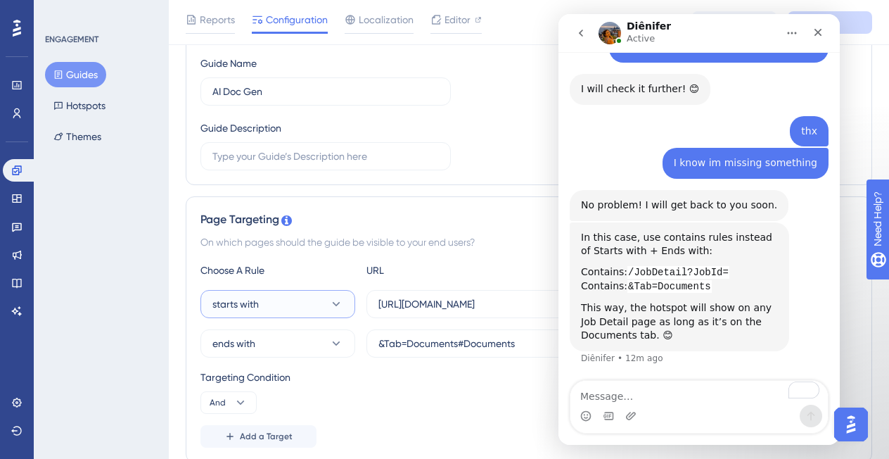
click at [317, 278] on button "starts with" at bounding box center [277, 304] width 155 height 28
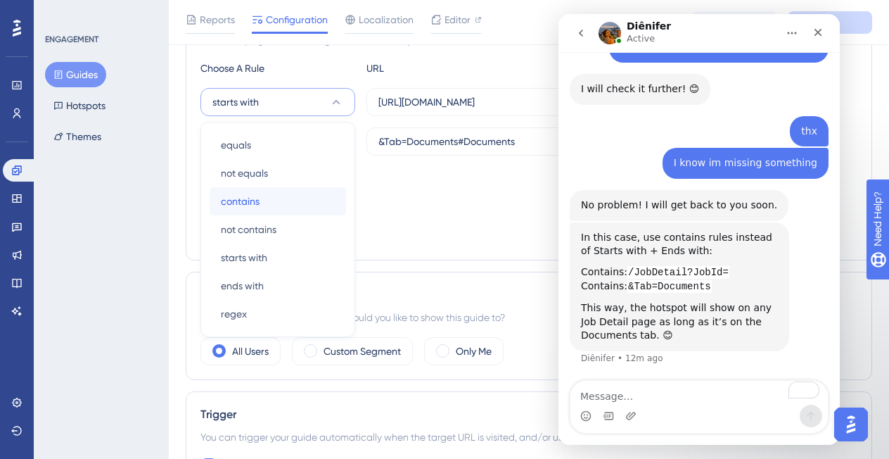
click at [272, 210] on div "contains contains" at bounding box center [278, 201] width 114 height 28
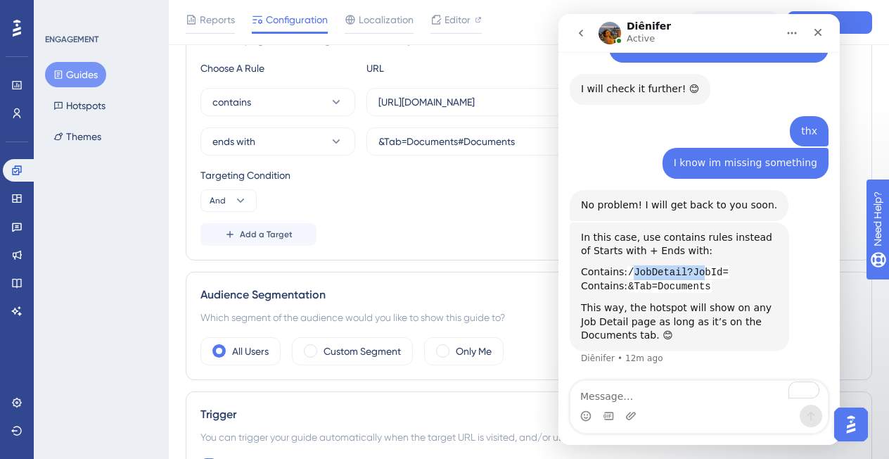
drag, startPoint x: 632, startPoint y: 272, endPoint x: 701, endPoint y: 272, distance: 68.2
click at [701, 272] on code "/JobDetail?JobId=" at bounding box center [678, 272] width 102 height 13
click at [627, 273] on code "/JobDetail?JobId=" at bounding box center [678, 272] width 102 height 13
drag, startPoint x: 627, startPoint y: 273, endPoint x: 733, endPoint y: 274, distance: 105.5
click at [733, 274] on div "Contains: /JobDetail?JobId= Contains: &Tab=Documents" at bounding box center [679, 279] width 197 height 29
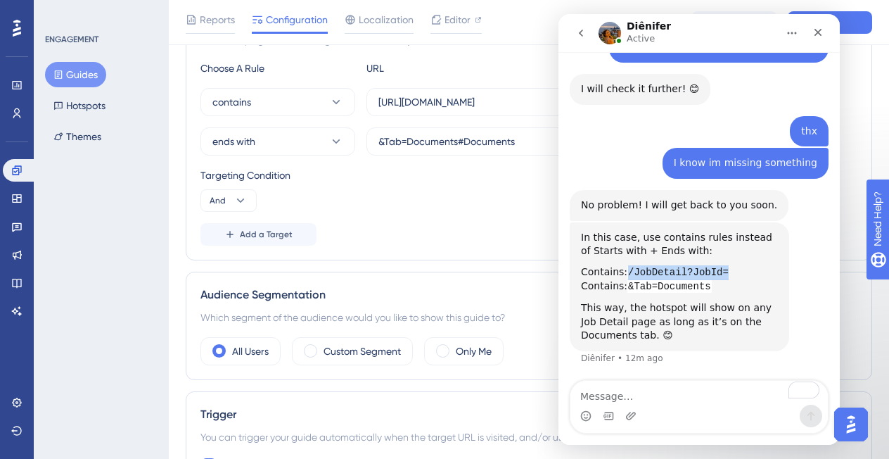
copy code "/JobDetail?JobId="
click at [421, 105] on input "[URL][DOMAIN_NAME]" at bounding box center [491, 101] width 226 height 15
type input "/JobDetail?JobId="
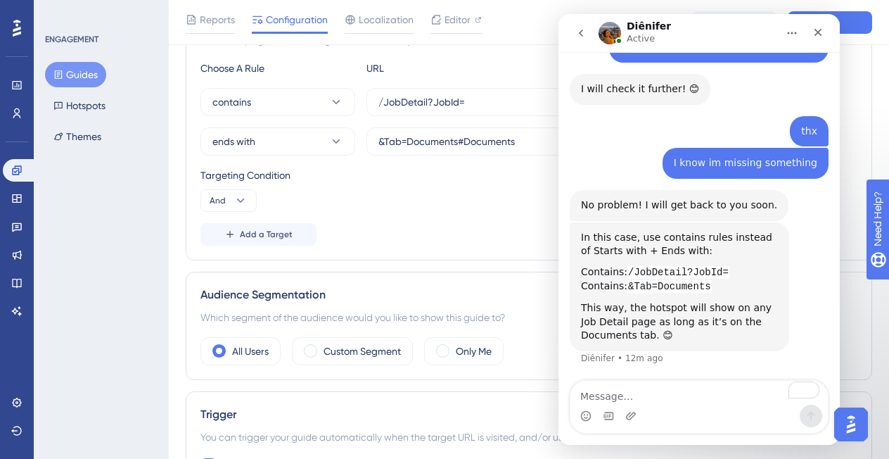
click at [634, 253] on div "In this case, use contains rules instead of Starts with + Ends with:" at bounding box center [679, 244] width 197 height 27
drag, startPoint x: 628, startPoint y: 290, endPoint x: 713, endPoint y: 289, distance: 85.1
click at [713, 278] on div "Contains: /JobDetail?JobId= Contains: &Tab=Documents" at bounding box center [679, 279] width 197 height 29
copy code "&Tab=Documents"
click at [286, 148] on button "ends with" at bounding box center [277, 141] width 155 height 28
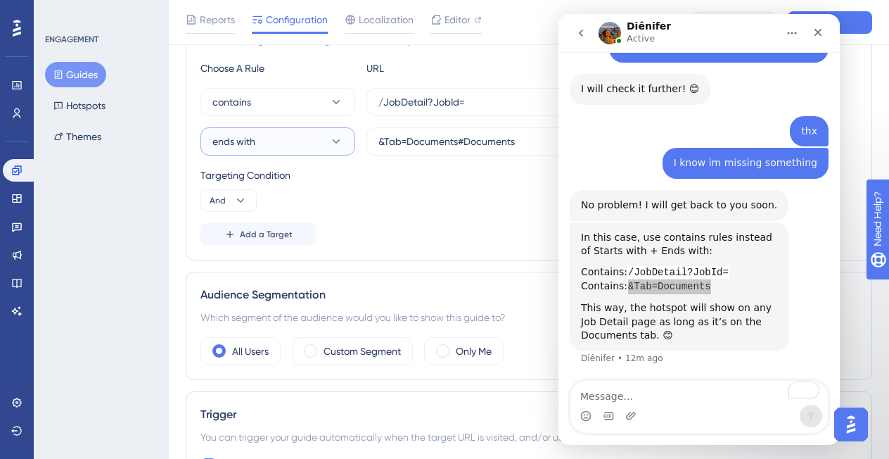
scroll to position [409, 4]
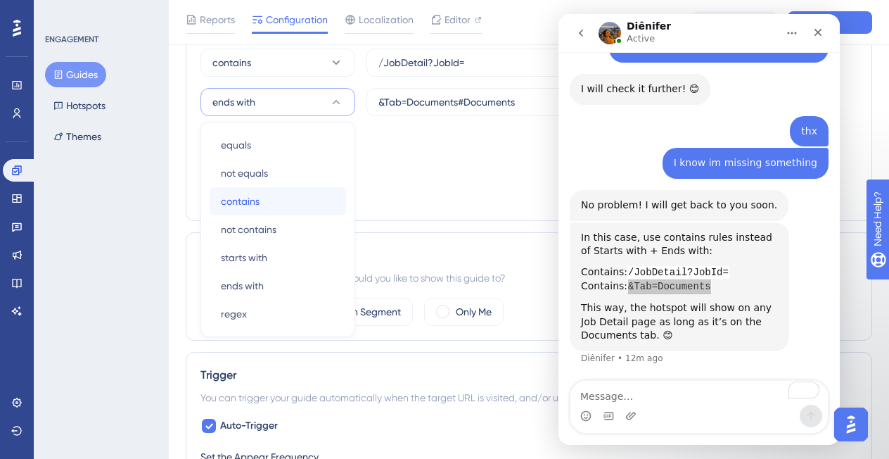
click at [275, 193] on div "contains contains" at bounding box center [278, 201] width 114 height 28
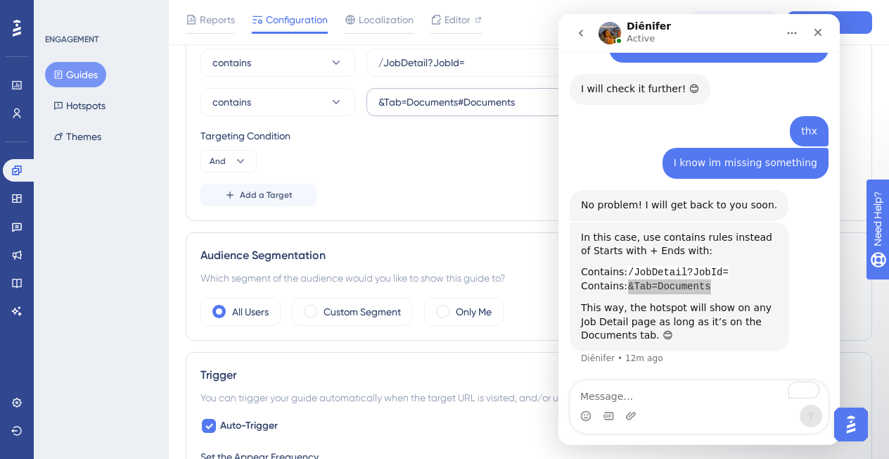
click at [416, 112] on label "&Tab=Documents#Documents" at bounding box center [491, 102] width 250 height 28
click at [416, 110] on input "&Tab=Documents#Documents" at bounding box center [491, 101] width 226 height 15
click at [416, 112] on label "&Tab=Documents#Documents" at bounding box center [491, 102] width 250 height 28
click at [416, 110] on input "&Tab=Documents#Documents" at bounding box center [491, 101] width 226 height 15
click at [416, 112] on label "&Tab=Documents#Documents" at bounding box center [491, 102] width 250 height 28
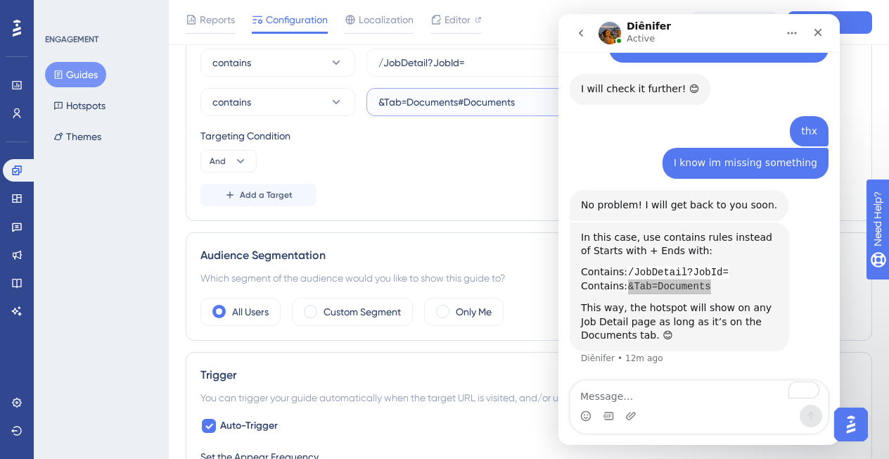
click at [416, 110] on input "&Tab=Documents#Documents" at bounding box center [491, 101] width 226 height 15
paste input "text"
type input "&Tab=Documents"
paste input "&Tab=Documents"
type input "&Tab=Documents"
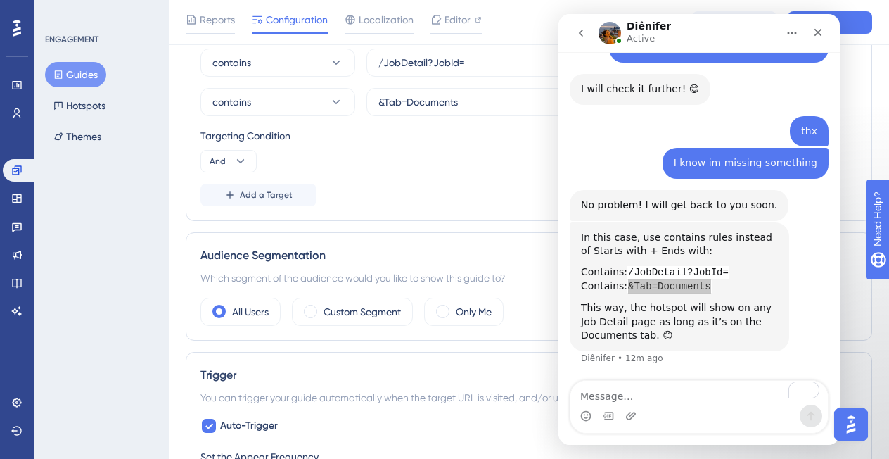
click at [409, 164] on div "Targeting Condition And" at bounding box center [528, 149] width 657 height 45
click at [753, 20] on button "Save" at bounding box center [830, 22] width 84 height 23
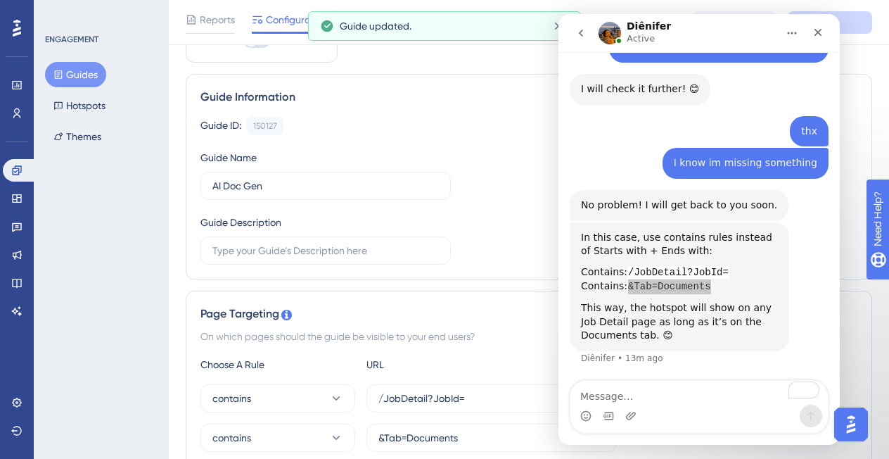
scroll to position [0, 4]
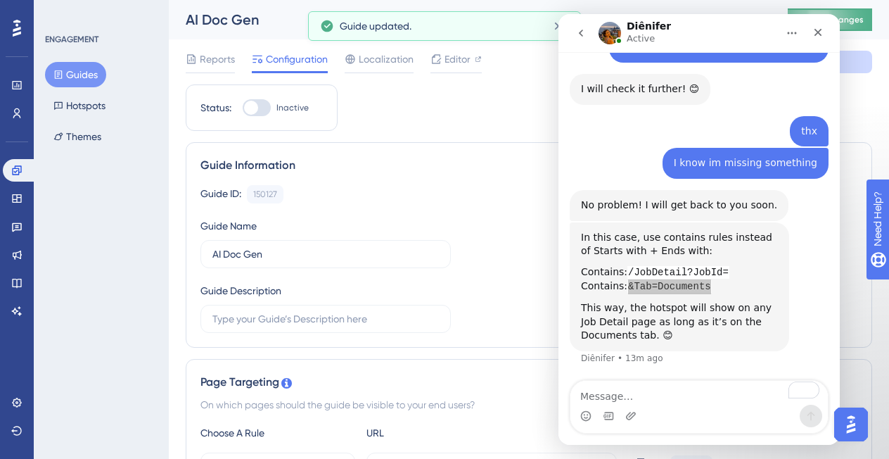
click at [753, 14] on span "Publish Changes" at bounding box center [830, 19] width 68 height 11
click at [459, 60] on span "Editor" at bounding box center [458, 59] width 26 height 17
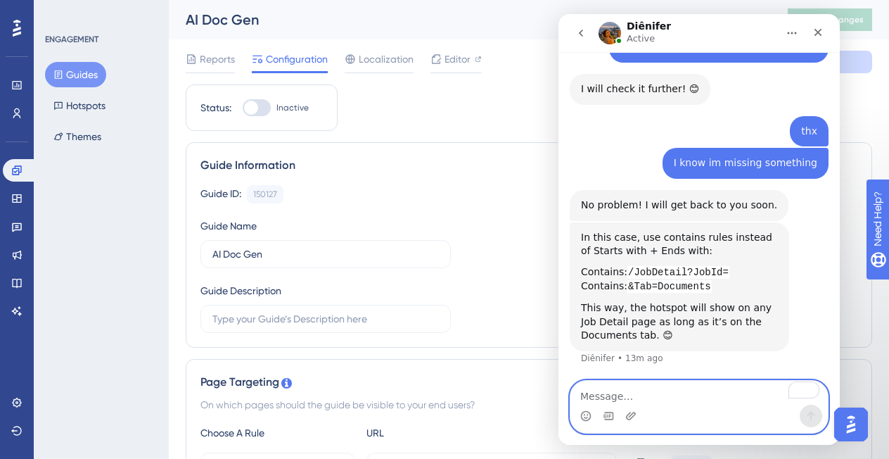
click at [628, 278] on textarea "To enrich screen reader interactions, please activate Accessibility in Grammarl…" at bounding box center [698, 393] width 257 height 24
type textarea "thanks!"
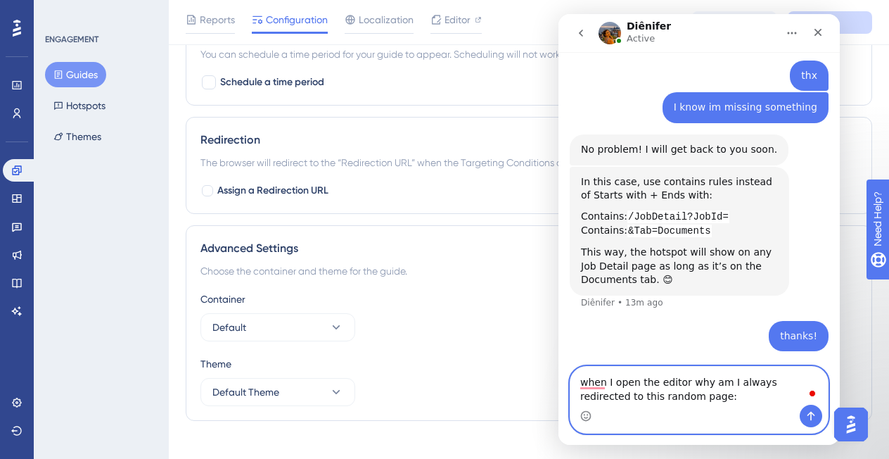
scroll to position [1040, 4]
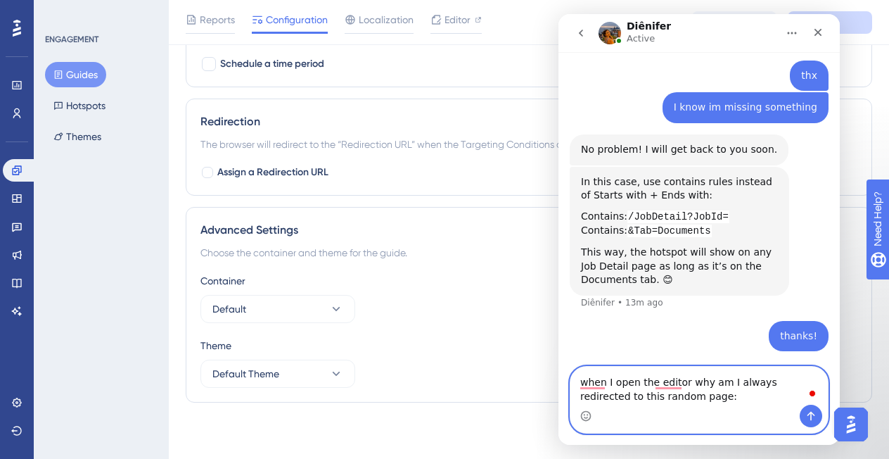
paste textarea "https://sutrox-dev.riviapps.com/ServiceCenter/Login.aspx"
type textarea "when I open the editor why am I always redirected to this random page: https://…"
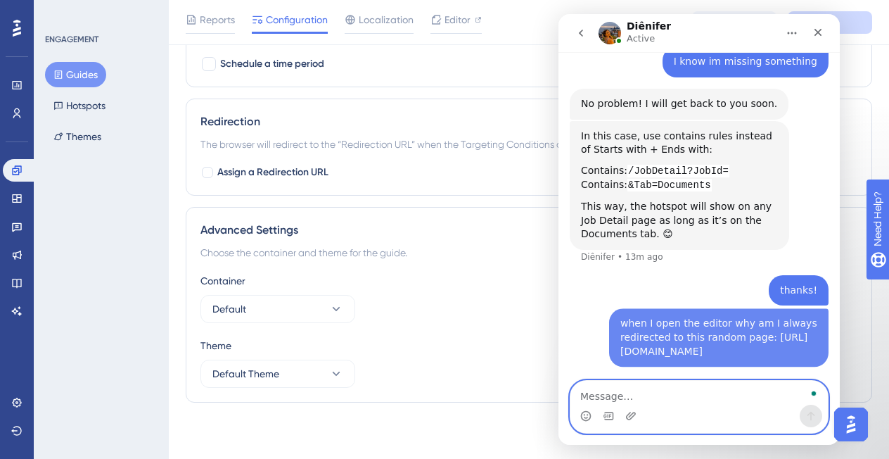
scroll to position [745, 0]
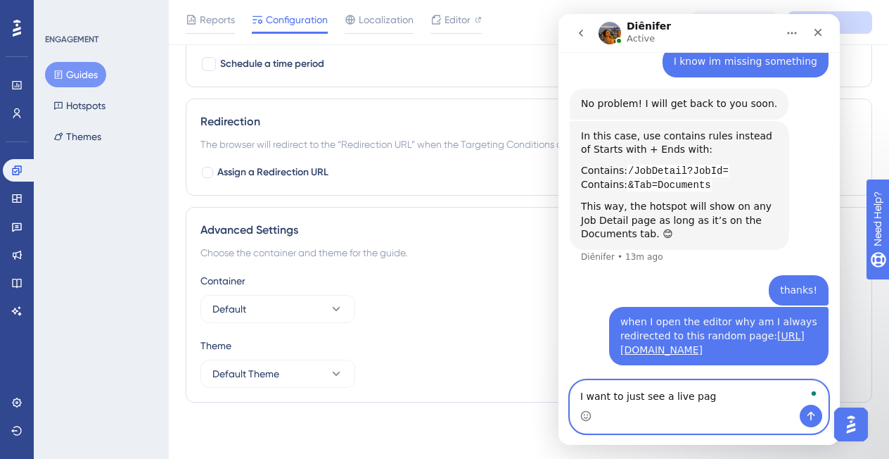
type textarea "I want to just see a live page"
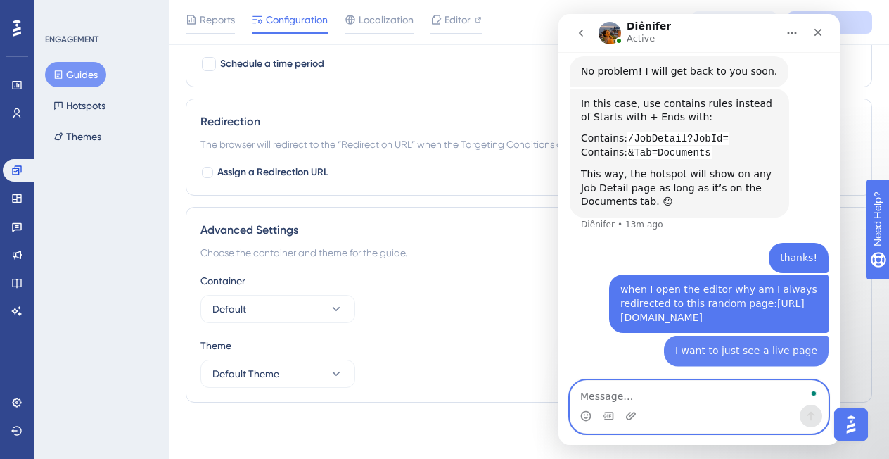
scroll to position [777, 0]
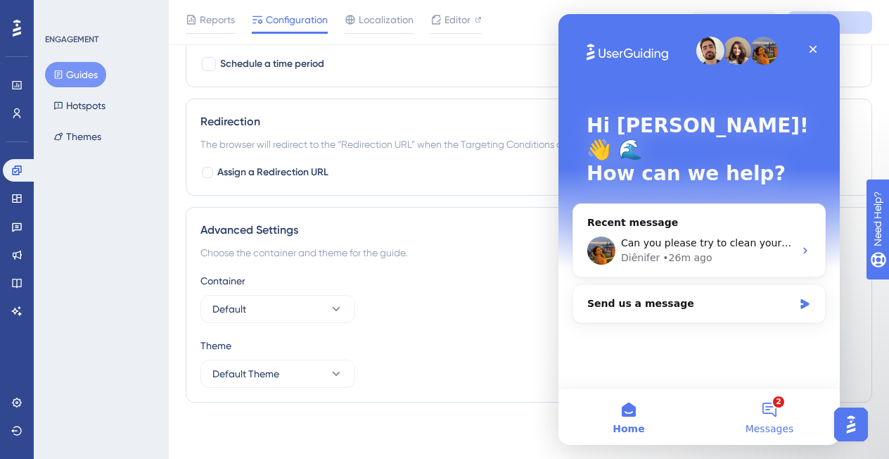
click at [753, 278] on span "Messages" at bounding box center [770, 428] width 49 height 10
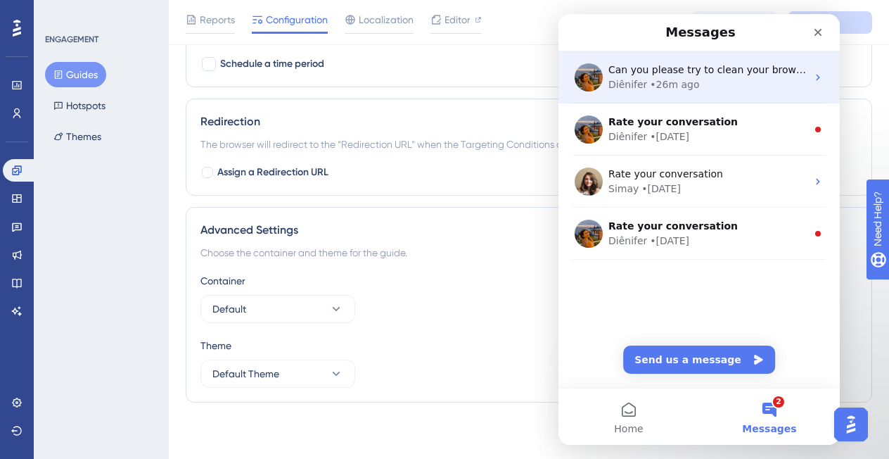
click at [726, 84] on div "Diênifer • 26m ago" at bounding box center [707, 84] width 198 height 15
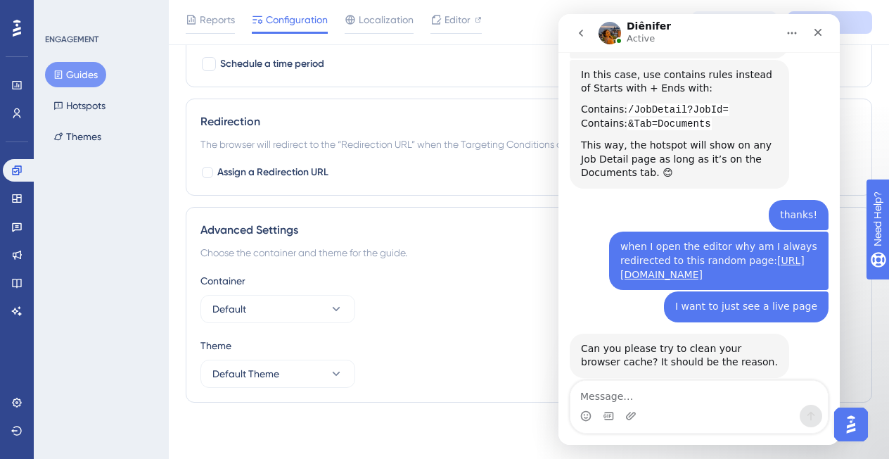
scroll to position [833, 0]
